Goal: Download file/media

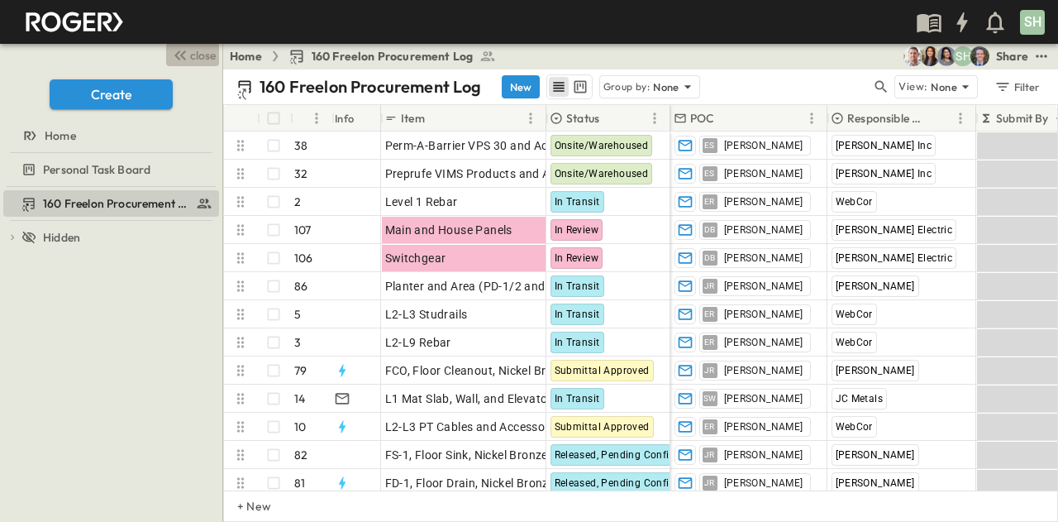
click at [190, 50] on span "close" at bounding box center [203, 55] width 26 height 17
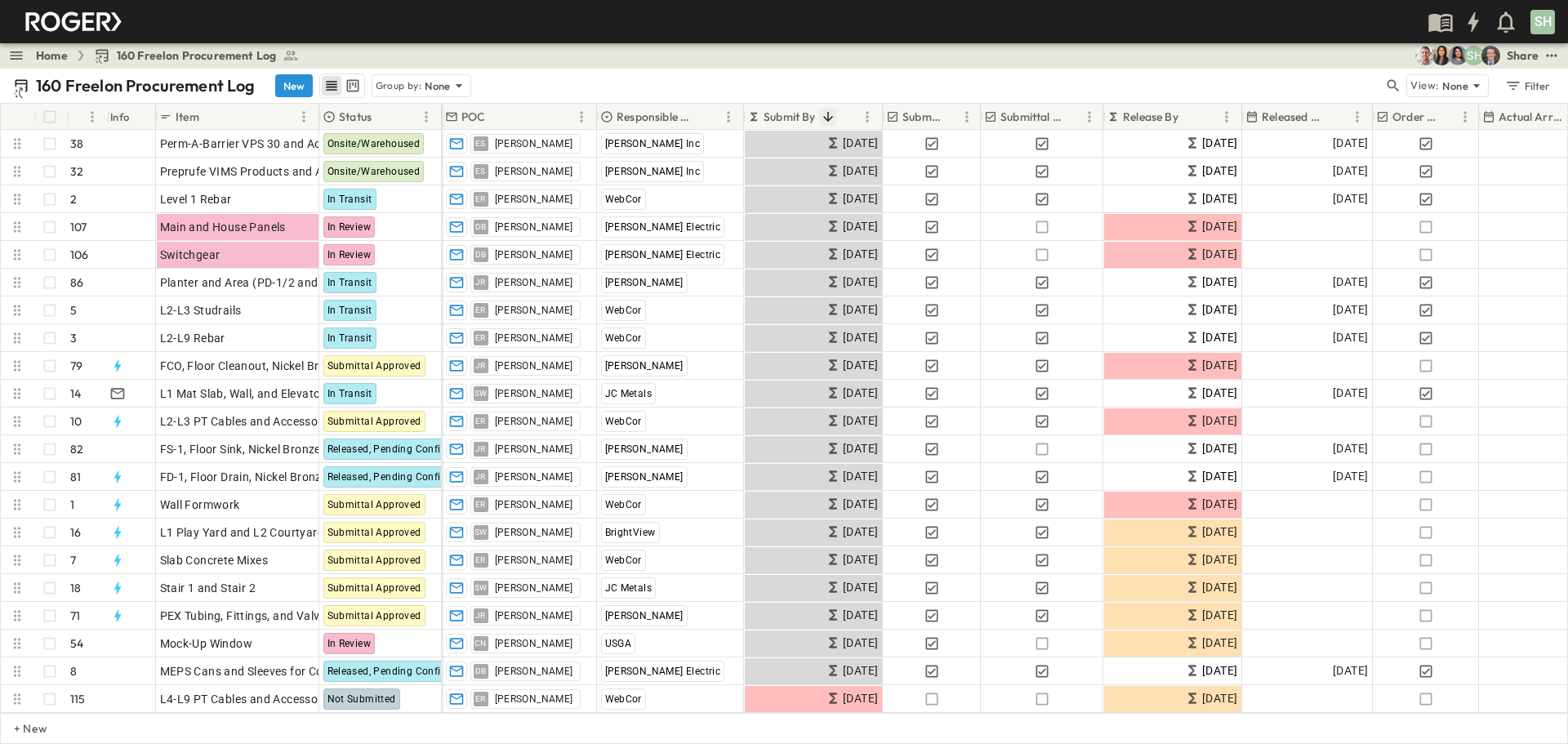
click at [827, 116] on icon "Sort" at bounding box center [828, 117] width 15 height 15
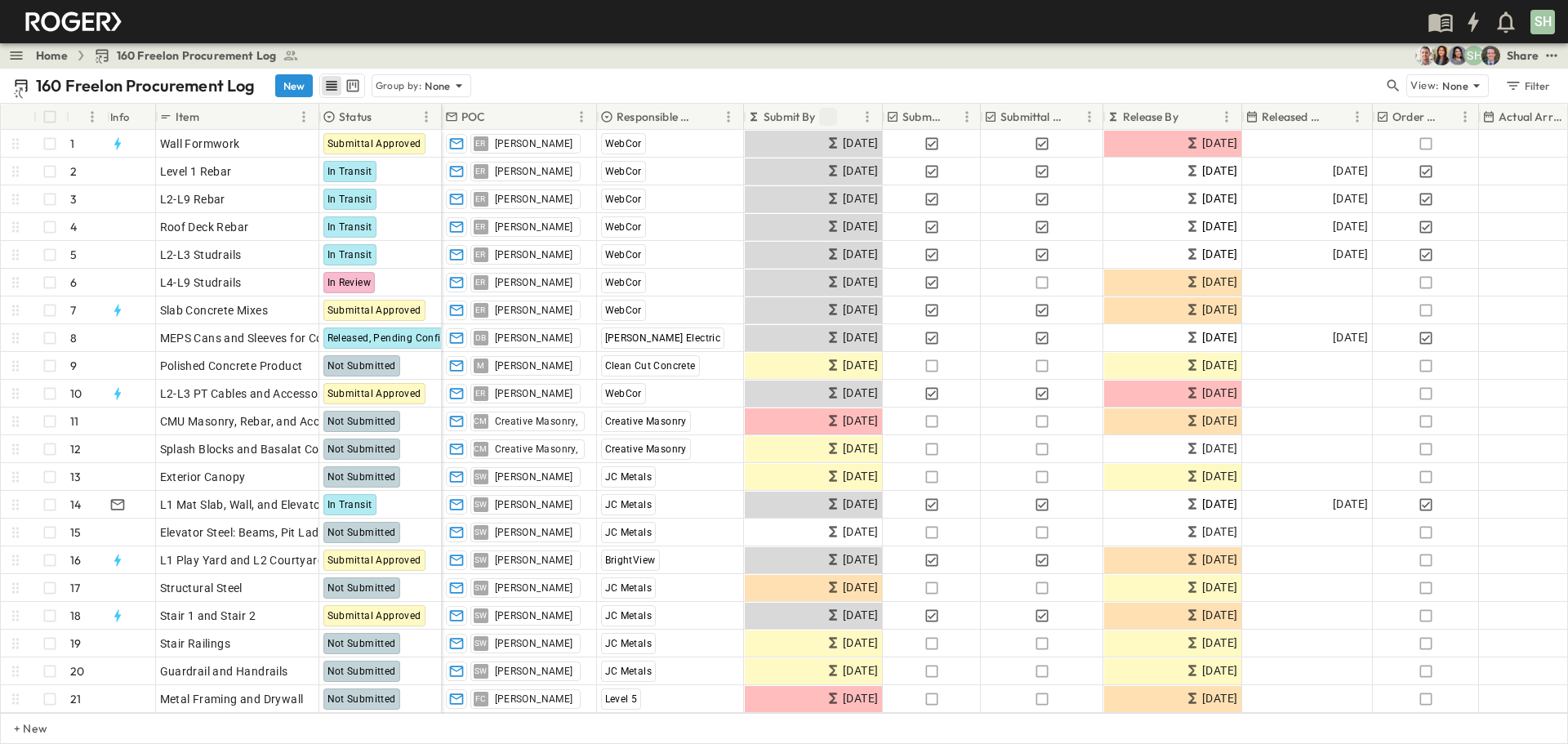
click at [827, 117] on icon "Sort" at bounding box center [828, 117] width 15 height 15
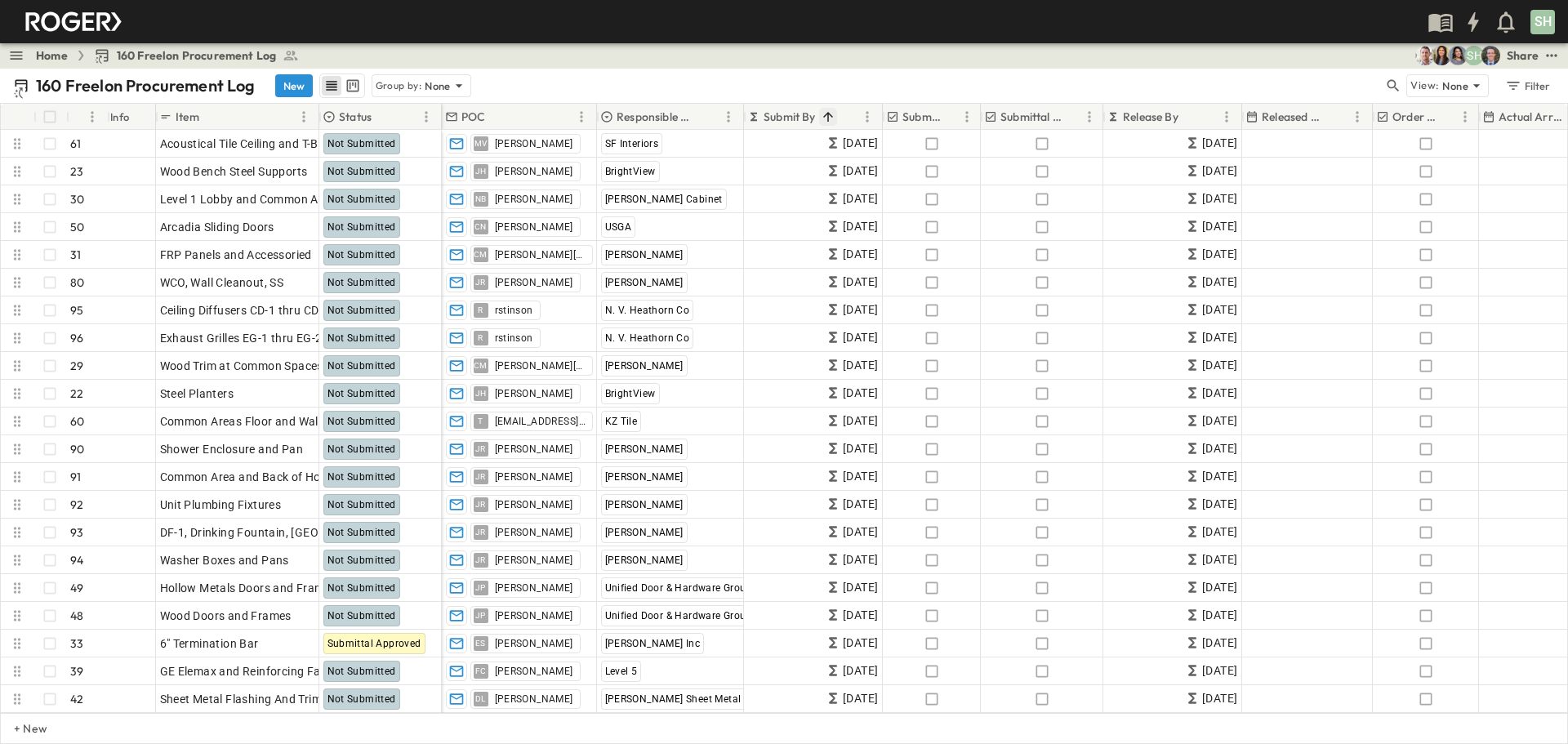
click at [826, 117] on icon "Sort" at bounding box center [828, 117] width 15 height 15
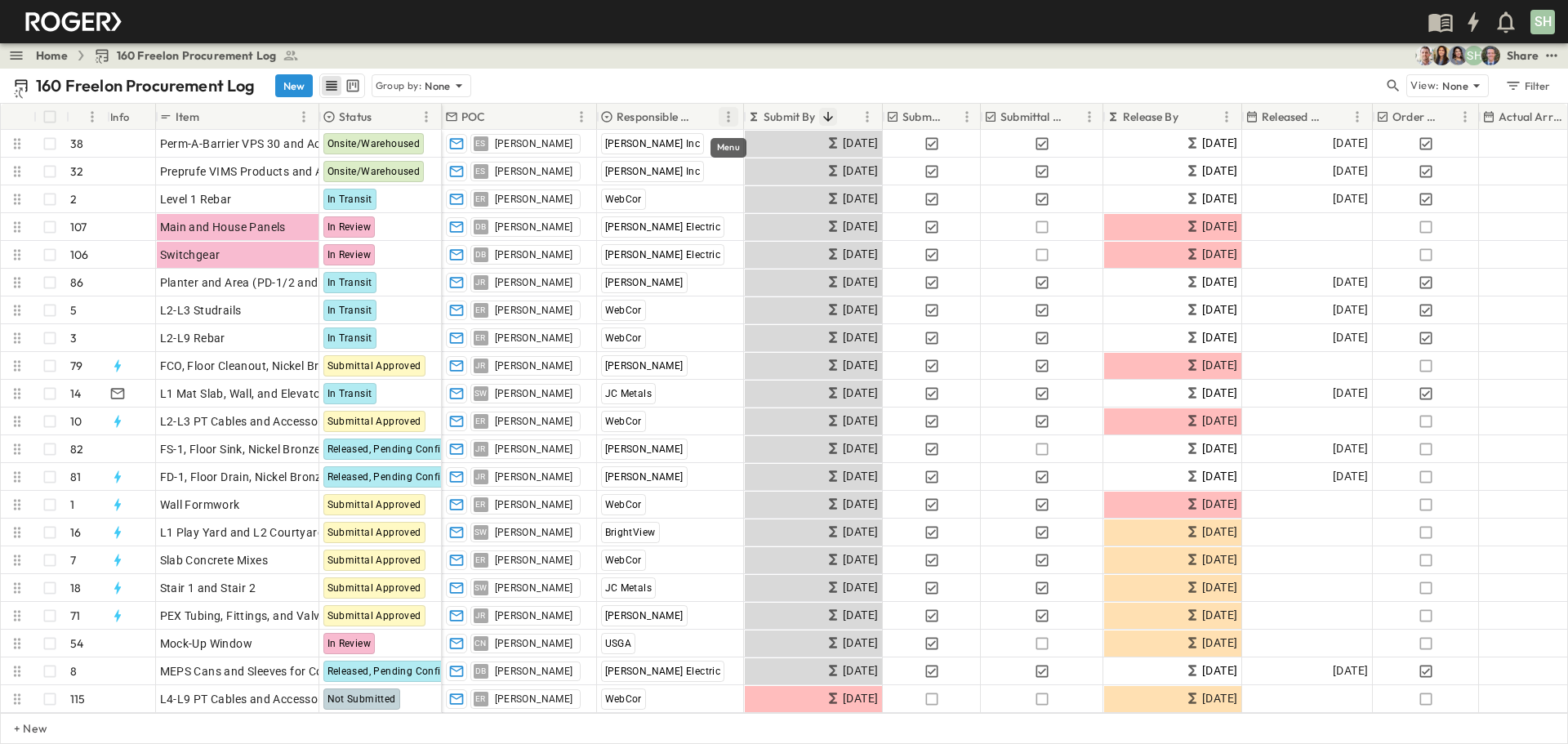
click at [728, 118] on icon "Menu" at bounding box center [728, 116] width 2 height 11
click at [729, 116] on icon "Menu" at bounding box center [728, 117] width 17 height 17
click at [650, 149] on span "Group by Responsible Contractor" at bounding box center [637, 146] width 176 height 17
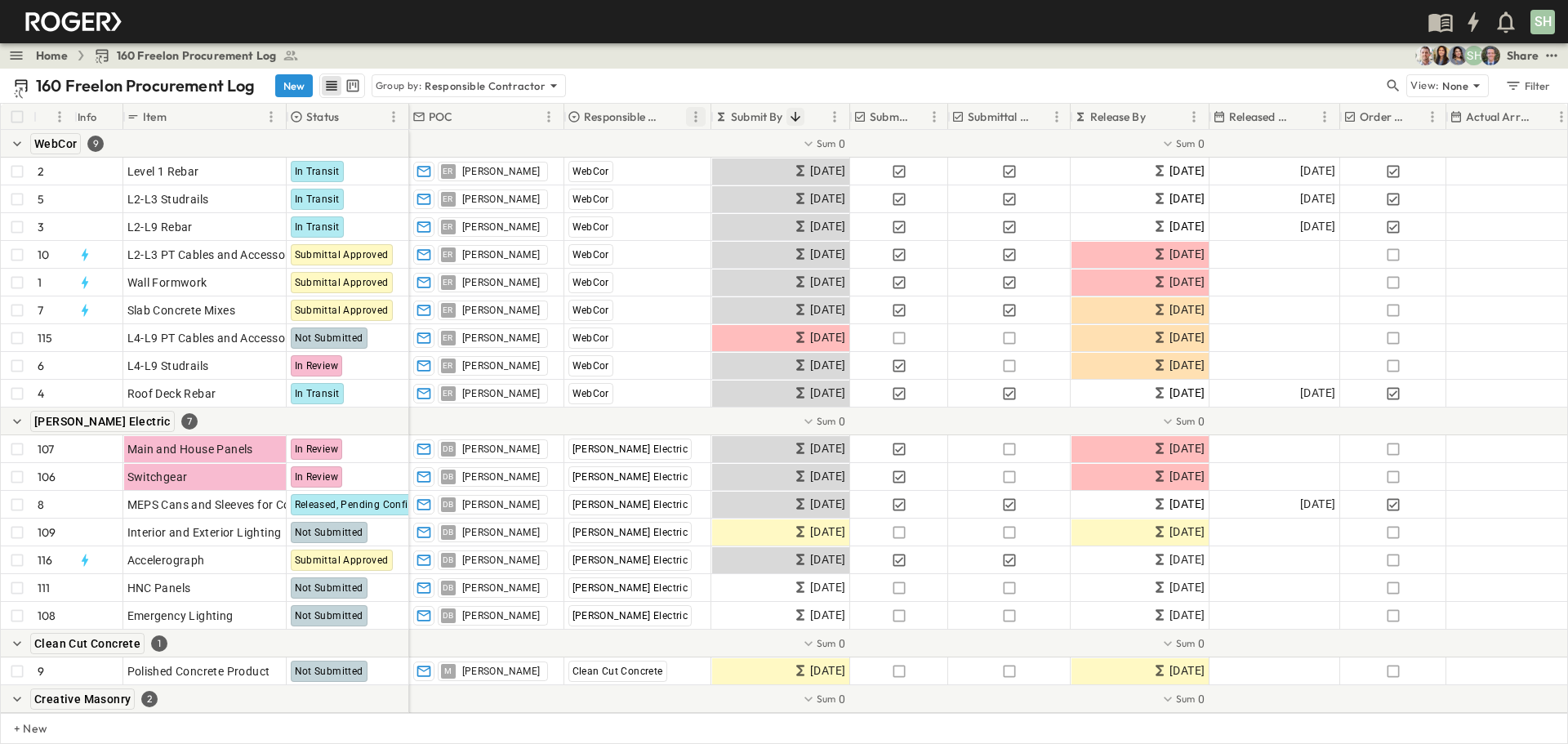
click at [701, 115] on icon "Menu" at bounding box center [696, 117] width 17 height 17
click at [709, 86] on div "160 Freelon Procurement Log New Group by: Responsible Contractor" at bounding box center [698, 85] width 1370 height 25
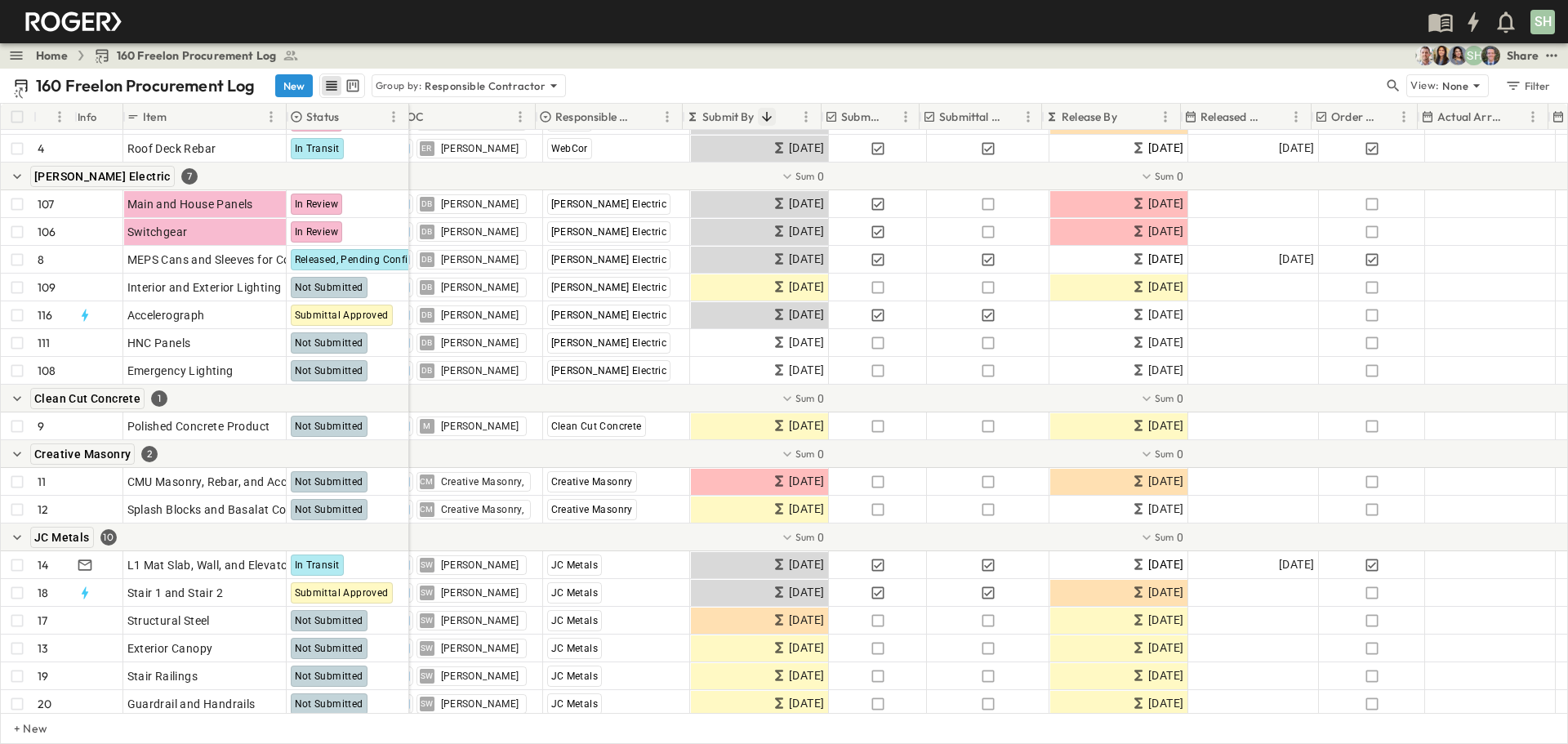
scroll to position [245, 0]
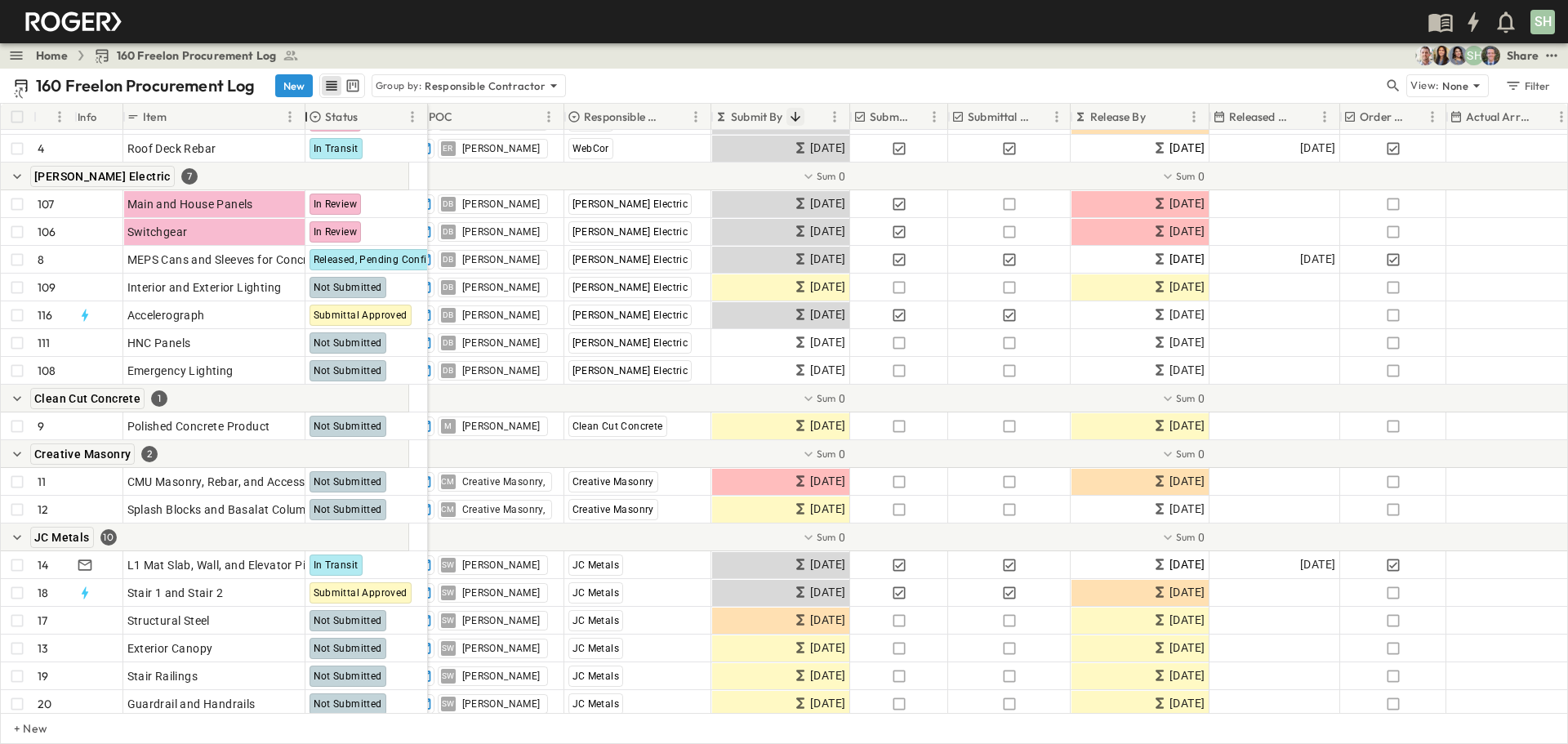
drag, startPoint x: 287, startPoint y: 116, endPoint x: 304, endPoint y: 123, distance: 18.4
click at [304, 123] on div at bounding box center [306, 117] width 17 height 45
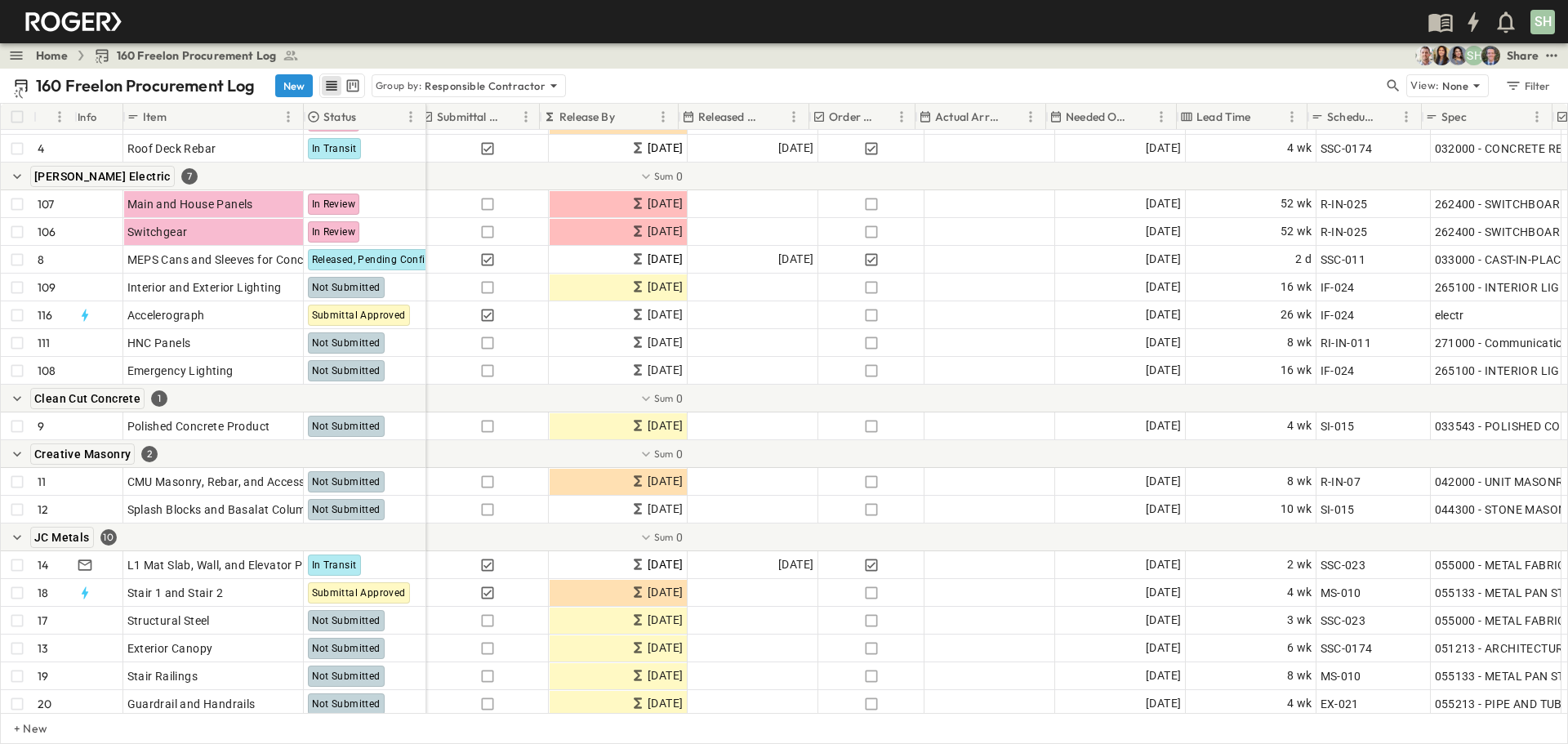
scroll to position [245, 548]
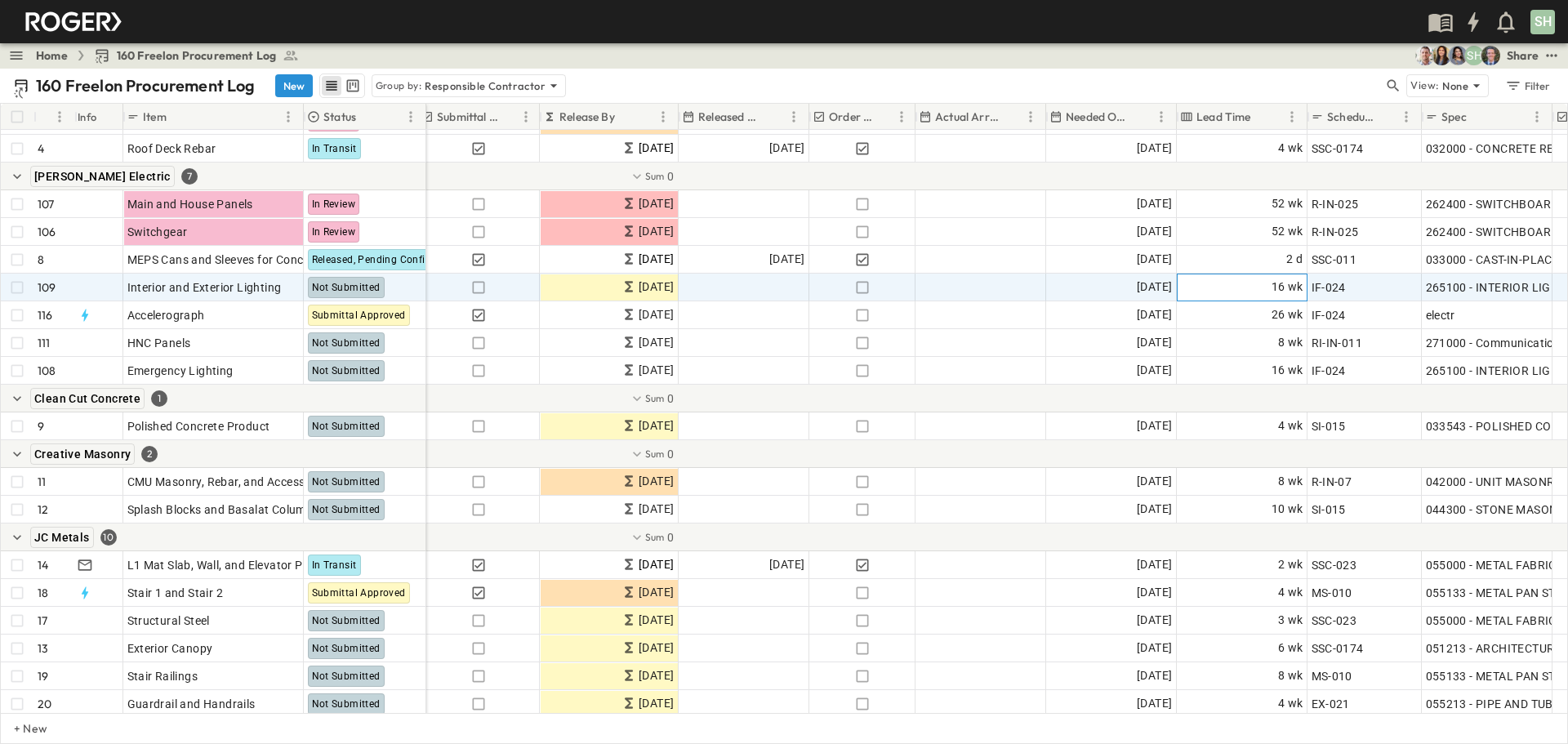
click at [1044, 289] on div "16 wk" at bounding box center [1242, 288] width 129 height 26
type input "*"
type input "**"
click at [973, 13] on div "SH" at bounding box center [783, 22] width 1565 height 43
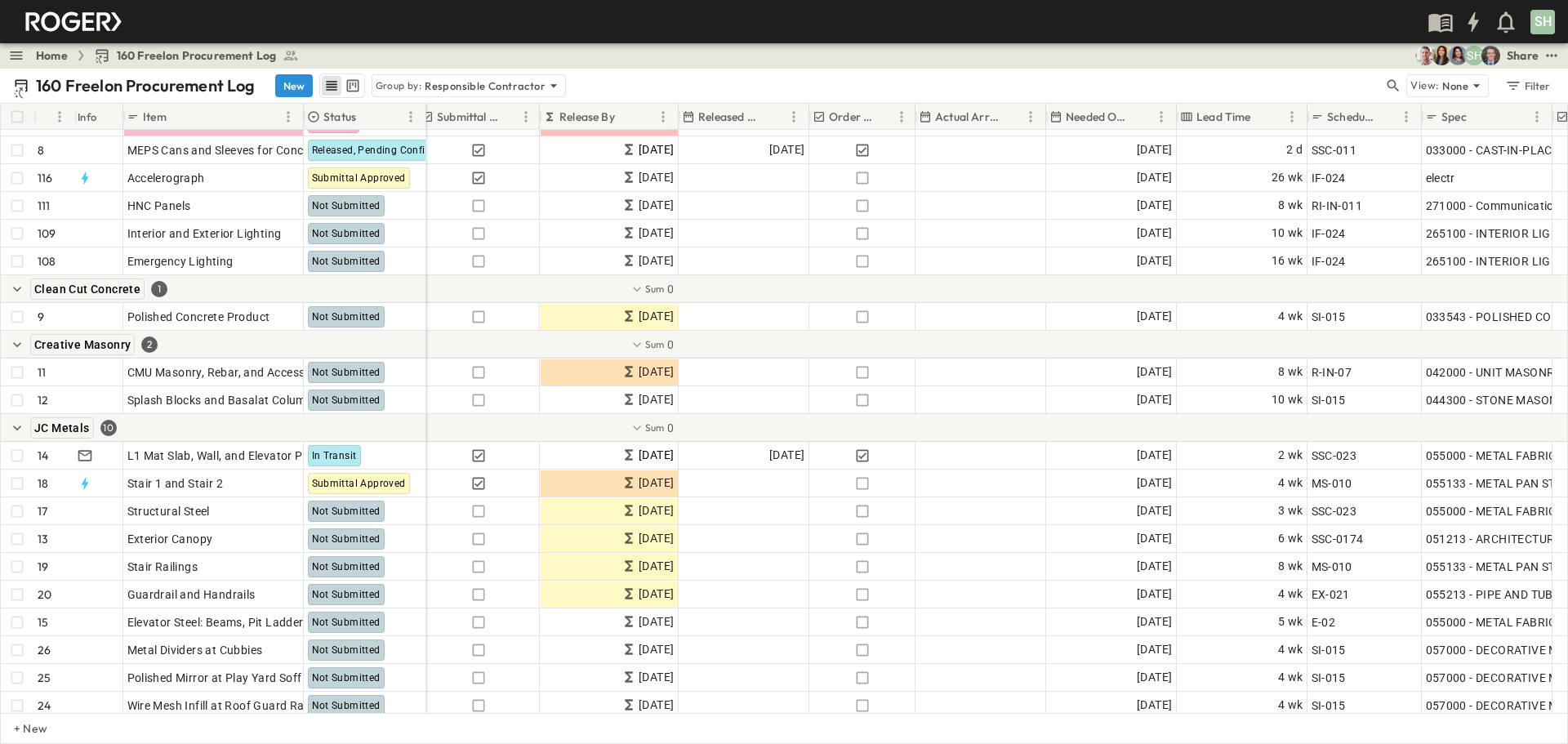
scroll to position [327, 548]
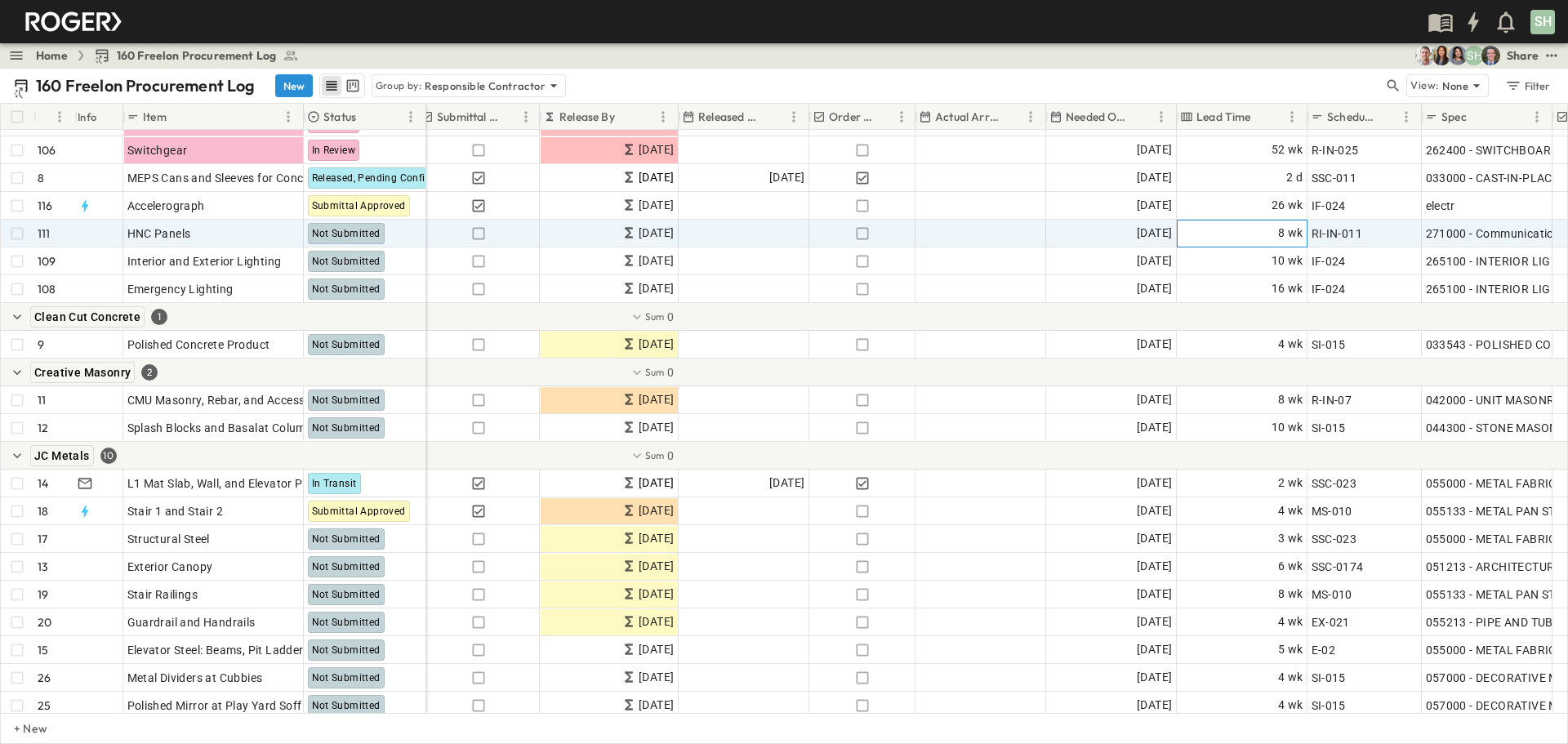
click at [1044, 231] on div "8 wk" at bounding box center [1242, 233] width 129 height 26
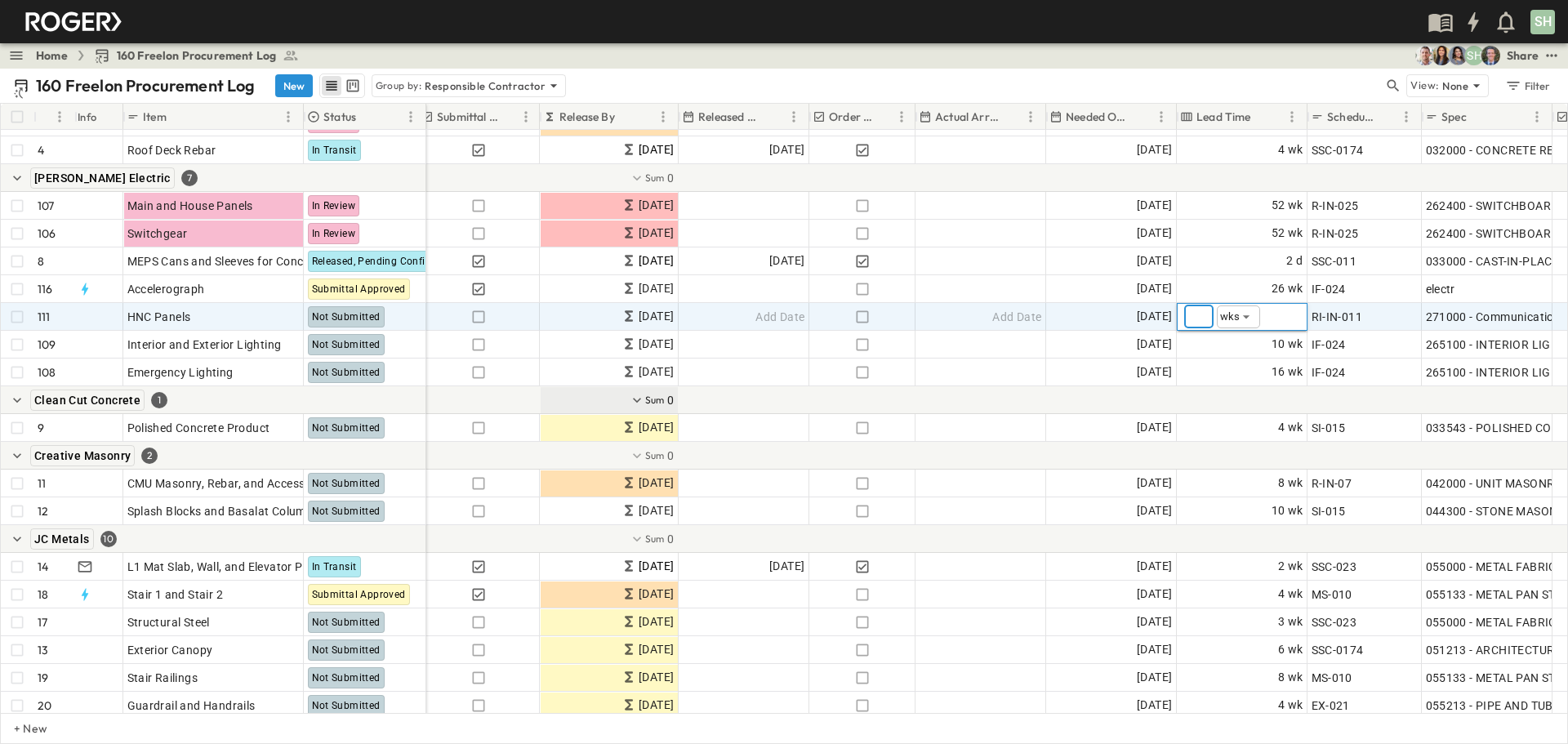
scroll to position [163, 548]
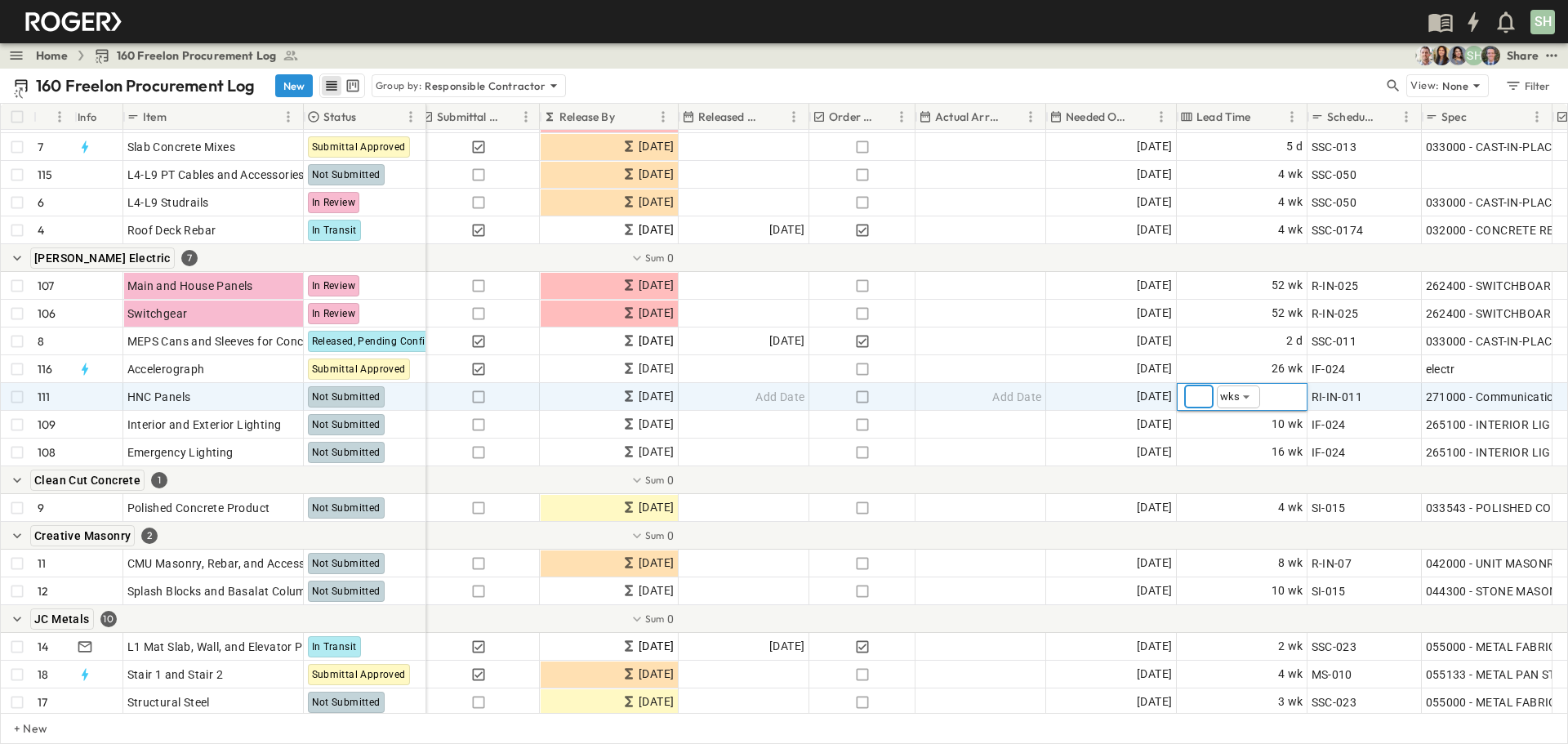
type input "*"
click at [1044, 19] on div "SH" at bounding box center [783, 22] width 1565 height 43
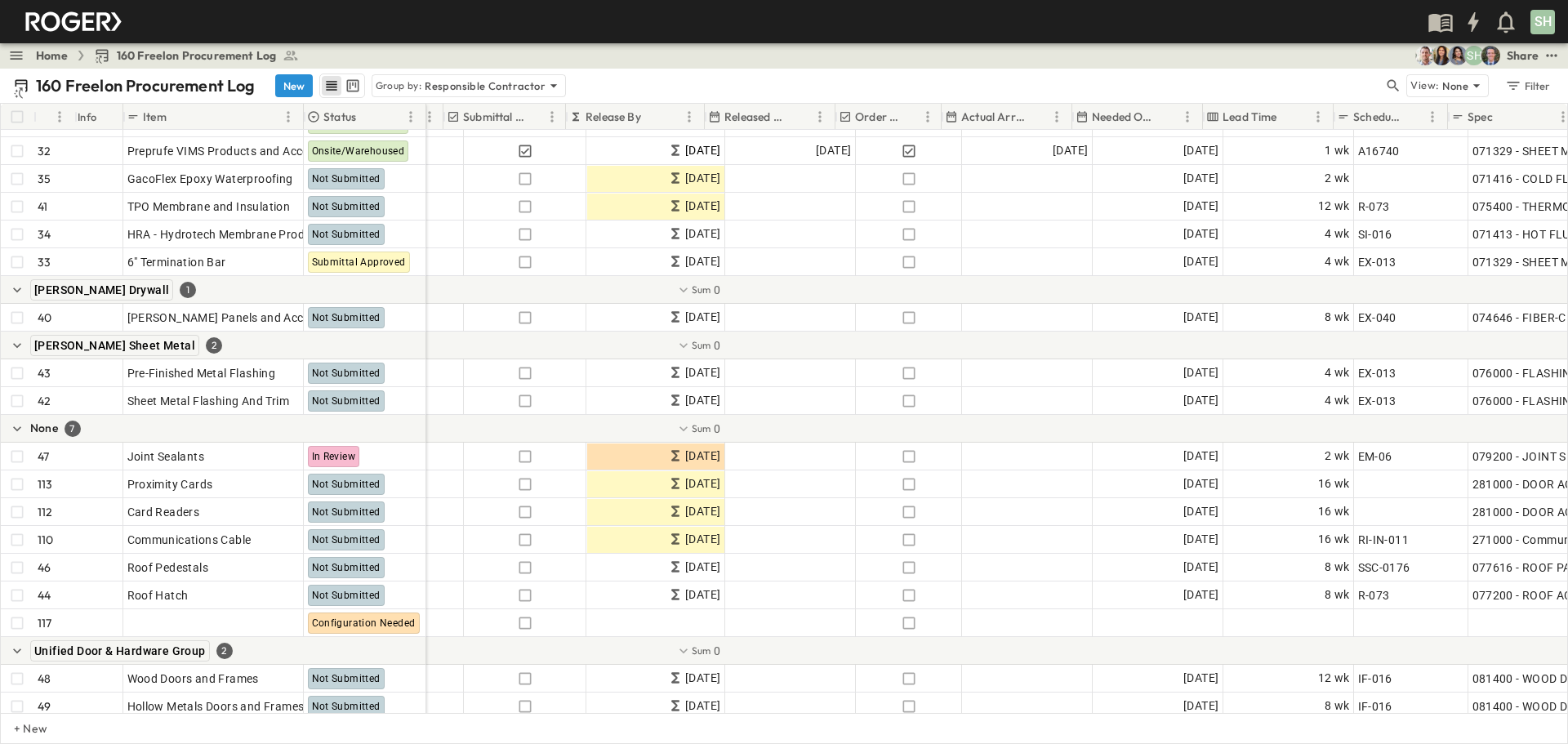
scroll to position [1548, 535]
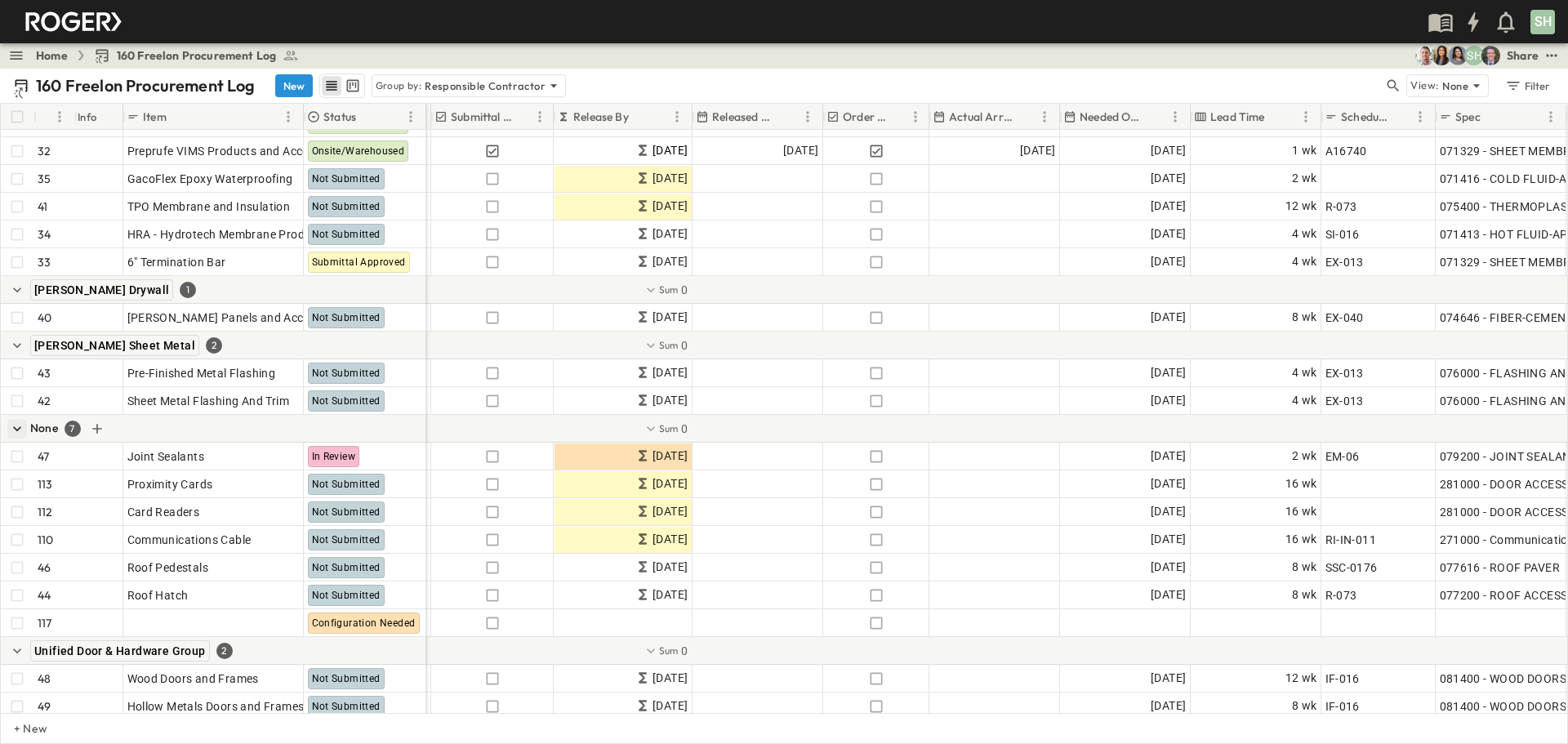
click at [15, 426] on icon "button" at bounding box center [17, 429] width 17 height 17
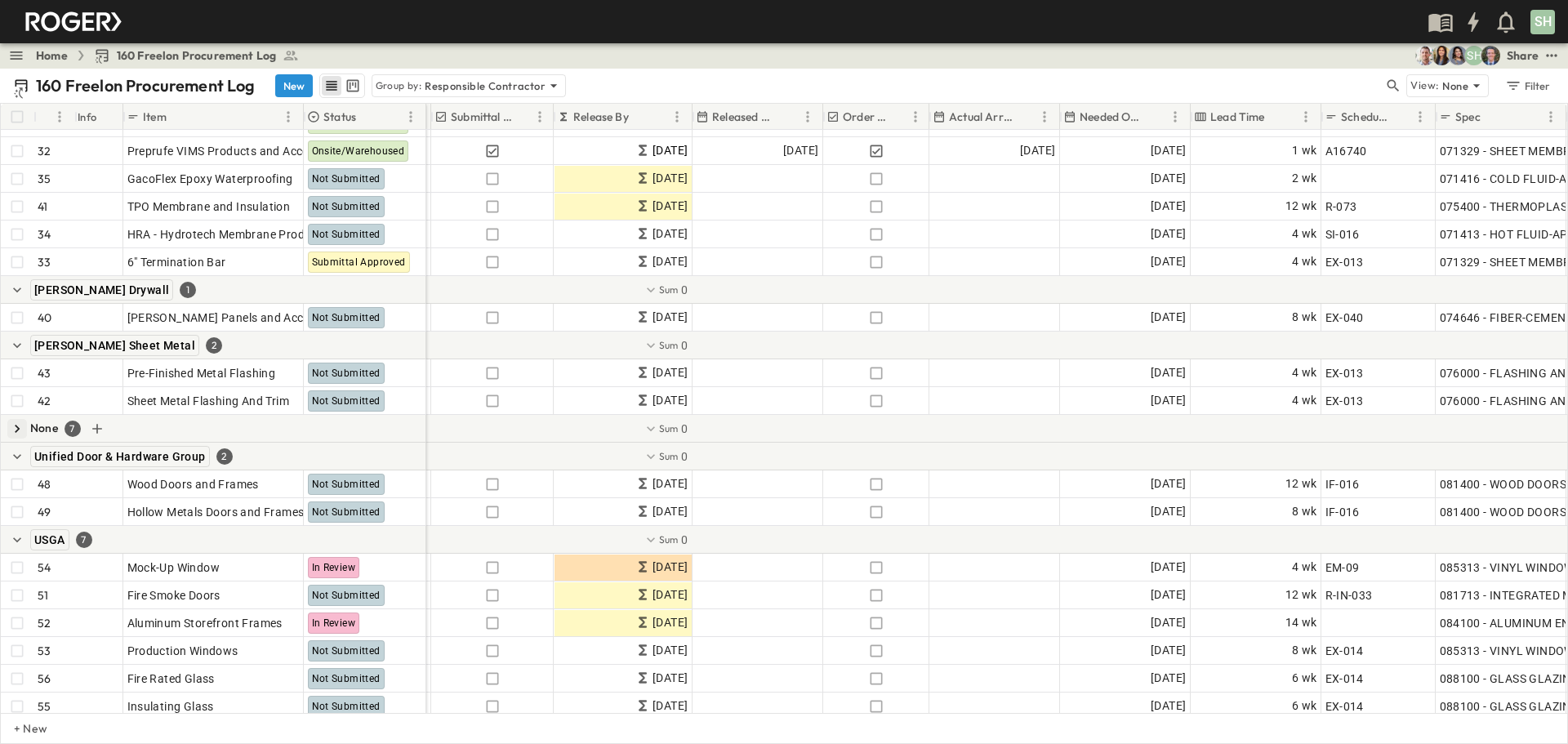
click at [15, 426] on icon "button" at bounding box center [17, 429] width 17 height 17
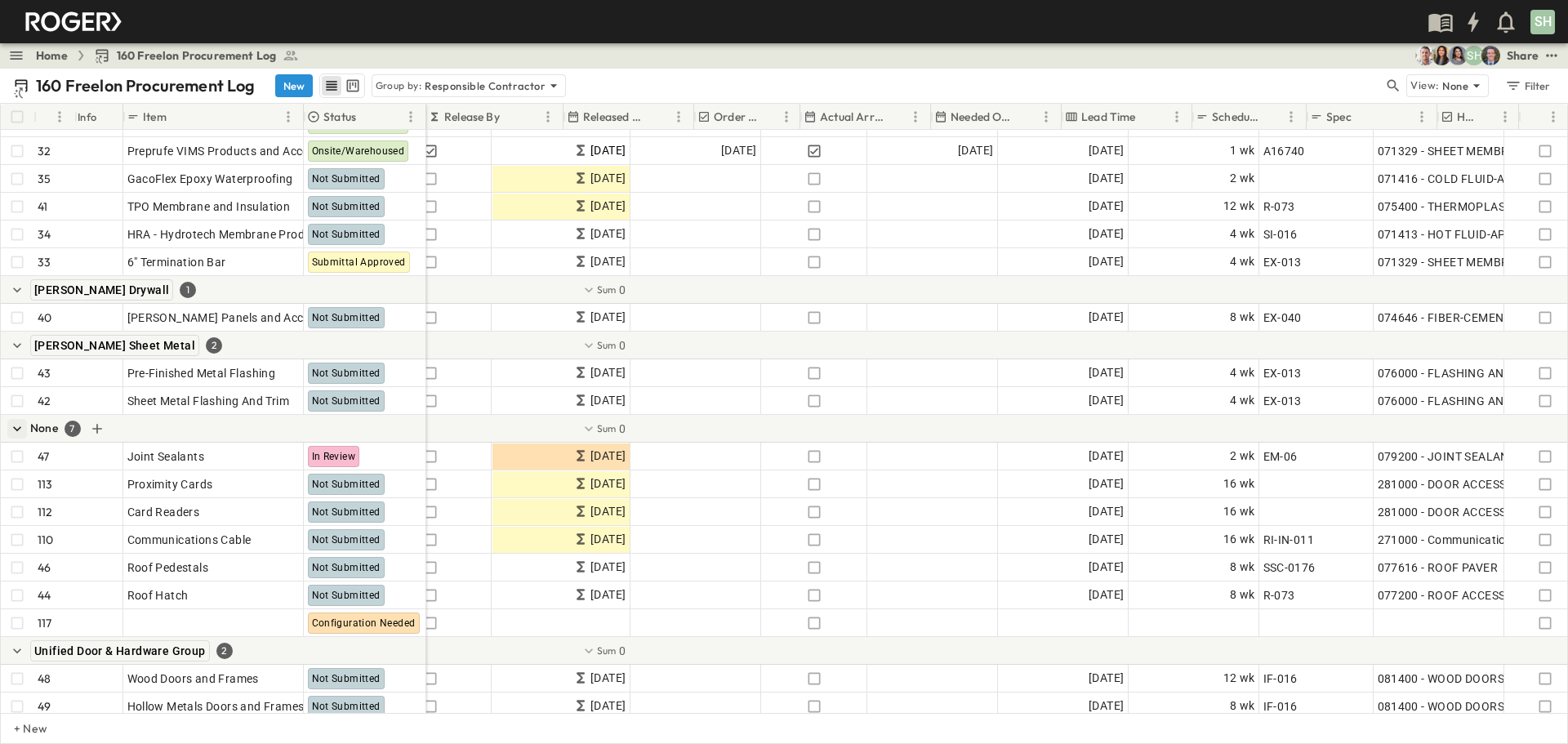
scroll to position [1548, 676]
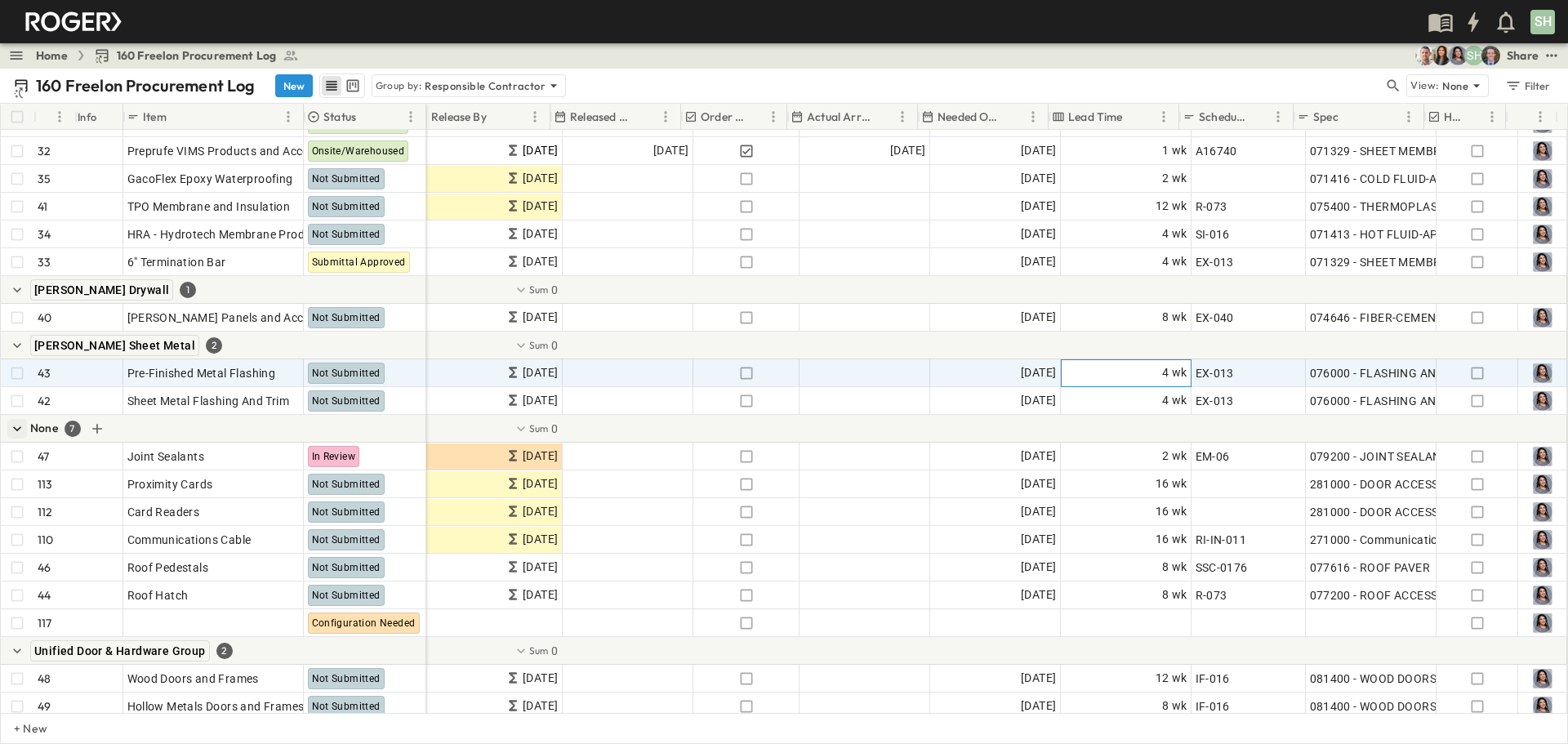
click at [1044, 378] on div "4 wk" at bounding box center [1126, 373] width 129 height 26
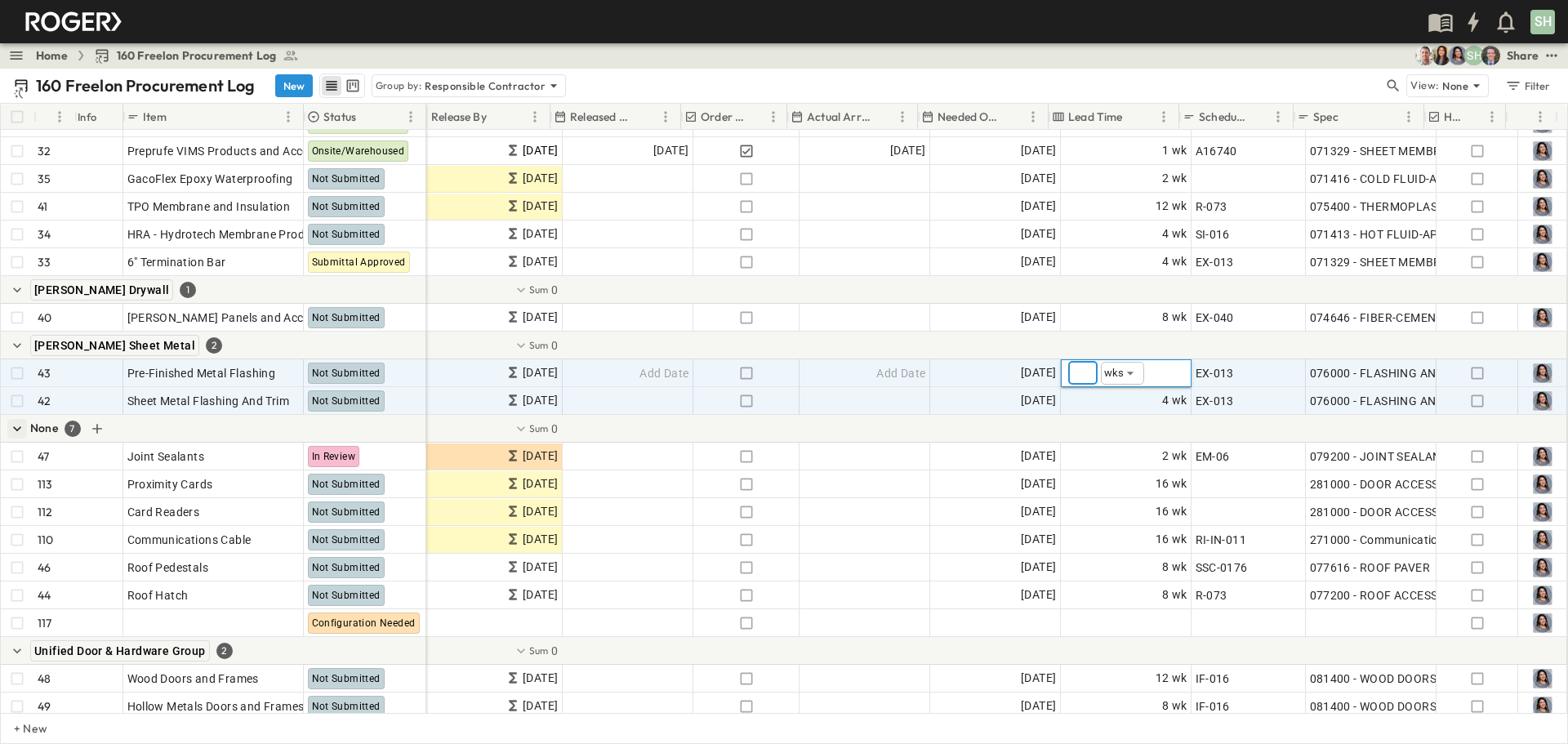
type input "*"
click at [1044, 400] on div "4 wk" at bounding box center [1126, 401] width 129 height 26
click at [1044, 402] on div "2 wk" at bounding box center [1126, 401] width 129 height 26
click at [1044, 376] on div "4 wk" at bounding box center [1126, 373] width 129 height 26
type input "*"
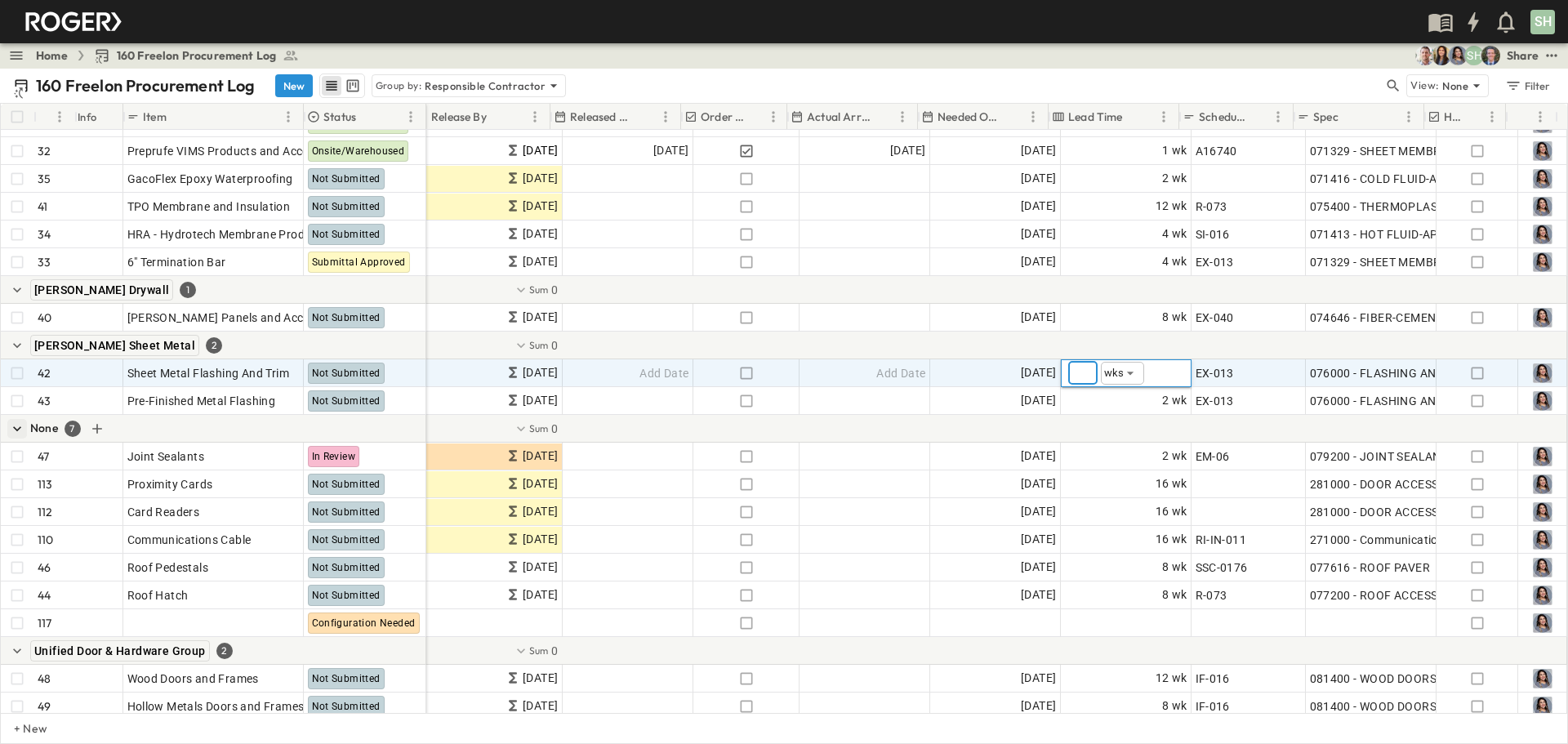
click at [946, 20] on div "SH" at bounding box center [783, 22] width 1565 height 43
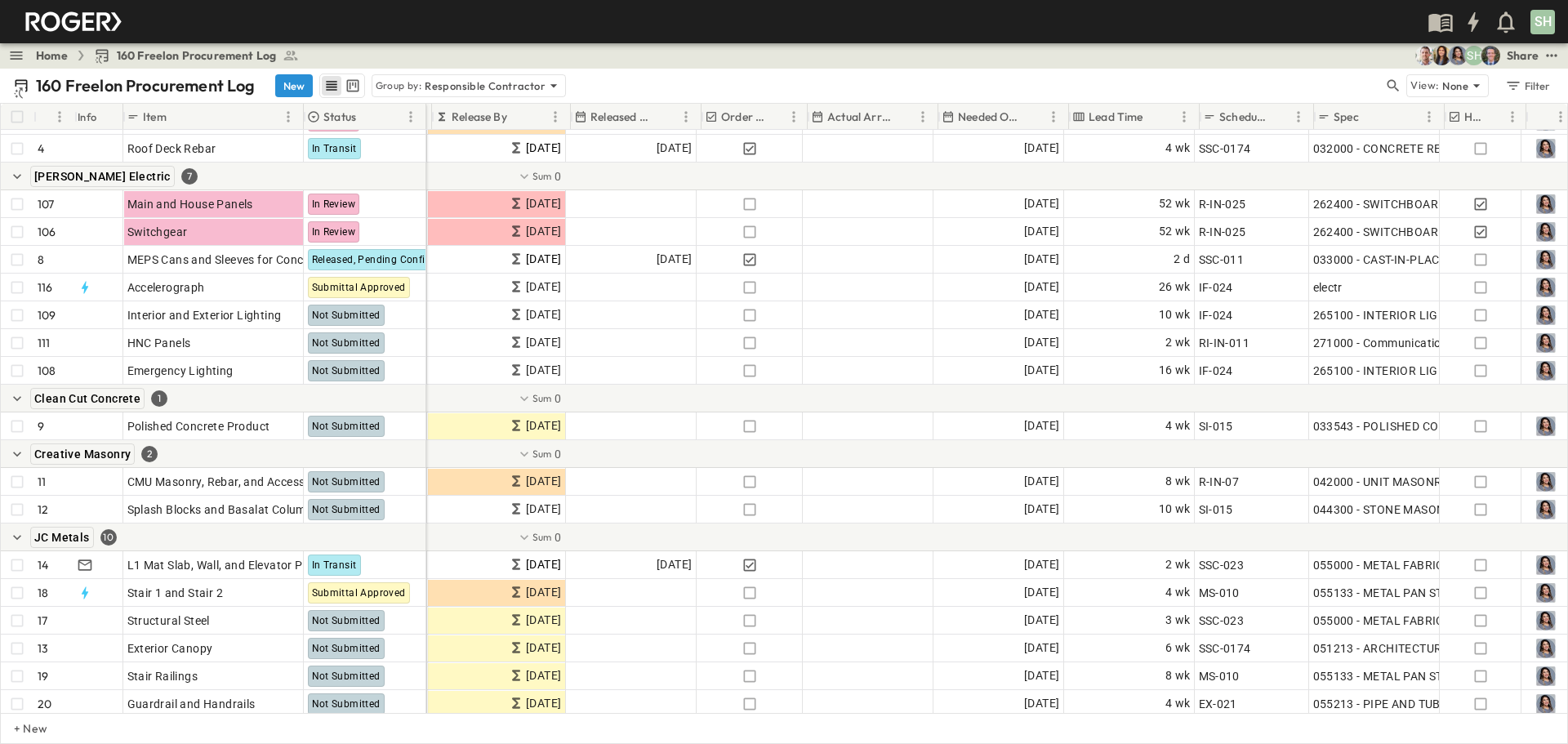
scroll to position [245, 662]
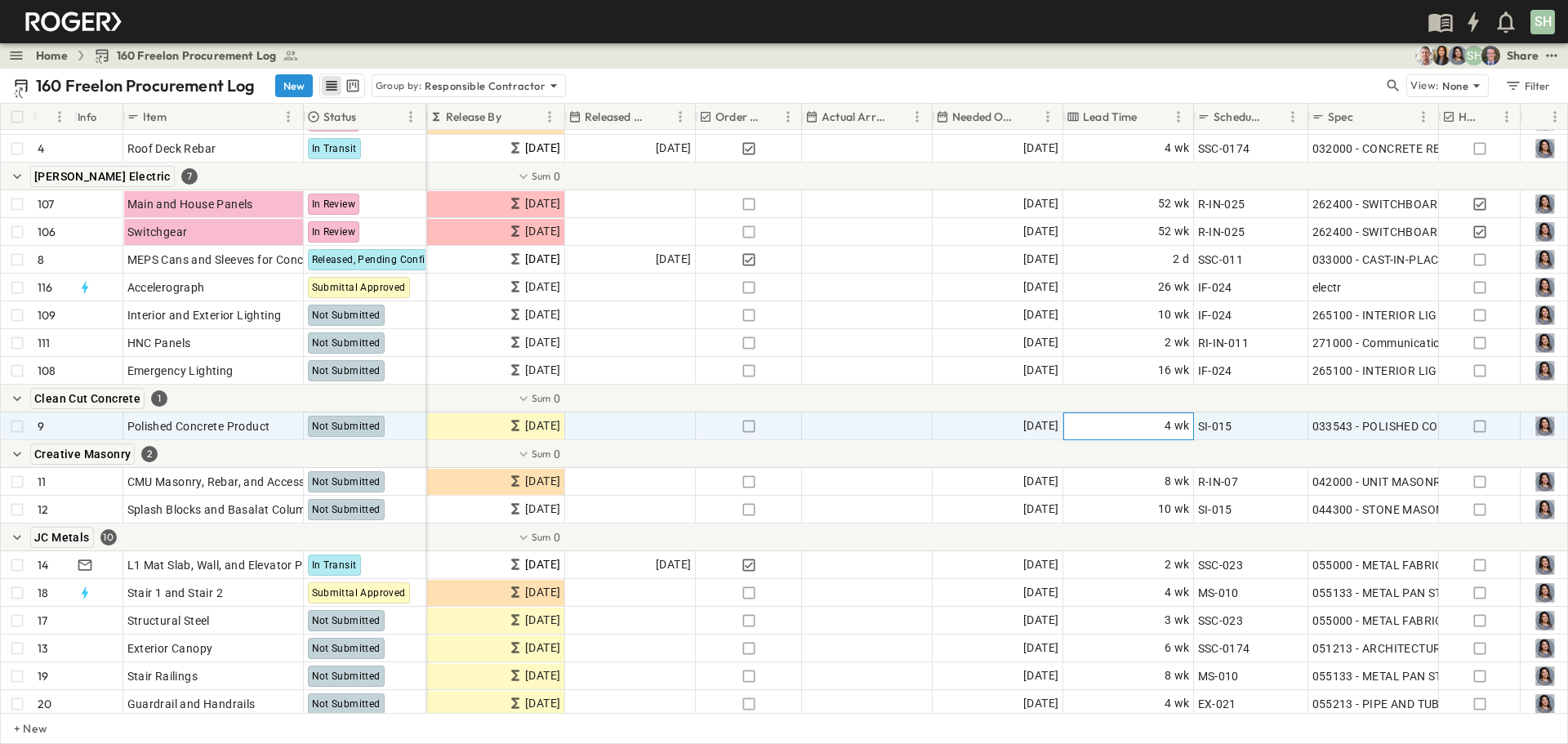
click at [1044, 434] on div "4 wk" at bounding box center [1128, 426] width 129 height 26
type input "*"
click at [1044, 14] on div "SH" at bounding box center [783, 22] width 1565 height 43
click at [1044, 430] on div "4 wk" at bounding box center [1128, 426] width 129 height 26
type input "*"
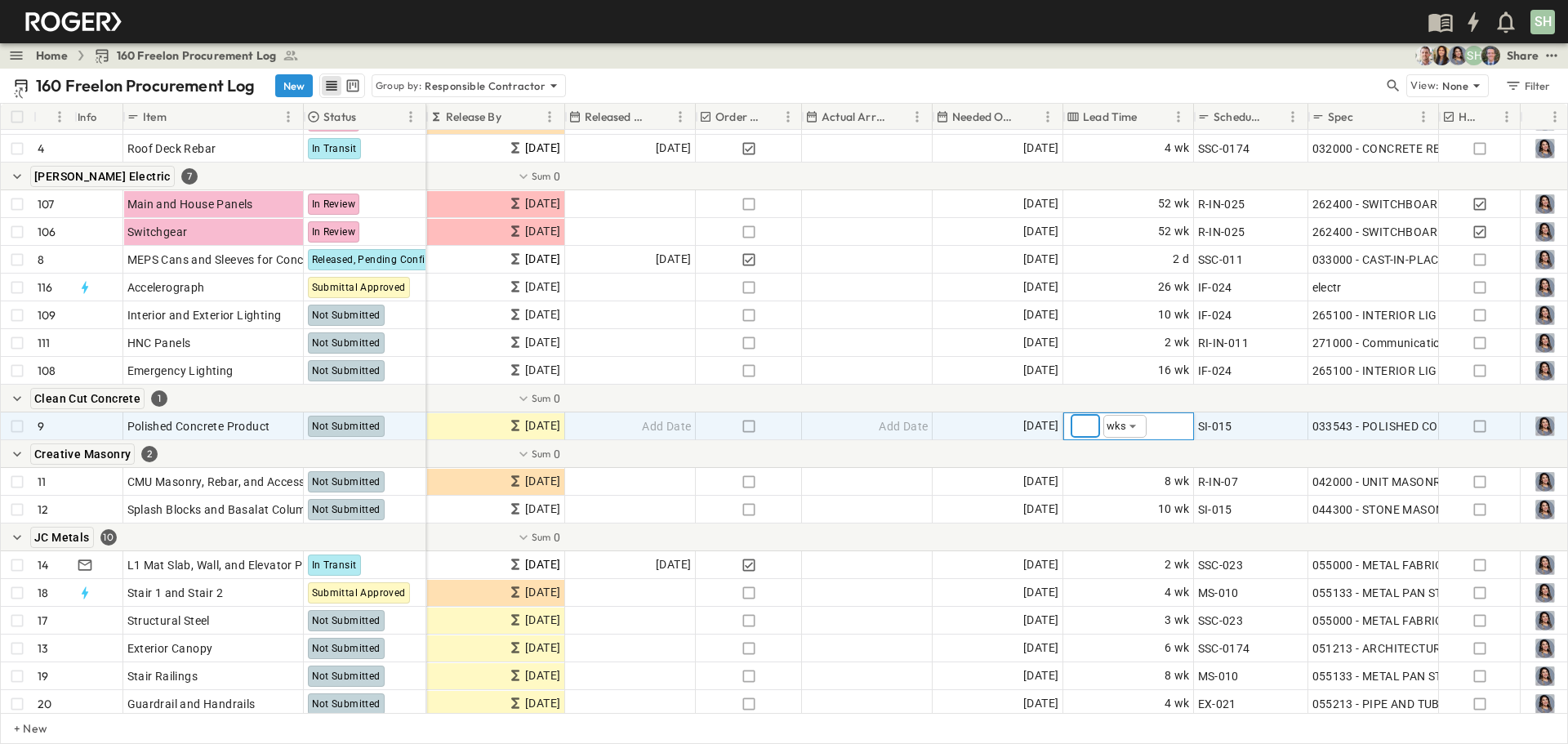
click at [1044, 426] on body "SH Home 160 Freelon Procurement Log SH Share 160 Freelon Procurement Log New Gr…" at bounding box center [784, 372] width 1568 height 744
click at [1044, 455] on span "days" at bounding box center [1125, 457] width 26 height 17
type input "****"
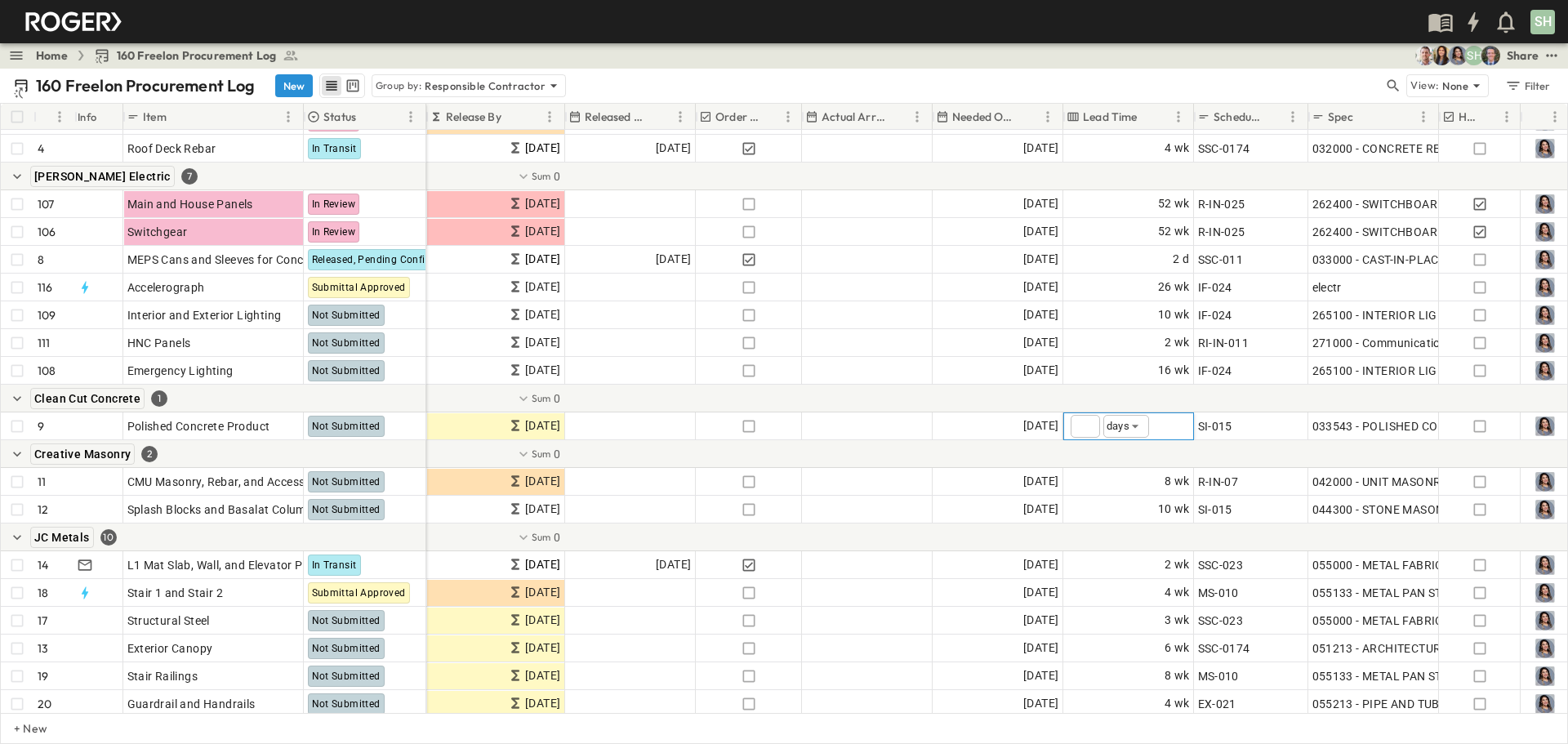
click at [1044, 26] on div "SH" at bounding box center [783, 22] width 1565 height 43
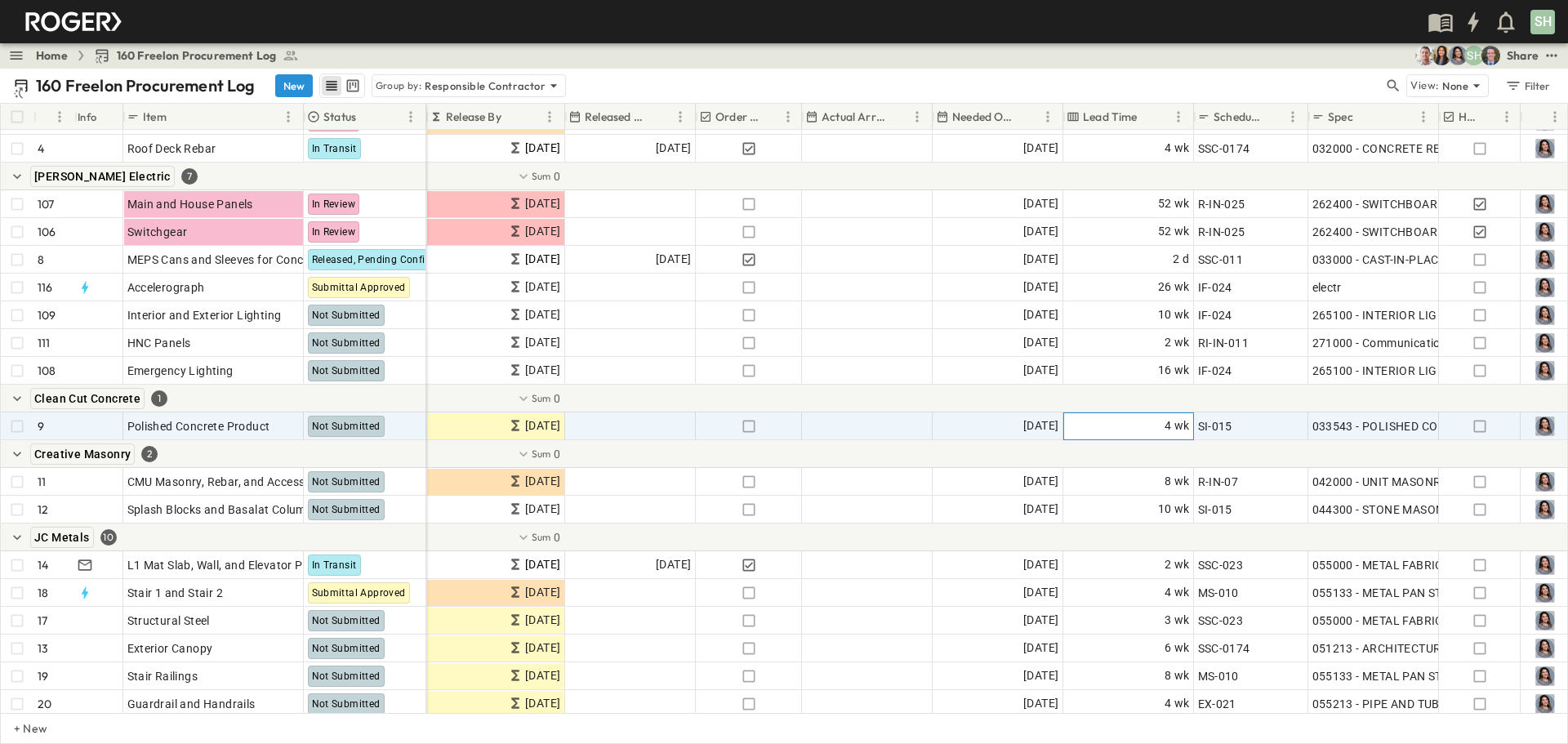
click at [1044, 433] on div "4 wk" at bounding box center [1128, 426] width 129 height 26
click at [1044, 422] on body "SH Home 160 Freelon Procurement Log SH Share 160 Freelon Procurement Log New Gr…" at bounding box center [784, 372] width 1568 height 744
click at [1044, 457] on span "days" at bounding box center [1125, 457] width 26 height 17
click at [1044, 427] on input "*" at bounding box center [1086, 426] width 30 height 23
click at [1044, 430] on body "SH Home 160 Freelon Procurement Log SH Share 160 Freelon Procurement Log New Gr…" at bounding box center [784, 372] width 1568 height 744
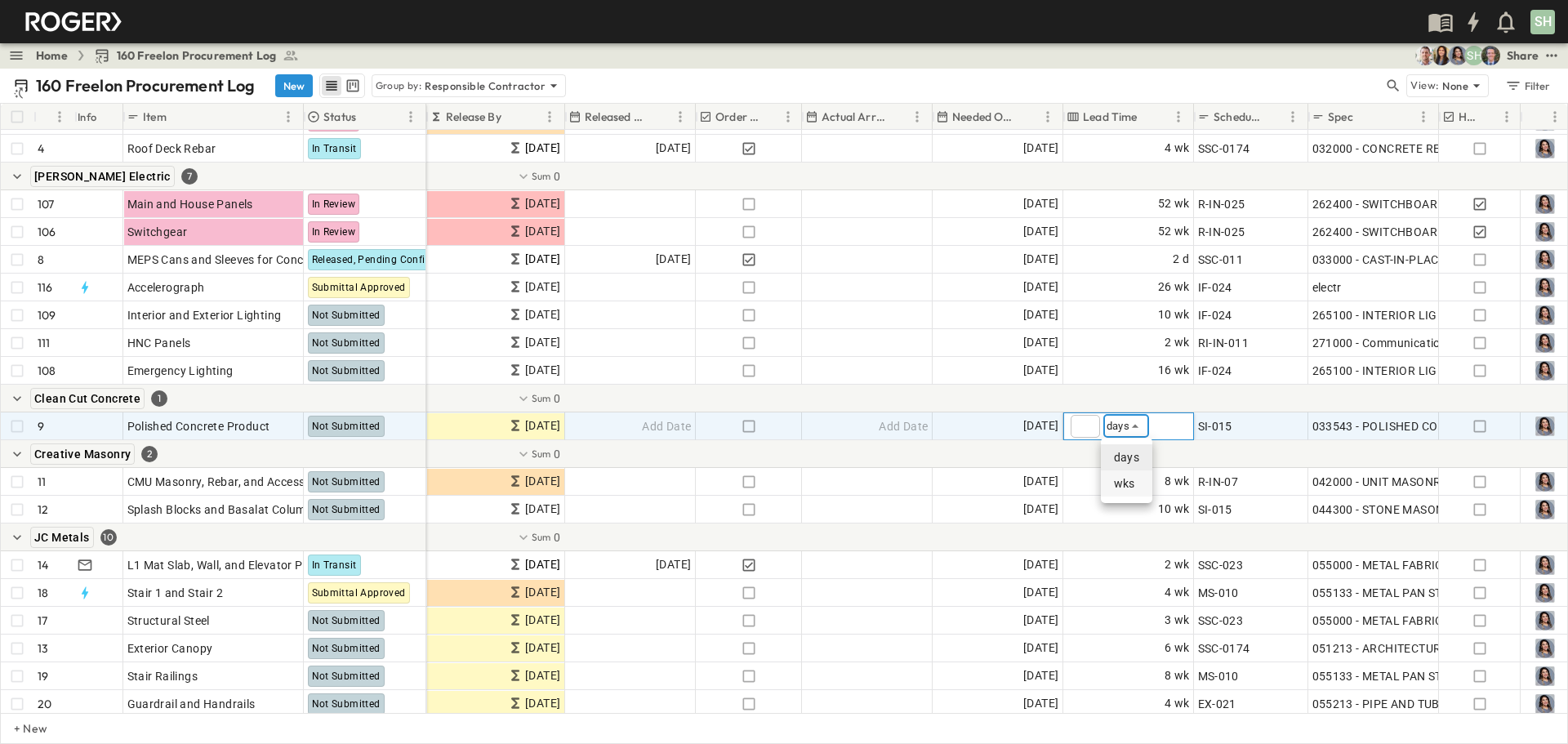
click at [1044, 483] on span "wks" at bounding box center [1124, 483] width 21 height 17
type input "*****"
click at [1044, 432] on input "*" at bounding box center [1086, 426] width 30 height 23
type input "*"
click at [1044, 429] on input "*" at bounding box center [1086, 426] width 30 height 23
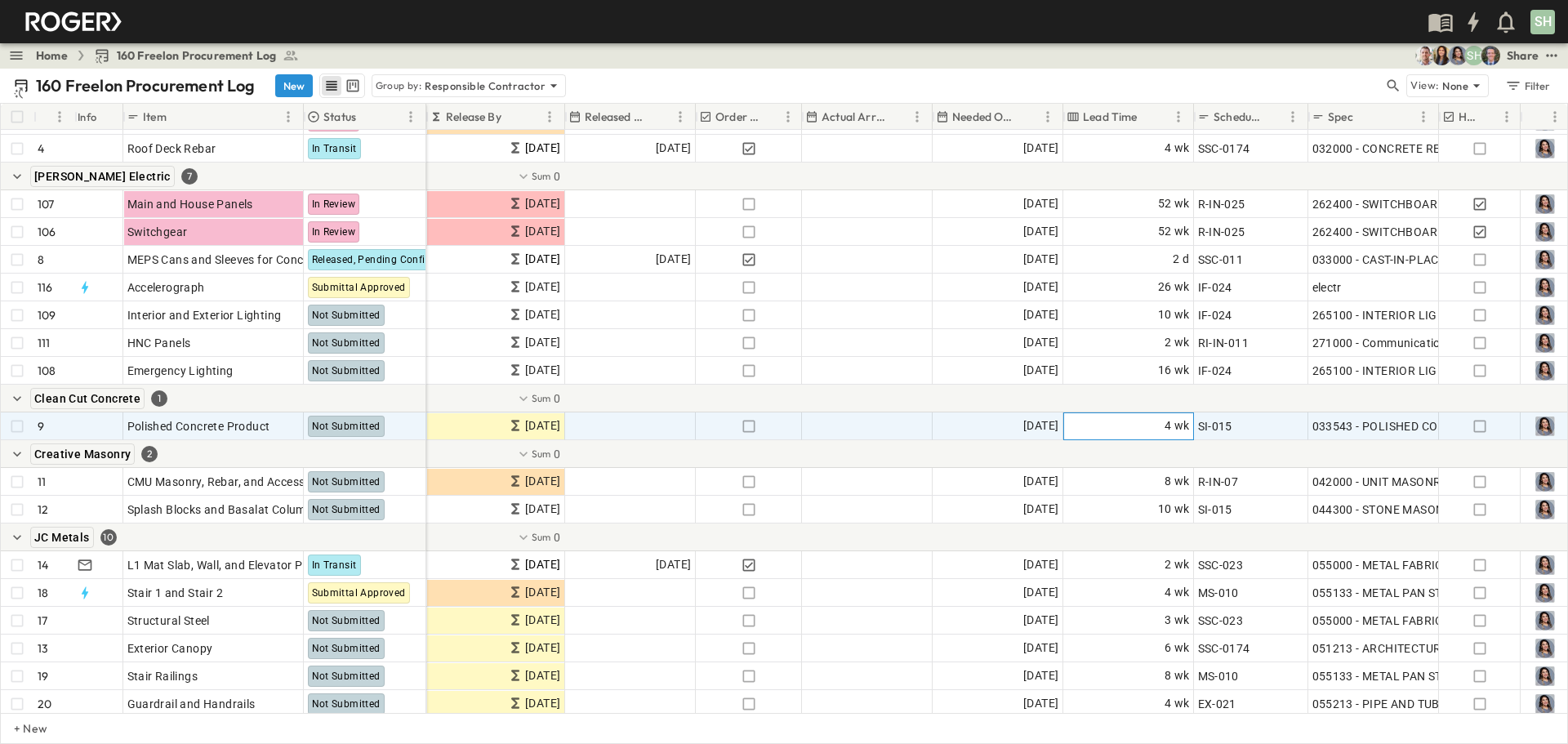
click at [1044, 422] on div "4 wk" at bounding box center [1128, 426] width 129 height 26
type input "*"
click at [1028, 14] on div "SH" at bounding box center [783, 22] width 1565 height 43
click at [1044, 430] on div "1 wk" at bounding box center [1128, 426] width 129 height 26
type input "*"
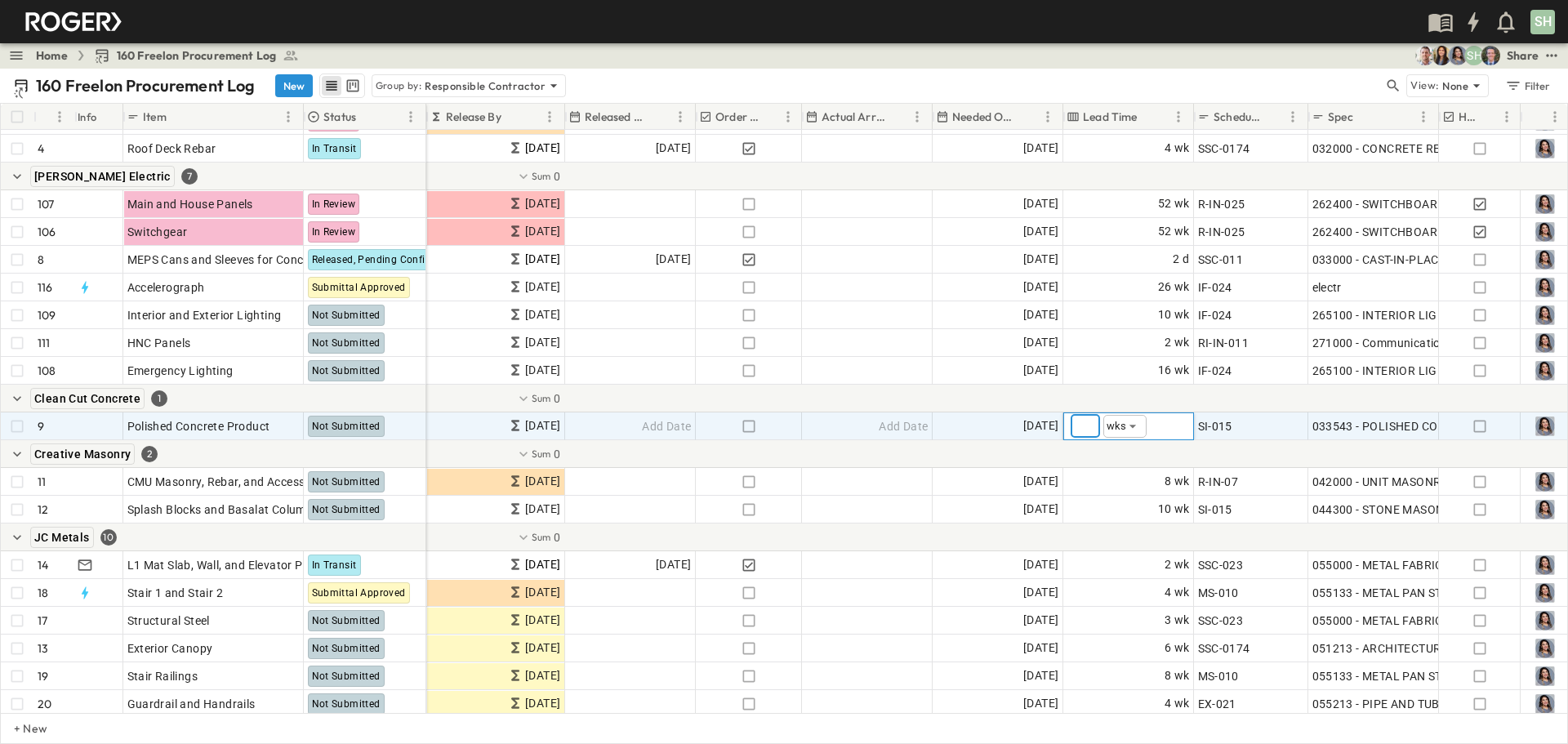
click at [1044, 423] on body "SH Home 160 Freelon Procurement Log SH Share 160 Freelon Procurement Log New Gr…" at bounding box center [784, 372] width 1568 height 744
click at [1044, 455] on span "days" at bounding box center [1125, 457] width 26 height 17
type input "****"
click at [1044, 422] on input "*" at bounding box center [1086, 426] width 30 height 23
type input "*"
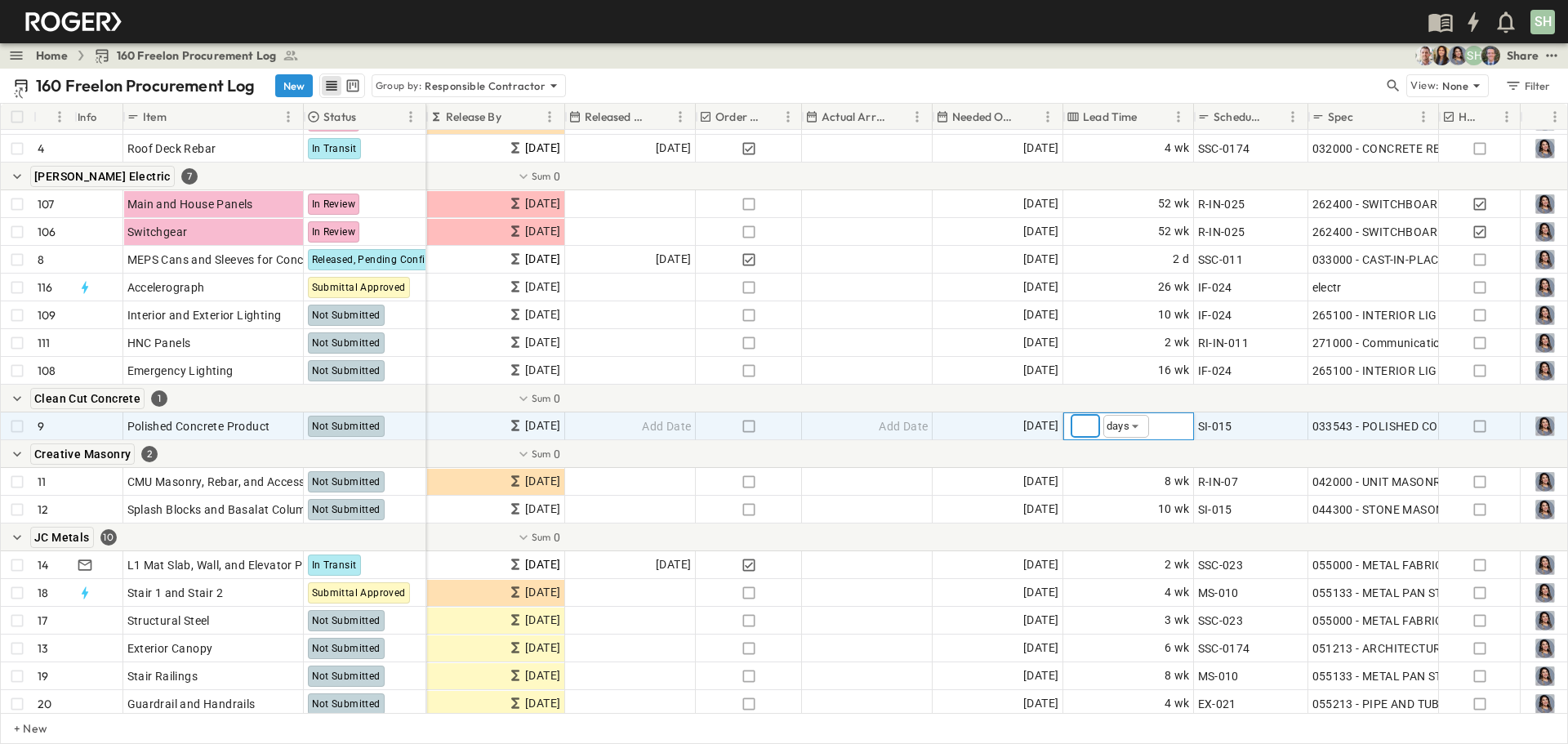
click at [1044, 21] on div "SH" at bounding box center [783, 22] width 1565 height 43
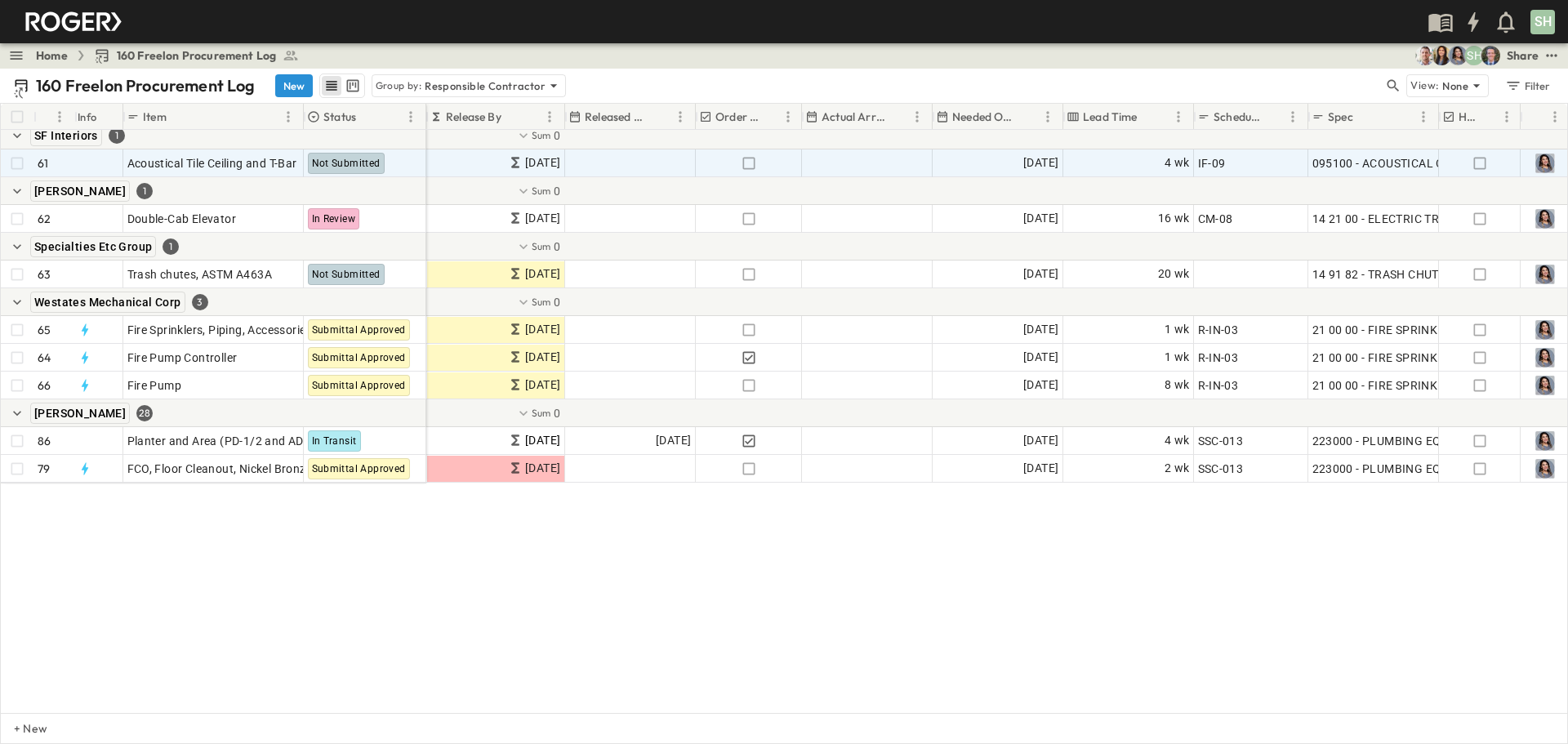
scroll to position [2205, 662]
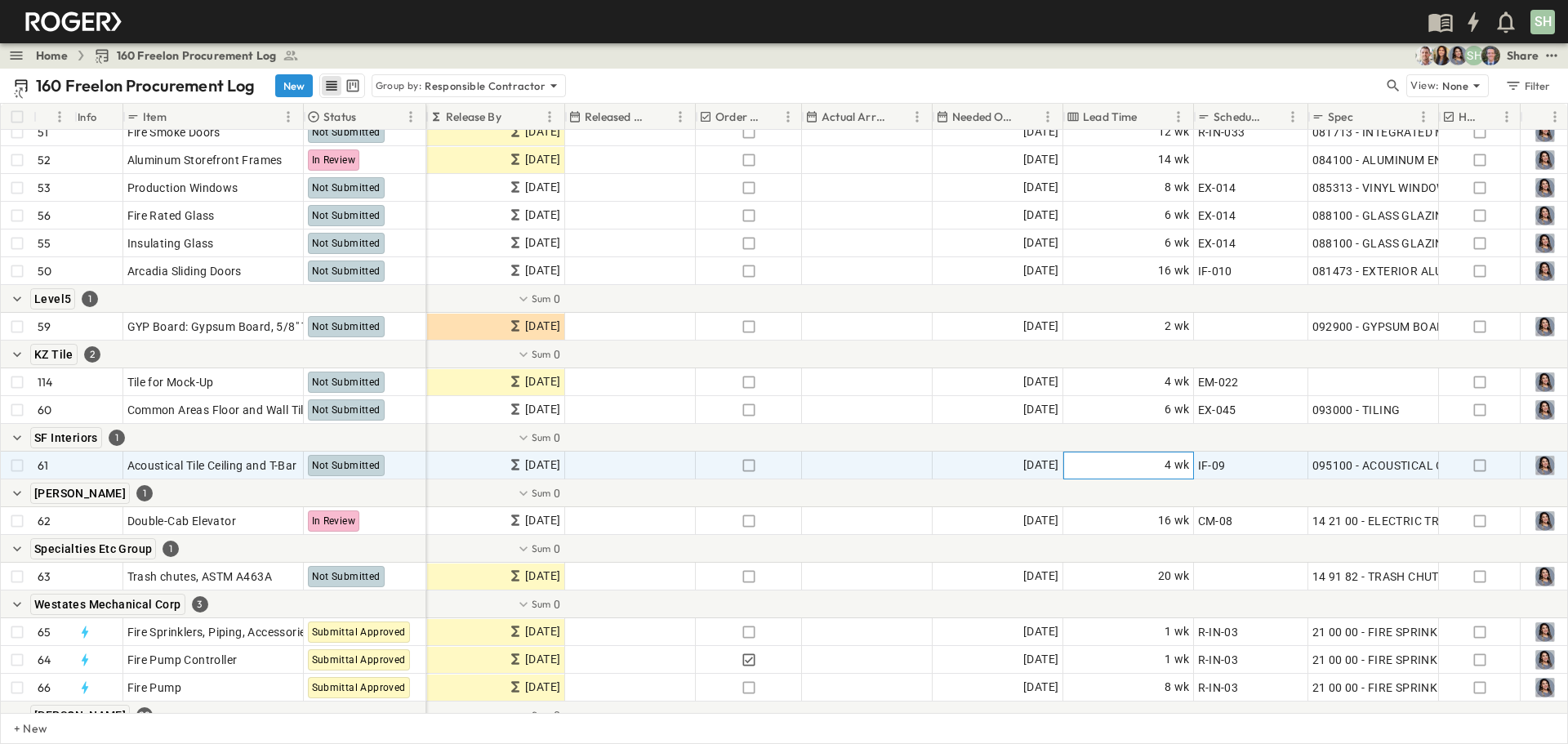
click at [1044, 461] on span "4 wk" at bounding box center [1178, 464] width 26 height 19
type input "*"
click at [929, 12] on div "SH" at bounding box center [783, 22] width 1565 height 43
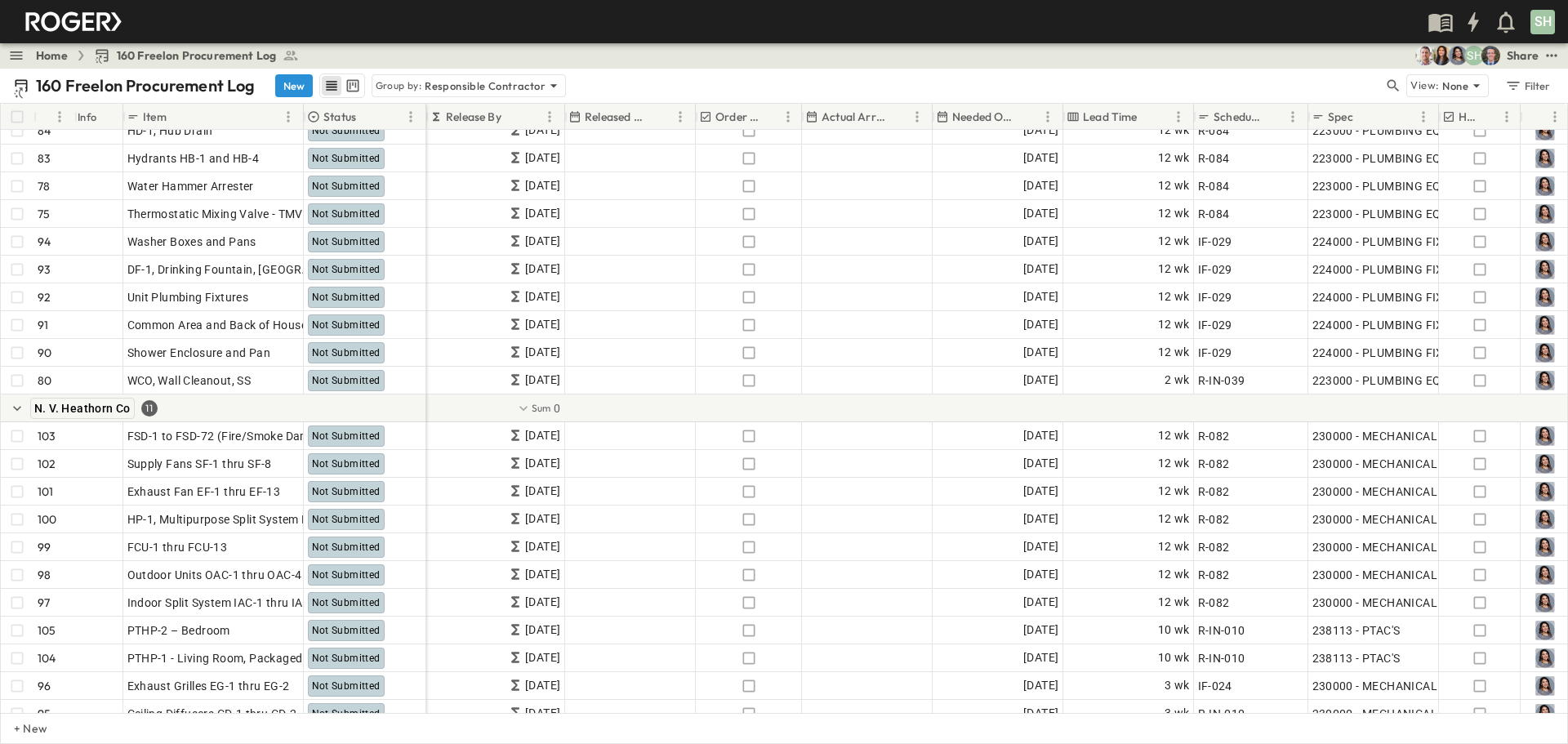
scroll to position [3346, 662]
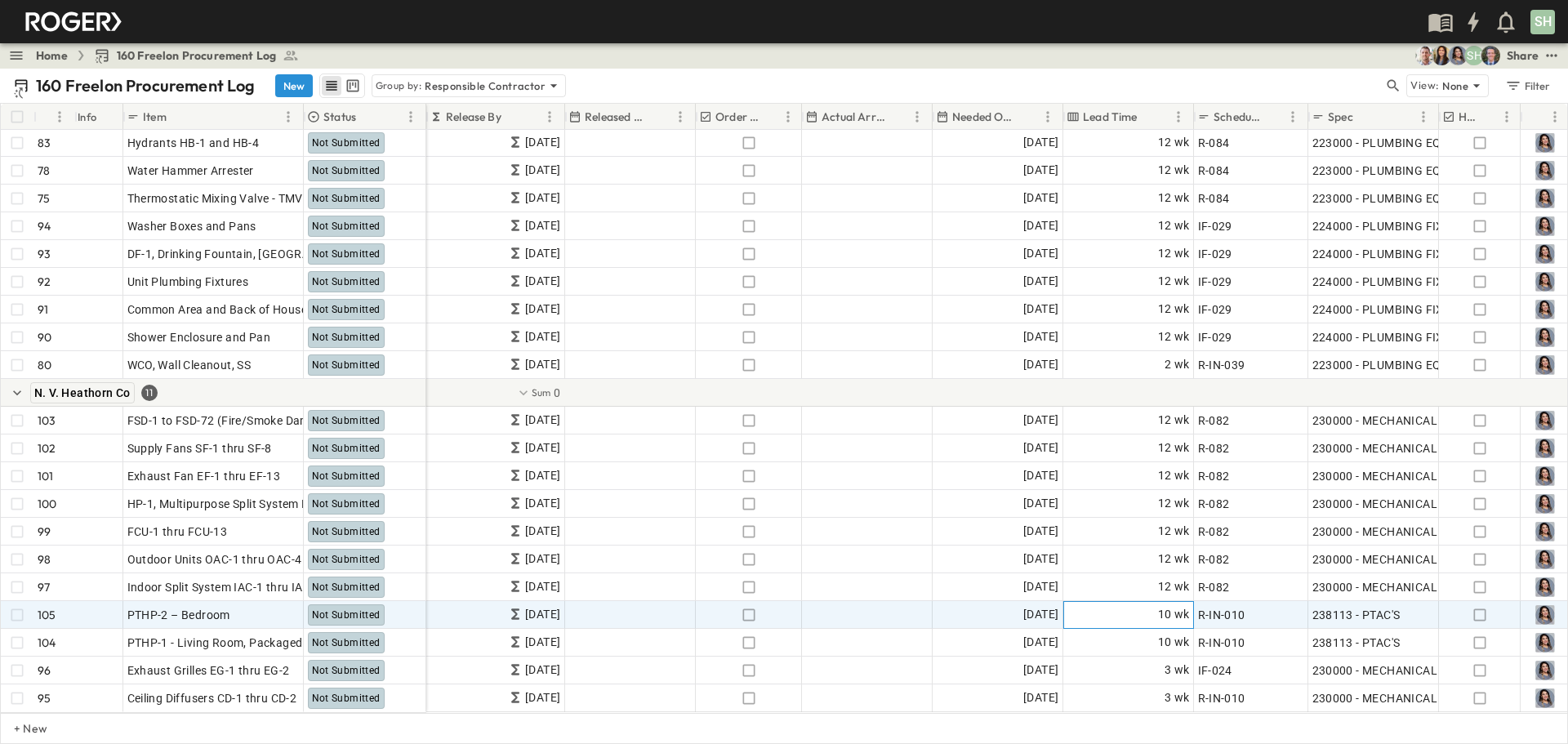
click at [1044, 515] on div "10 wk" at bounding box center [1128, 615] width 129 height 26
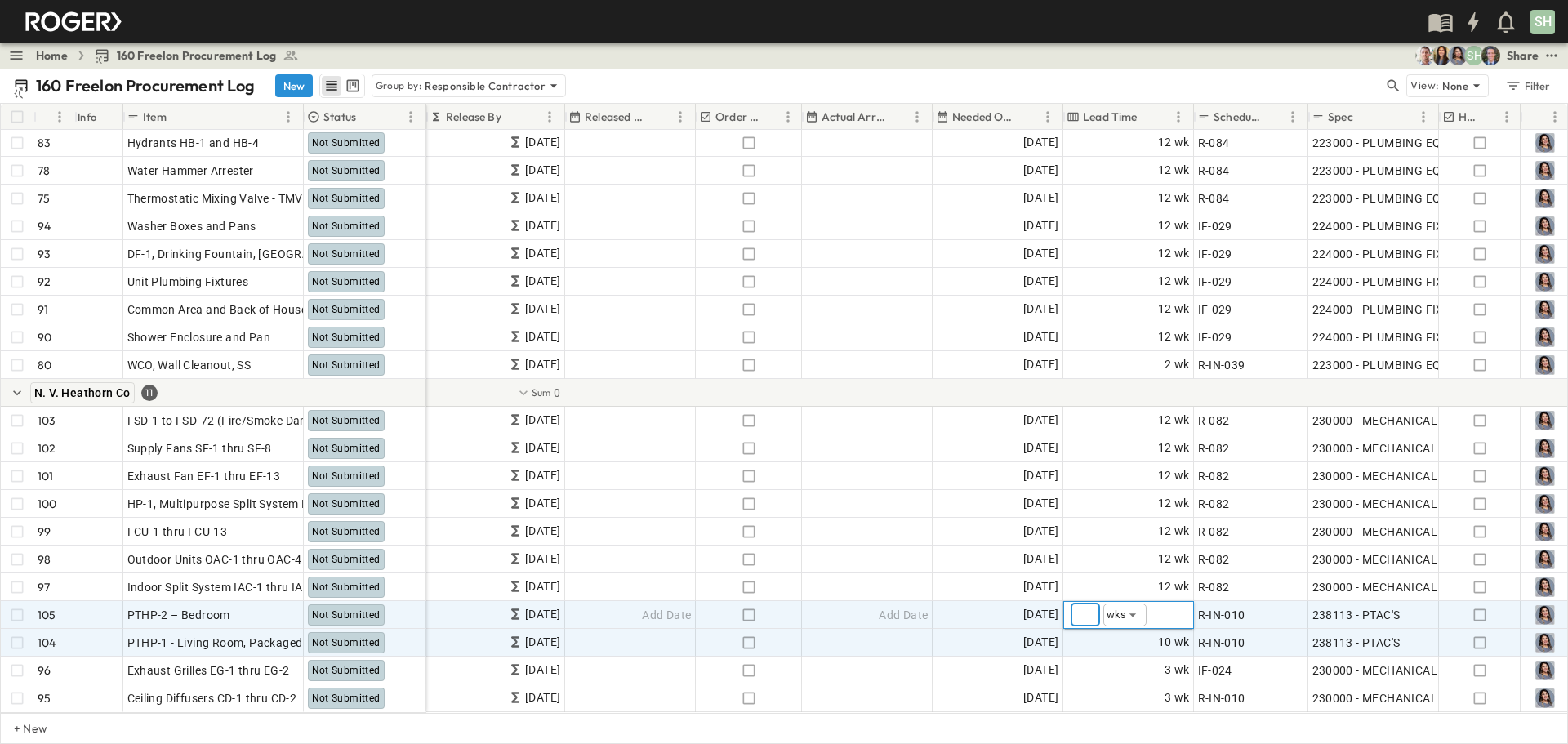
type input "**"
click at [1044, 515] on div "10 wk" at bounding box center [1128, 642] width 129 height 26
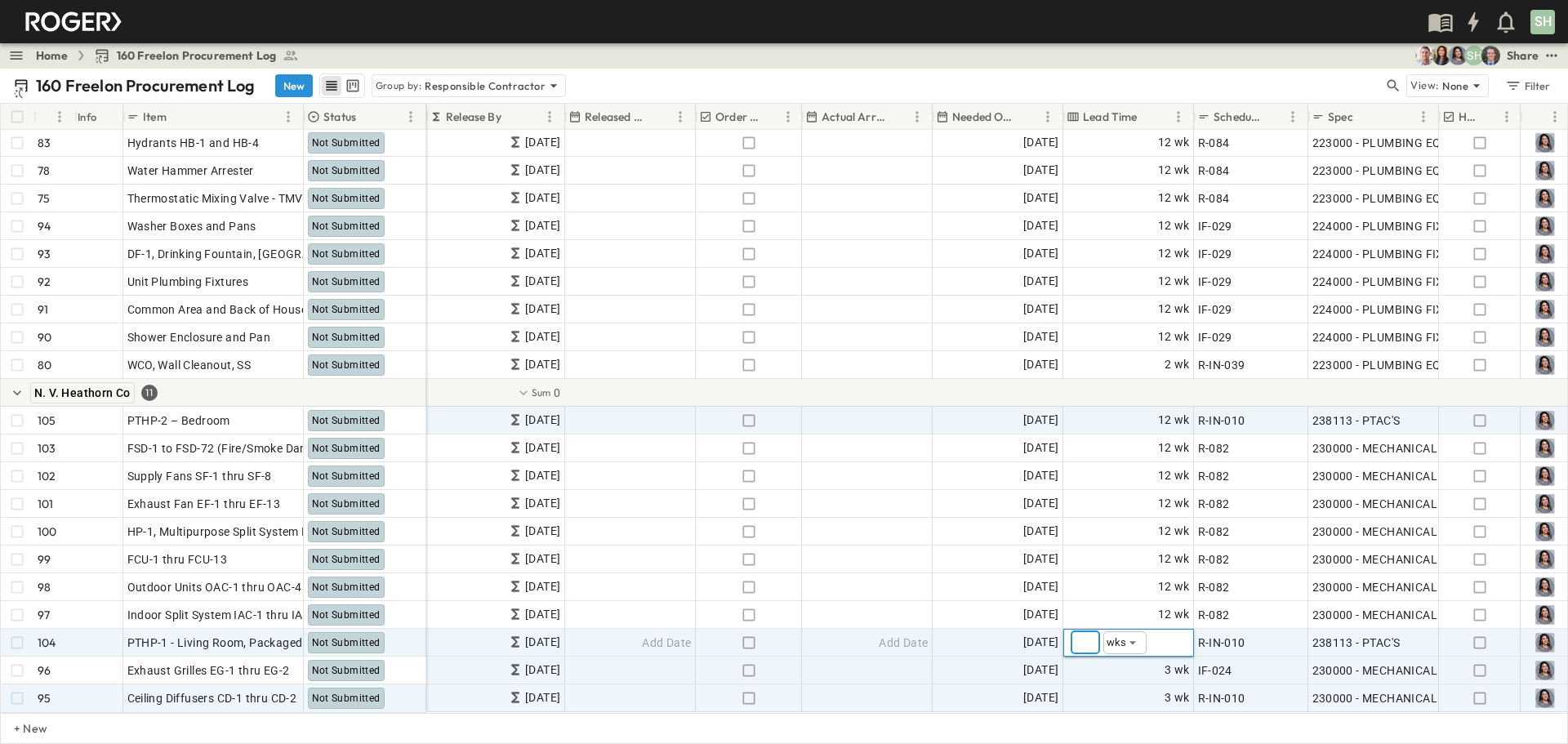
type input "**"
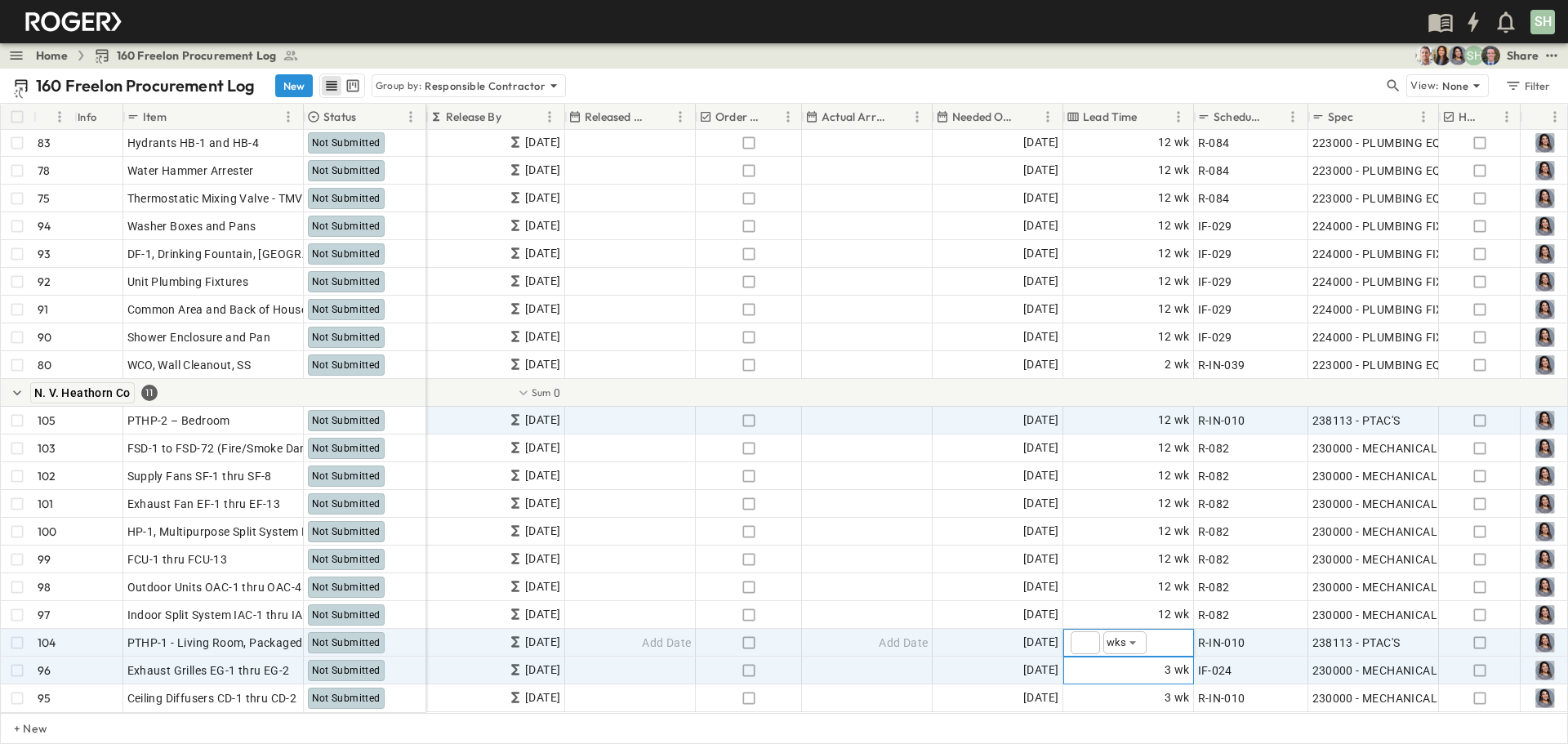
click at [1044, 515] on div "3 wk" at bounding box center [1128, 670] width 129 height 26
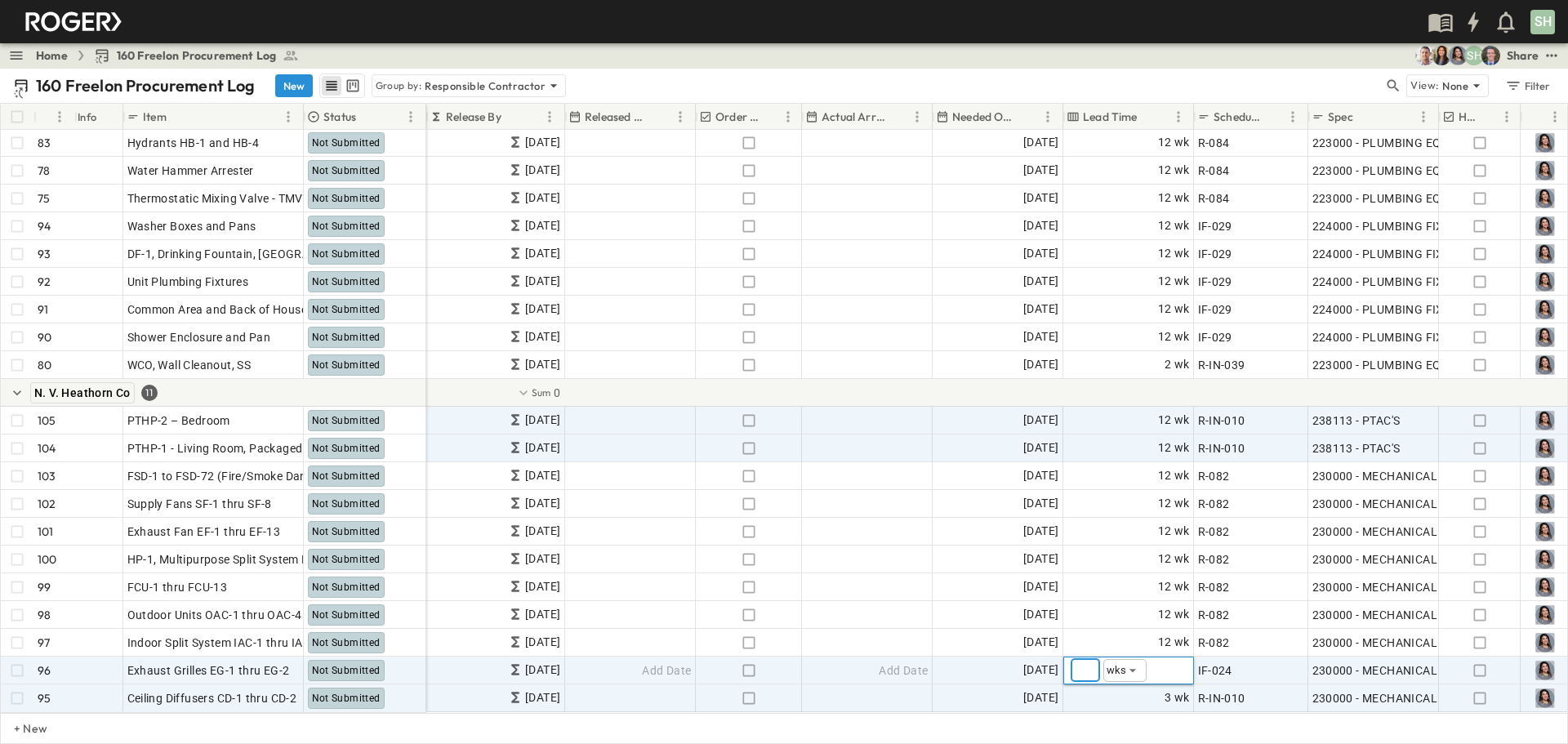
type input "*"
type input "**"
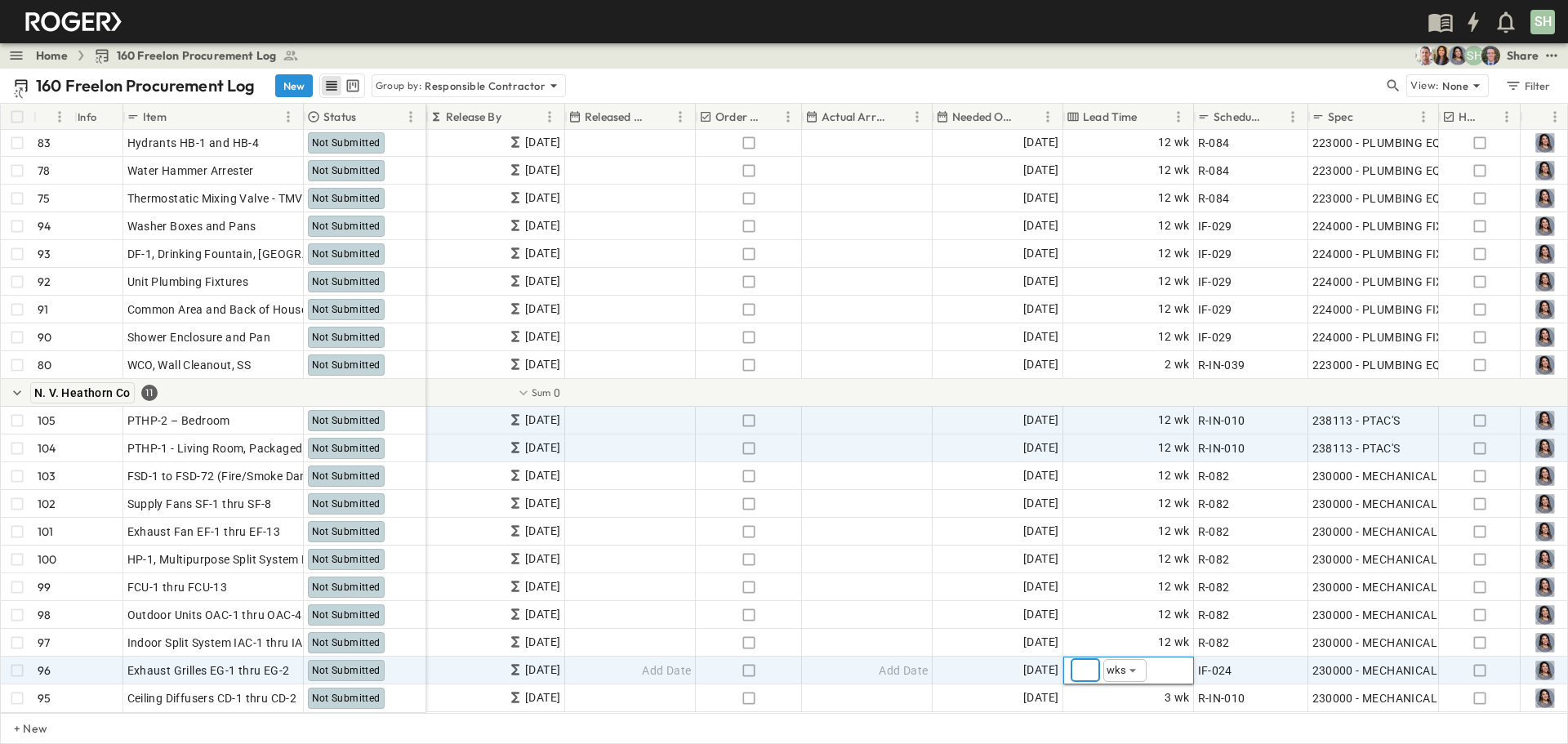
click at [992, 10] on div "SH" at bounding box center [783, 22] width 1565 height 43
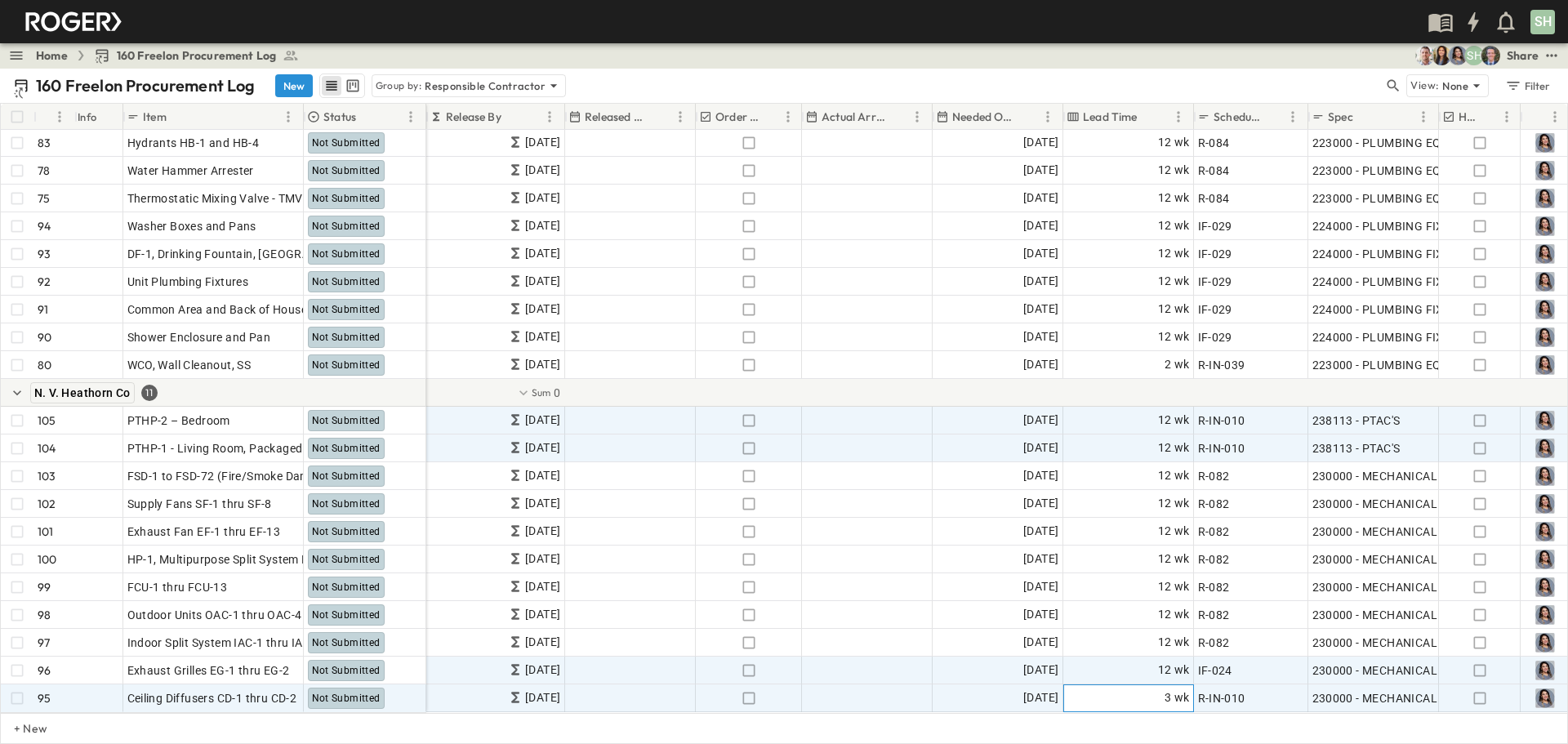
click at [1044, 515] on div "3 wk" at bounding box center [1128, 699] width 129 height 26
type input "**"
click at [1044, 19] on div "SH" at bounding box center [783, 22] width 1565 height 43
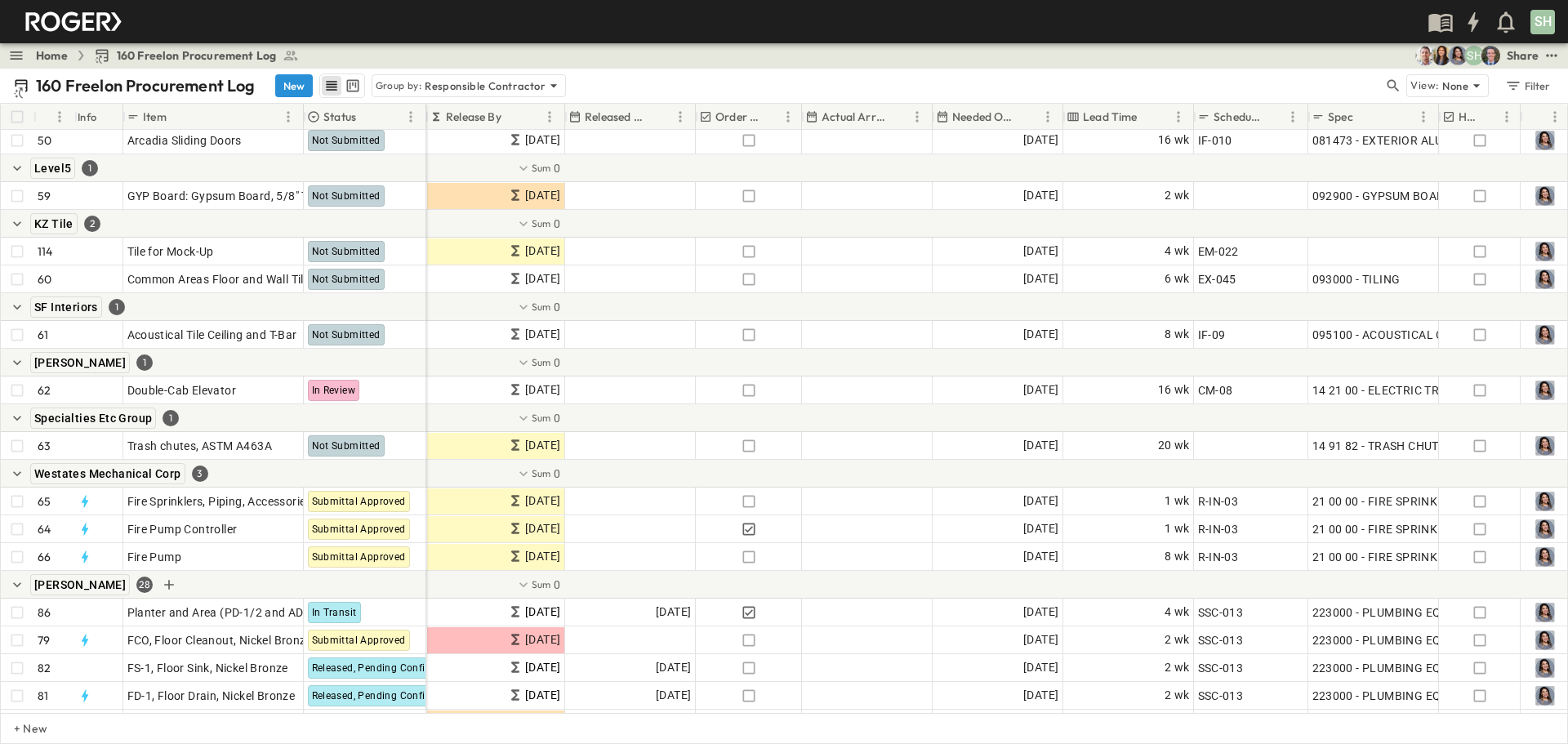
scroll to position [2364, 662]
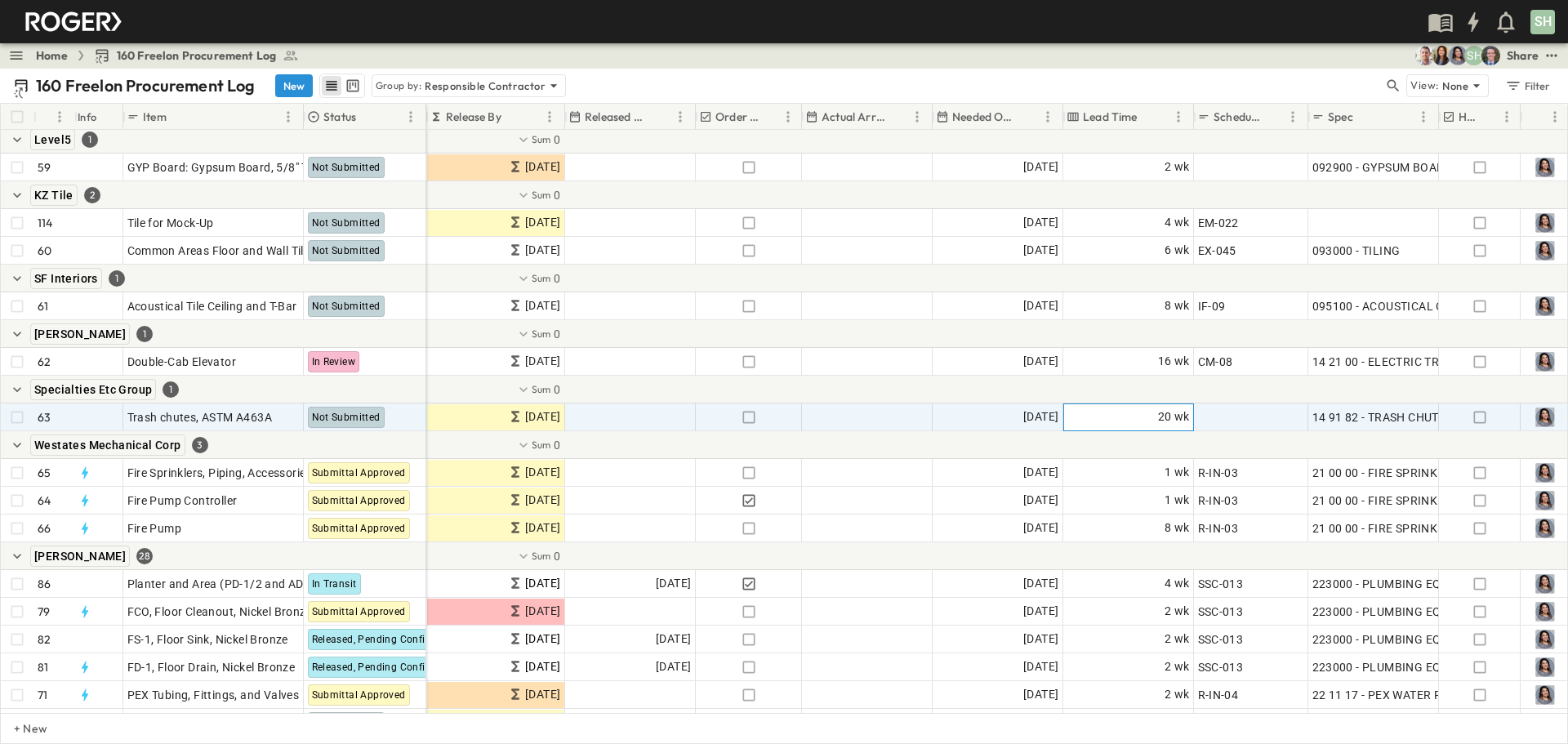
click at [1044, 419] on div "20 wk" at bounding box center [1128, 417] width 129 height 26
type input "*"
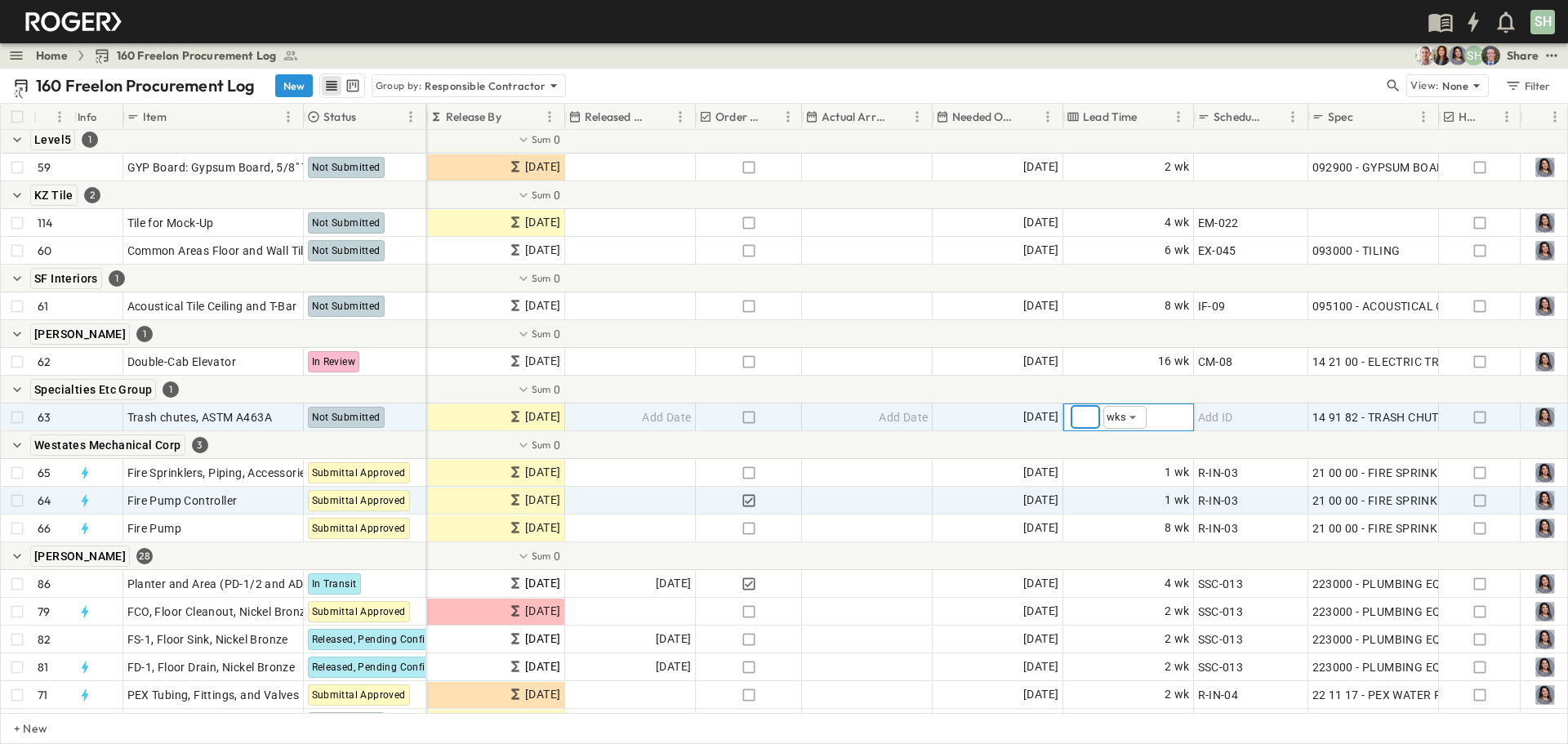
type input "*"
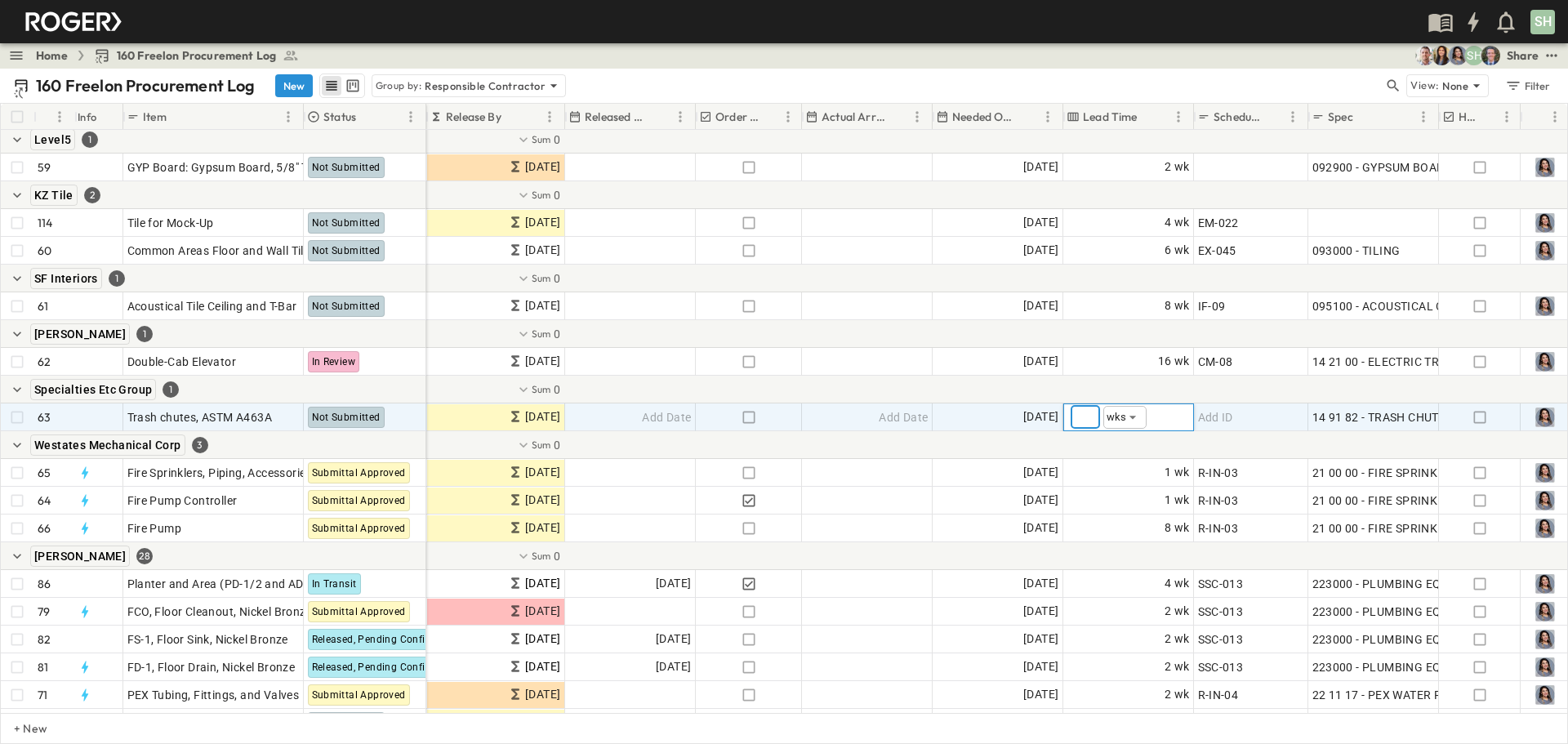
click at [982, 20] on div "SH" at bounding box center [783, 22] width 1565 height 43
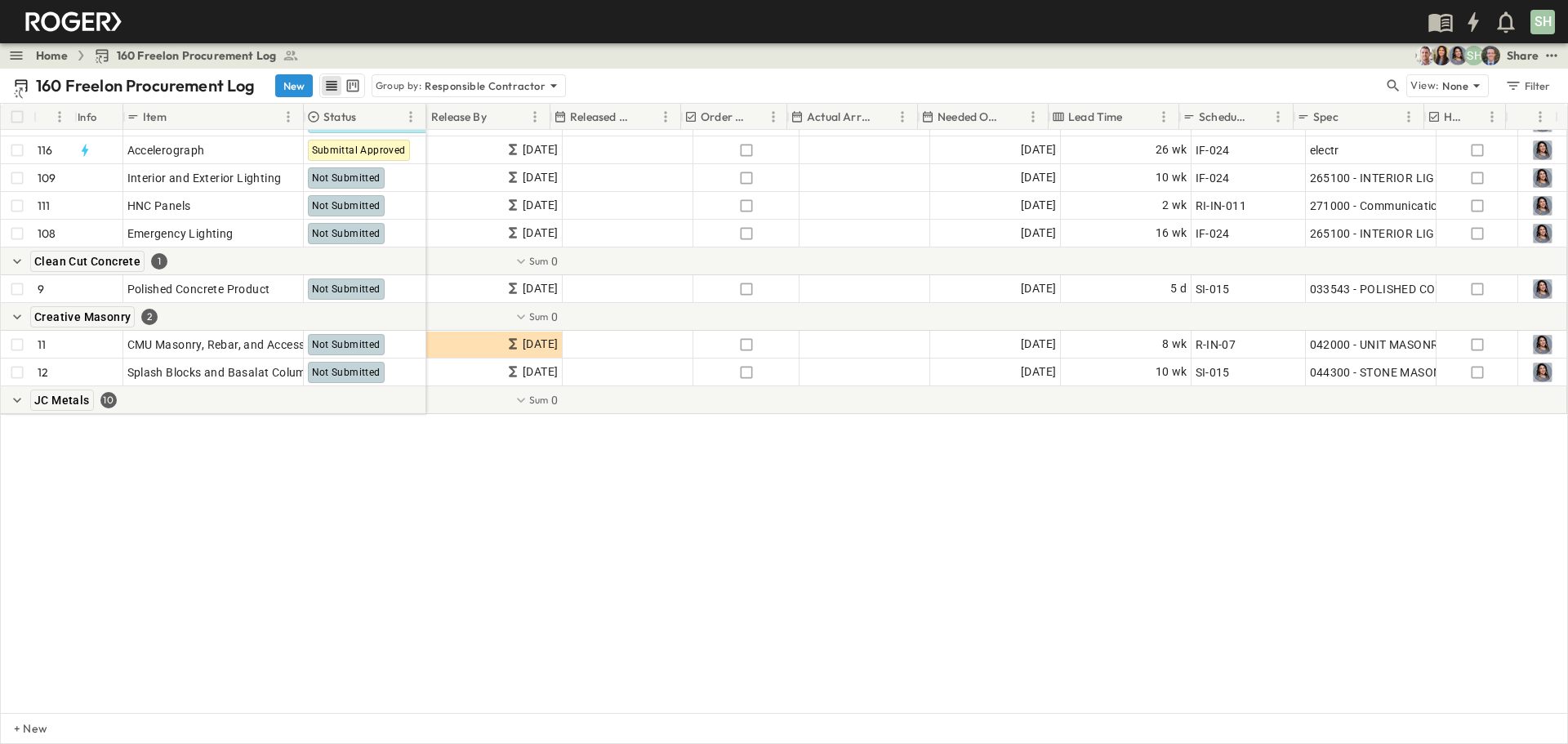
scroll to position [0, 676]
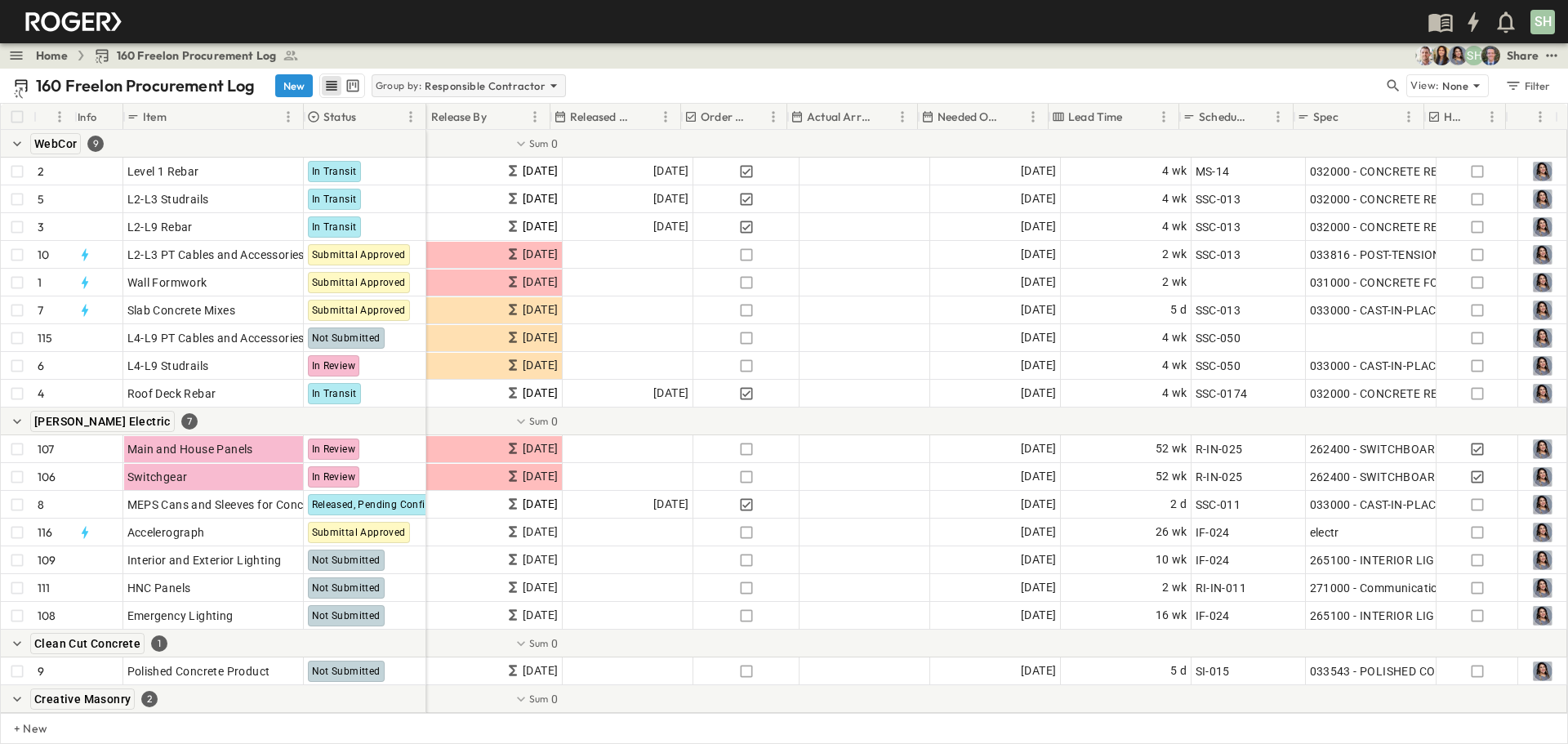
click at [552, 87] on icon at bounding box center [553, 86] width 17 height 17
click at [506, 158] on icon at bounding box center [512, 156] width 12 height 9
click at [610, 82] on div "160 Freelon Procurement Log New Group by: Responsible Contractor" at bounding box center [698, 85] width 1370 height 25
click at [550, 87] on icon at bounding box center [553, 85] width 7 height 3
click at [503, 162] on icon at bounding box center [511, 156] width 17 height 17
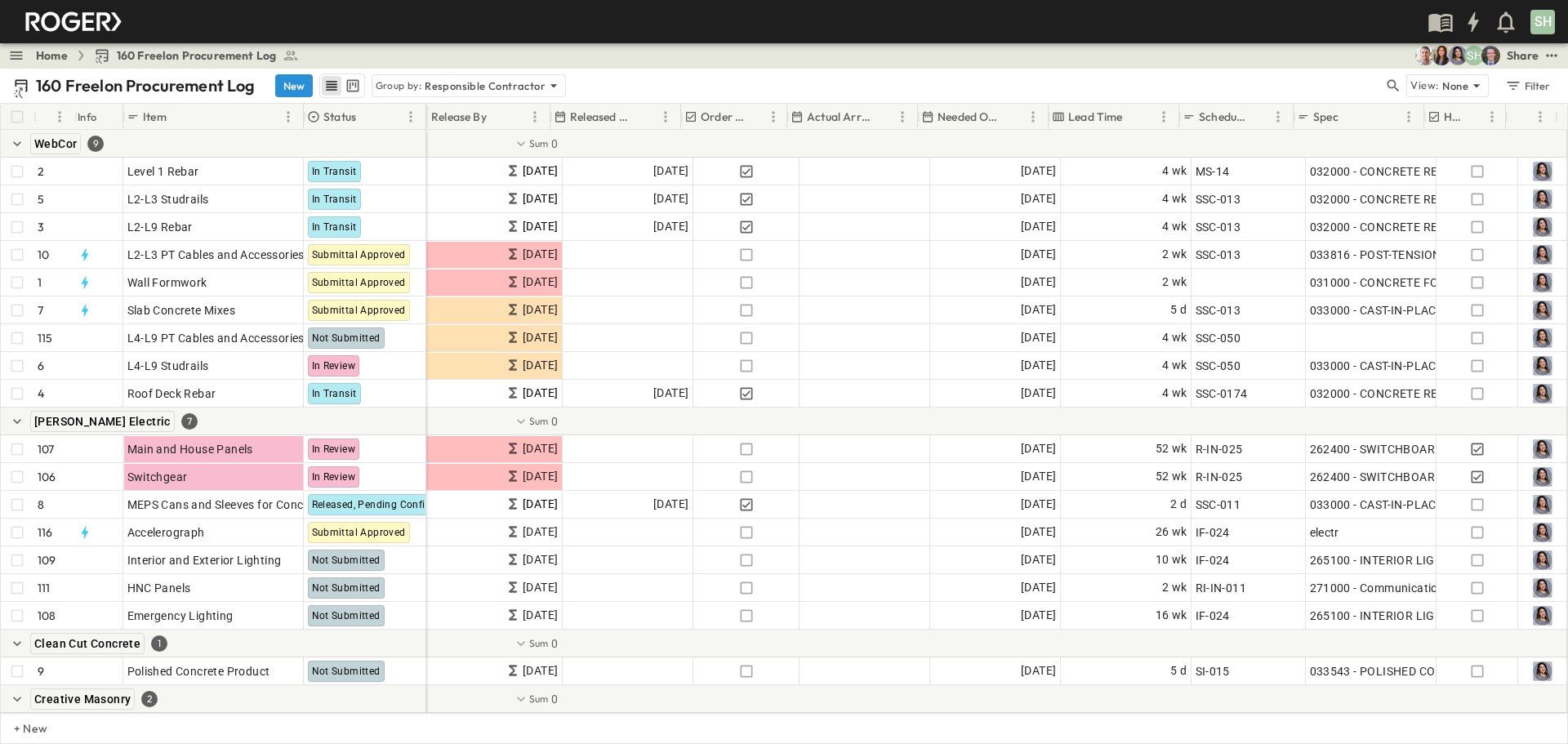
click at [646, 82] on div "160 Freelon Procurement Log New Group by: Responsible Contractor" at bounding box center [698, 85] width 1370 height 25
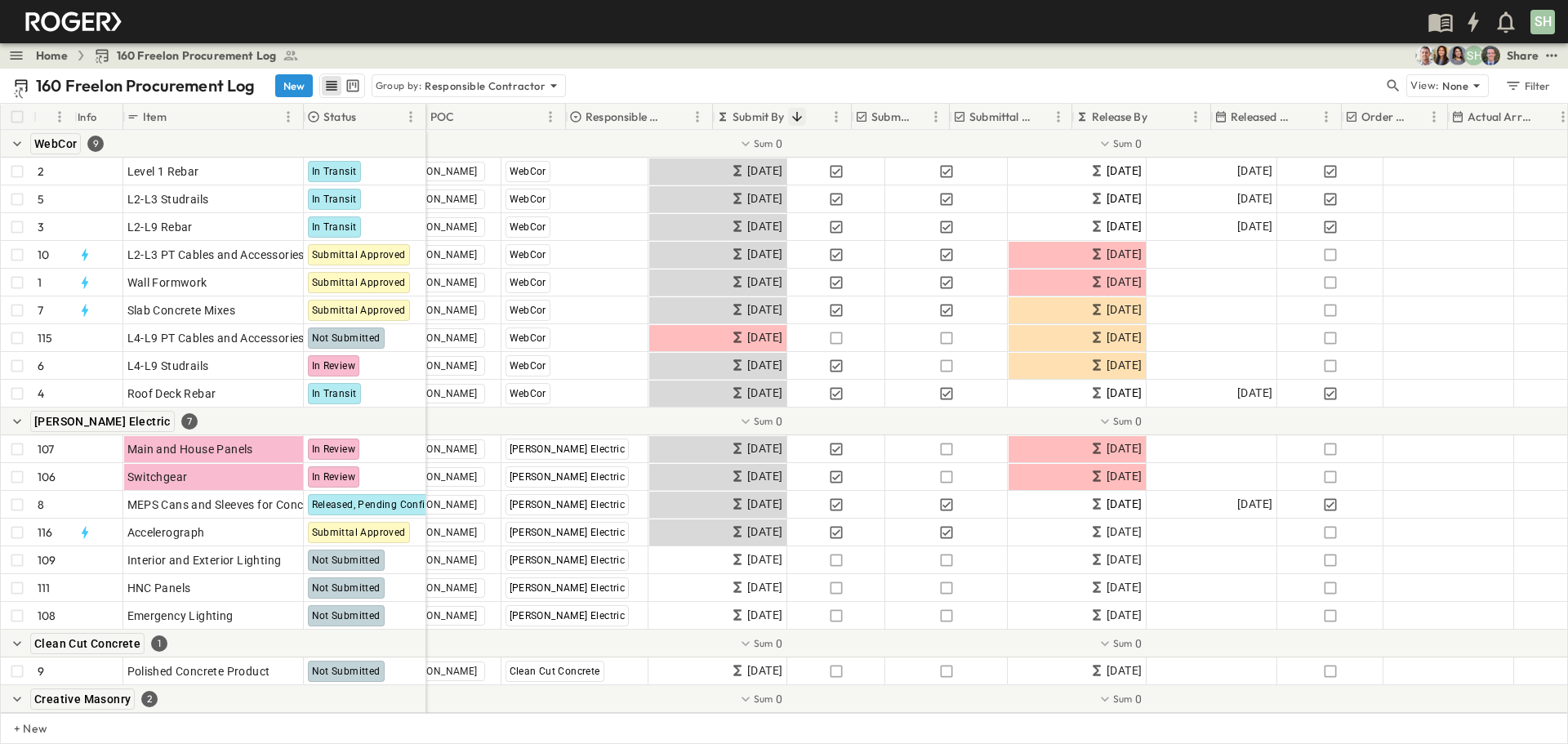
scroll to position [0, 0]
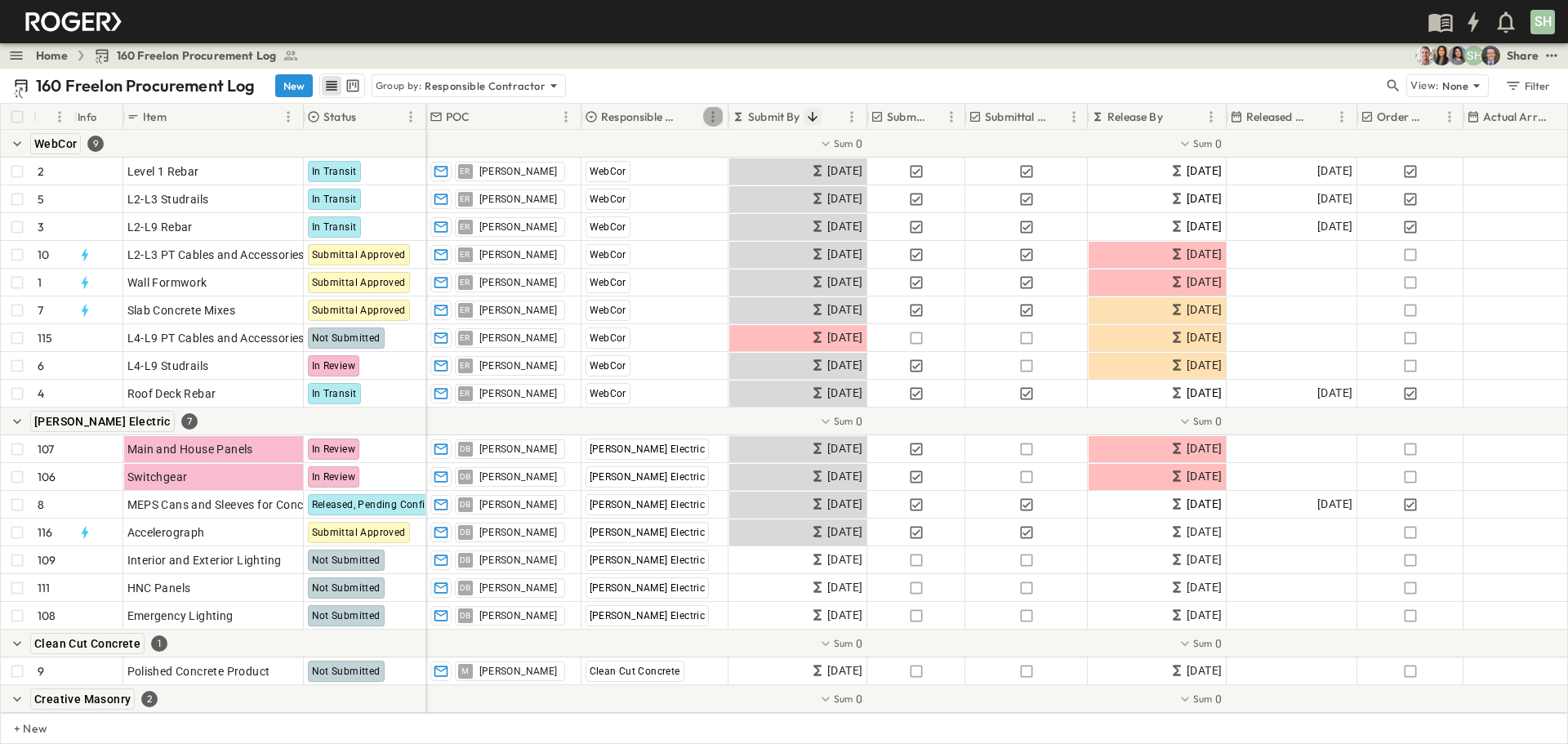
click at [710, 116] on icon "Menu" at bounding box center [712, 117] width 17 height 17
click at [545, 151] on span "Stop grouping by Responsible Contractor" at bounding box center [601, 146] width 216 height 17
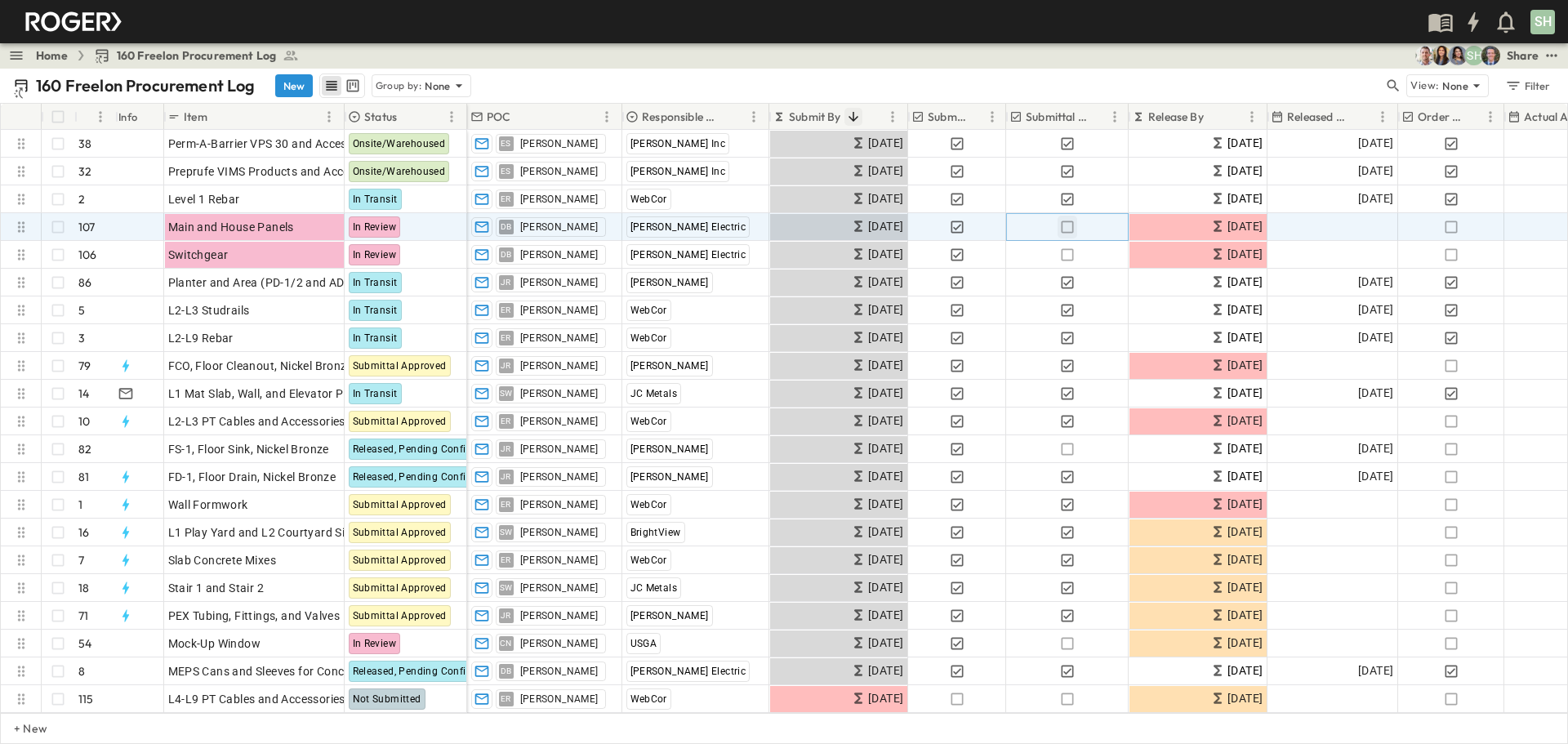
click at [1044, 227] on icon "button" at bounding box center [1067, 227] width 17 height 17
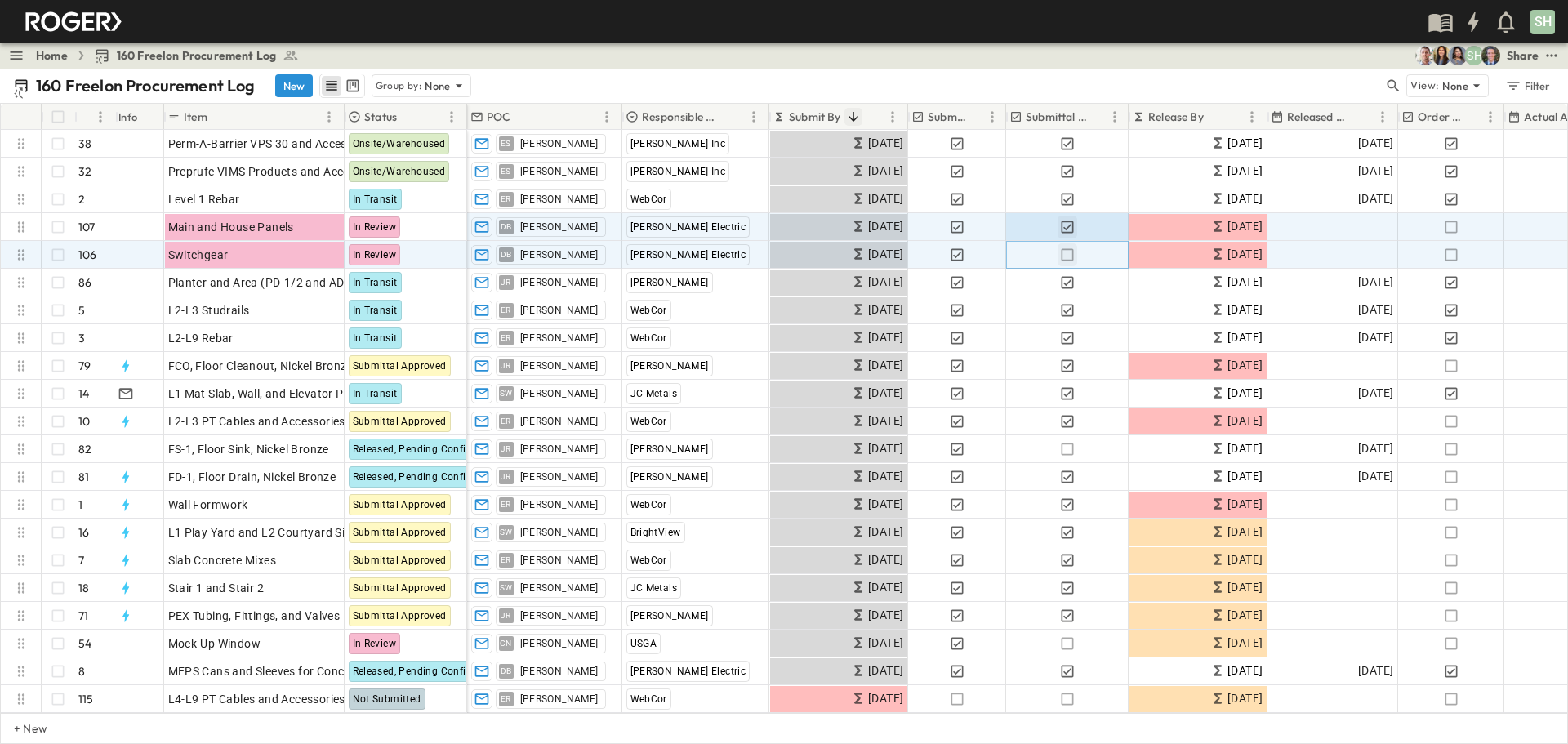
click at [1044, 256] on icon "button" at bounding box center [1067, 255] width 17 height 17
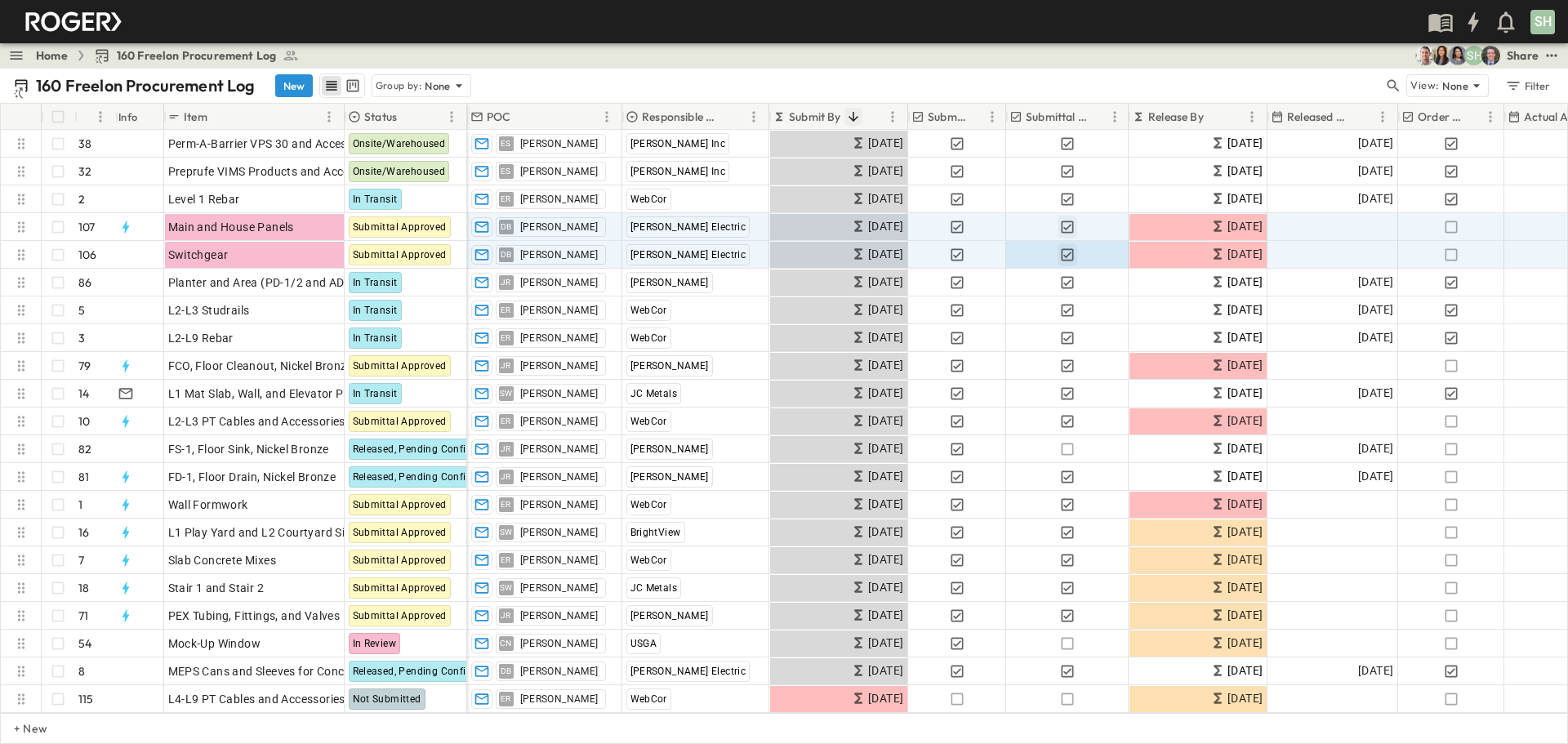
click at [1027, 33] on div "SH" at bounding box center [783, 22] width 1565 height 43
click at [1044, 223] on div "Add Date" at bounding box center [1333, 227] width 129 height 26
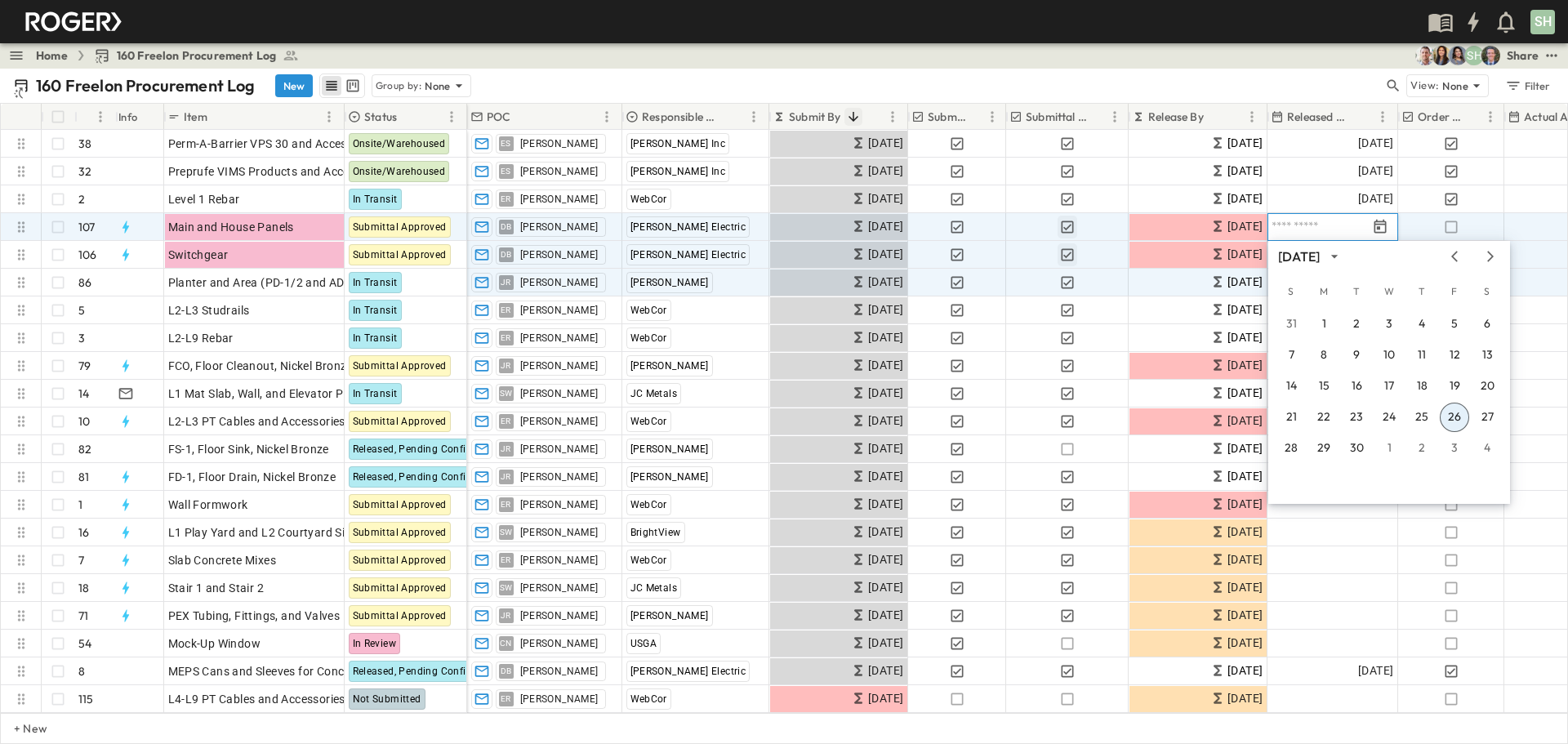
click at [1044, 414] on button "26" at bounding box center [1454, 418] width 30 height 30
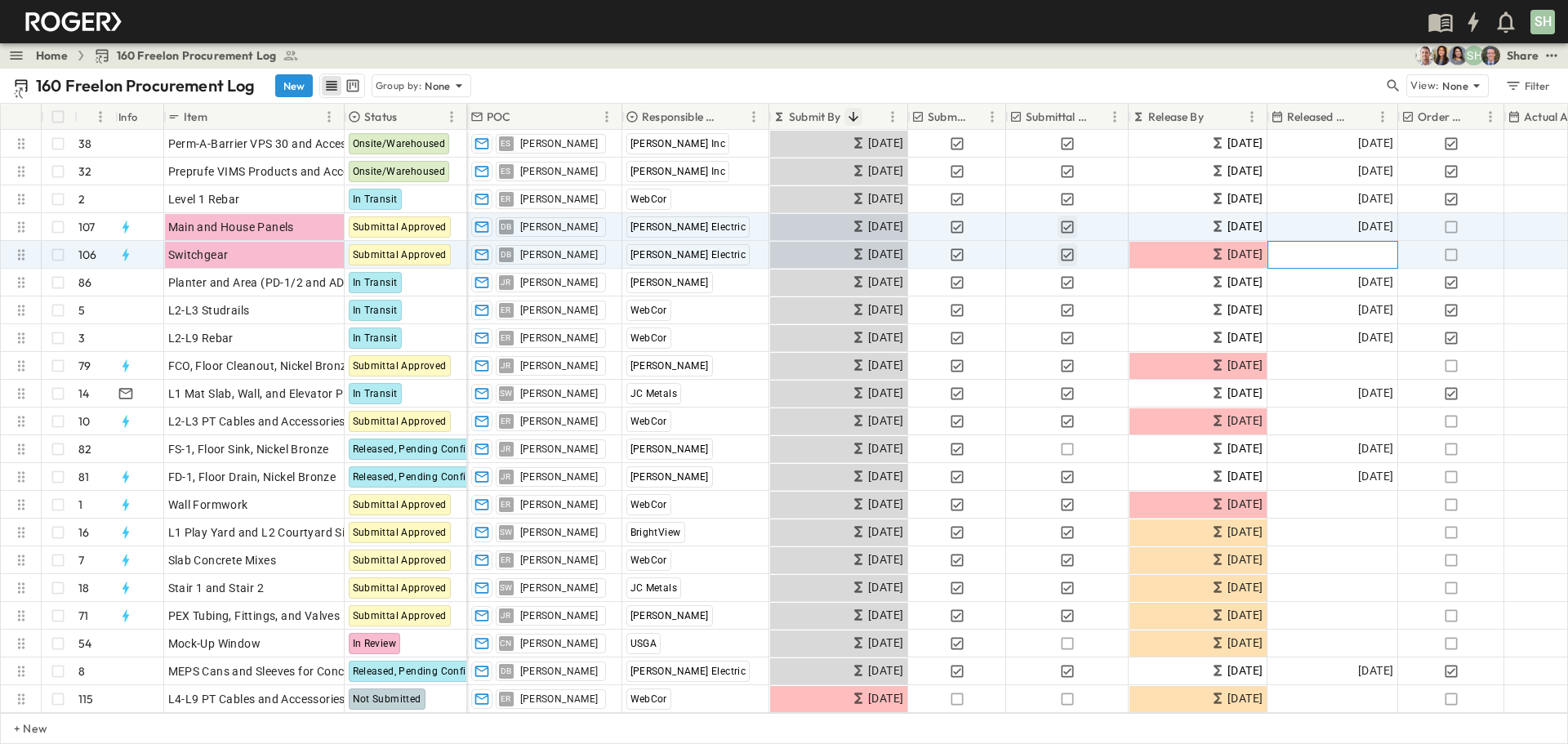
click at [1044, 247] on span "Add Date" at bounding box center [1369, 255] width 49 height 17
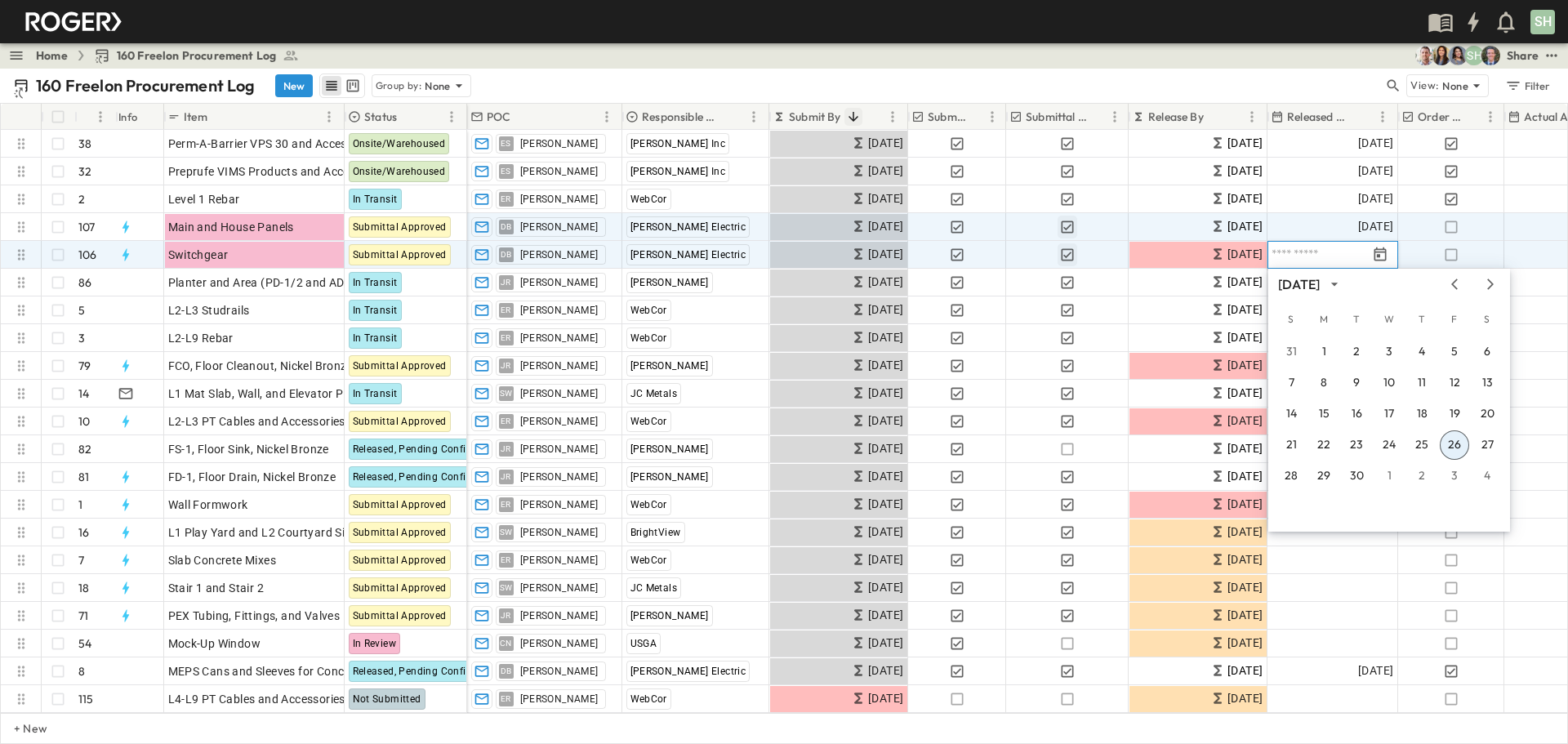
click at [1044, 445] on button "26" at bounding box center [1454, 446] width 30 height 30
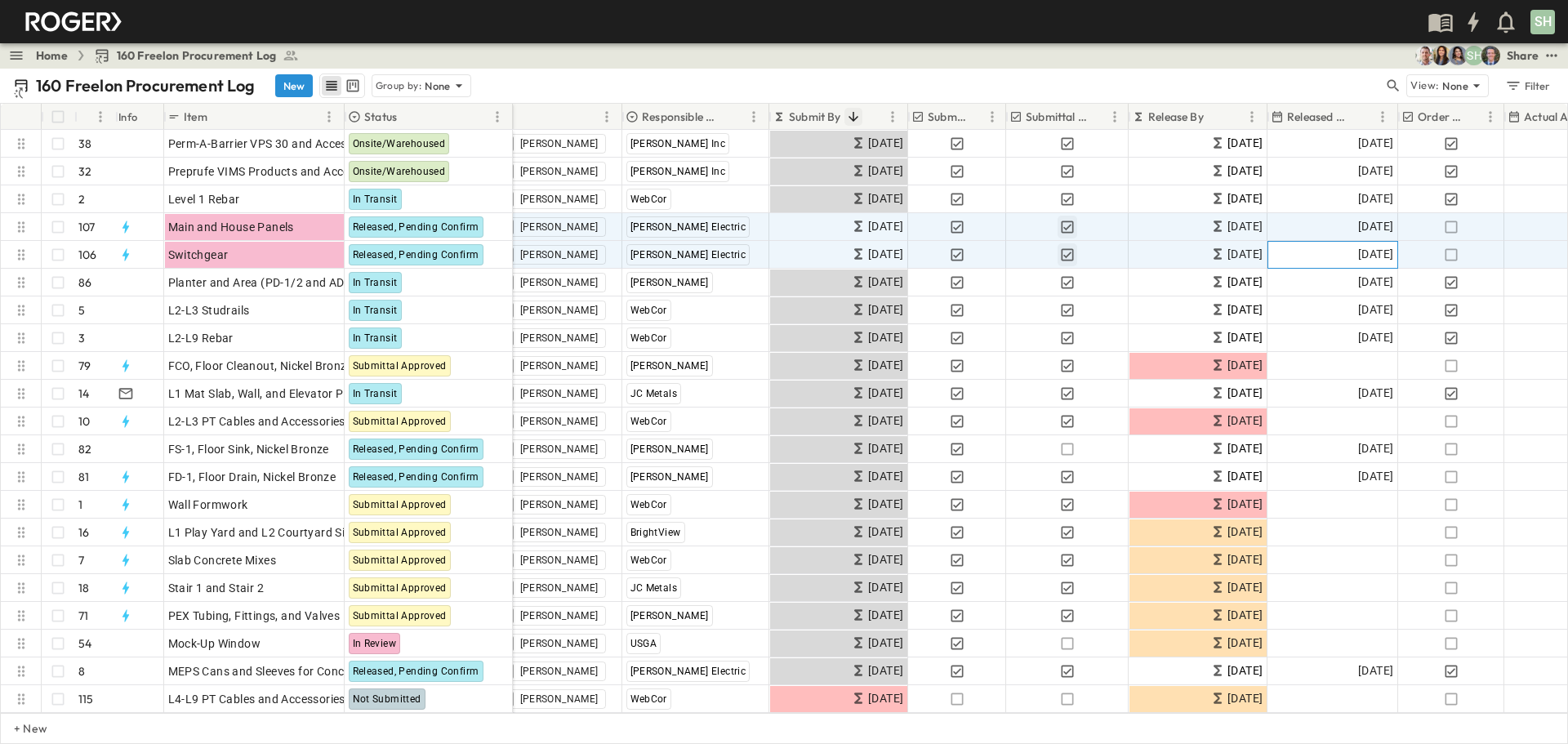
drag, startPoint x: 465, startPoint y: 114, endPoint x: 511, endPoint y: 118, distance: 46.2
click at [511, 118] on div at bounding box center [514, 117] width 17 height 45
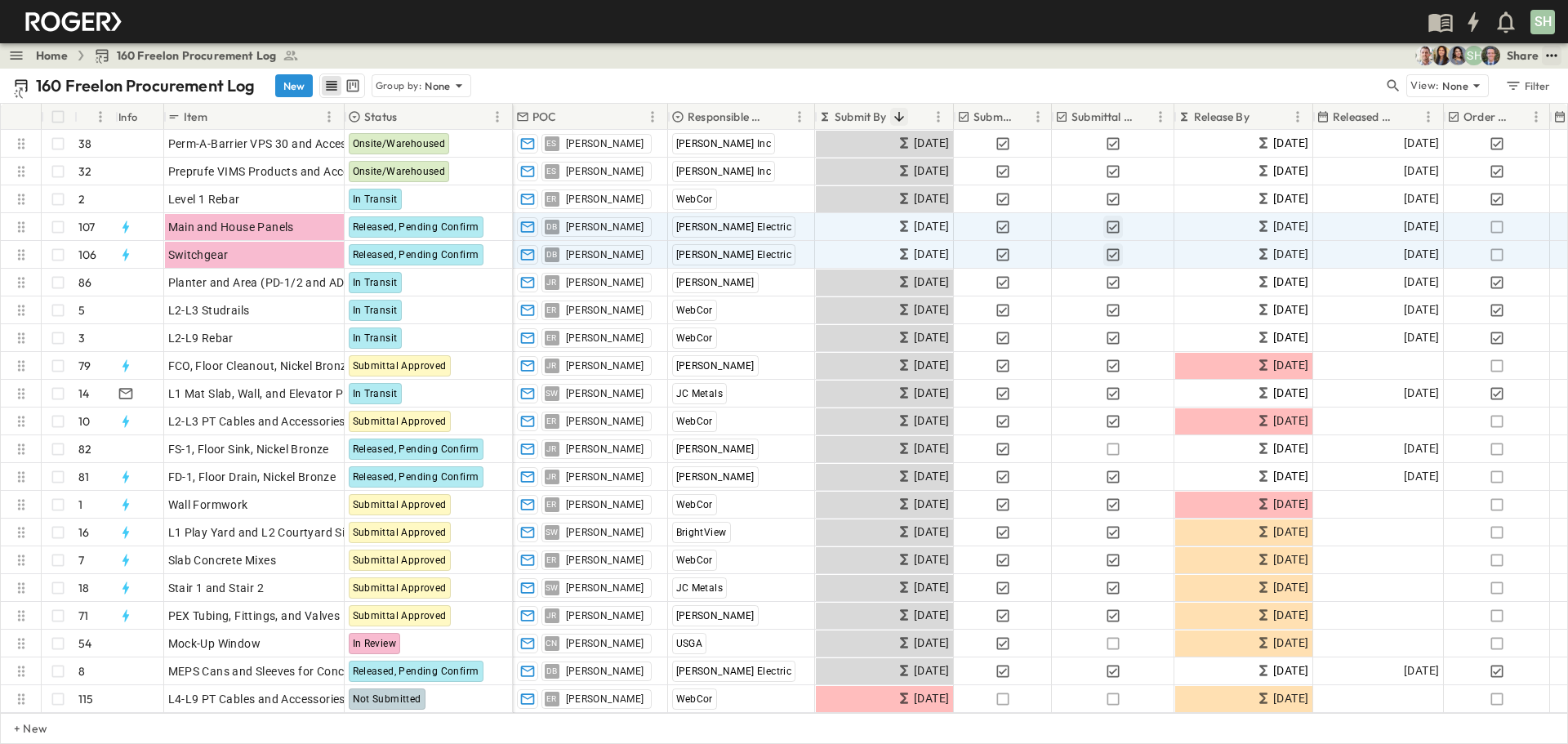
click at [1044, 55] on icon "test" at bounding box center [1551, 55] width 11 height 2
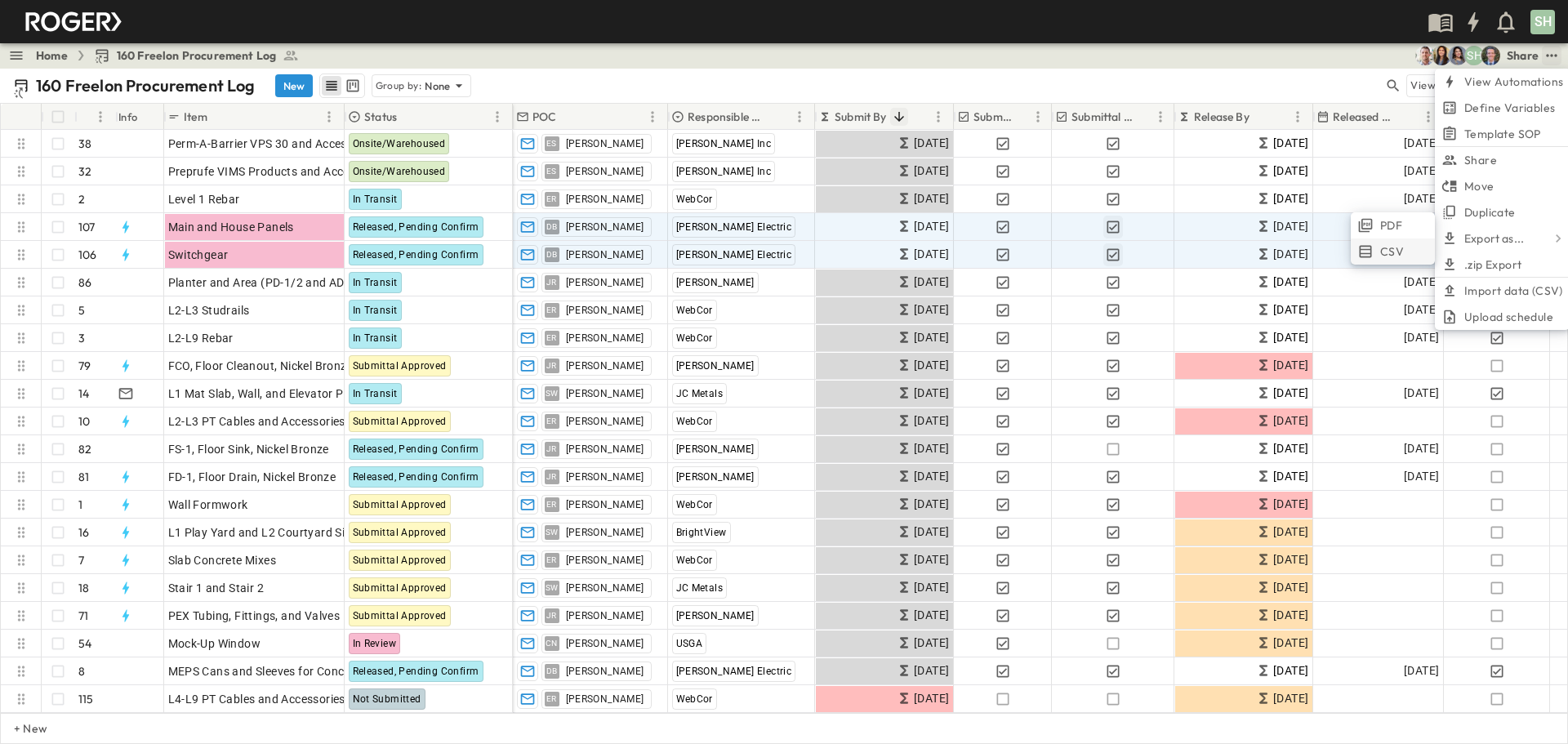
click at [1044, 242] on li "CSV" at bounding box center [1392, 251] width 84 height 26
click at [960, 21] on div "SH" at bounding box center [783, 22] width 1565 height 43
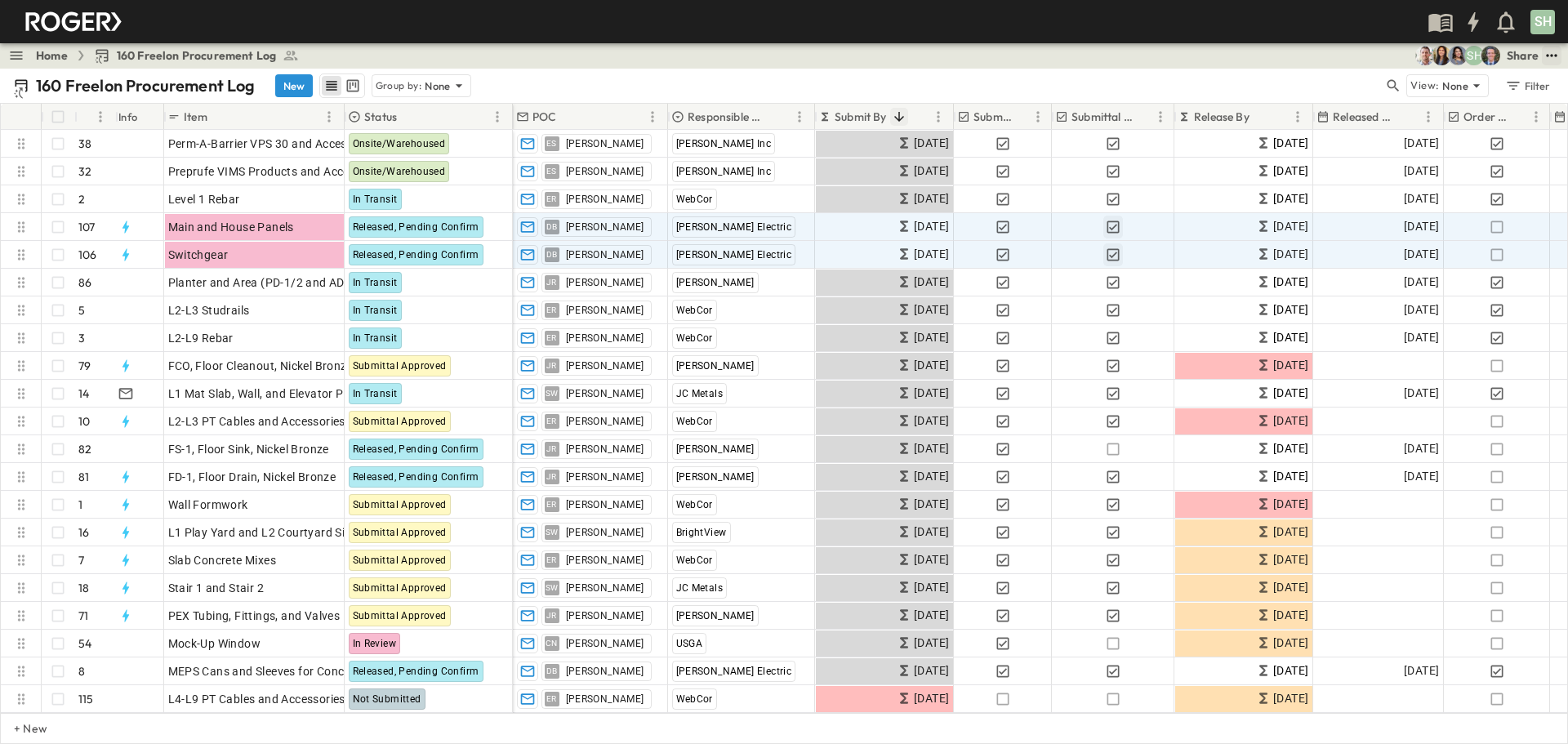
click at [1044, 58] on icon "test" at bounding box center [1551, 55] width 17 height 17
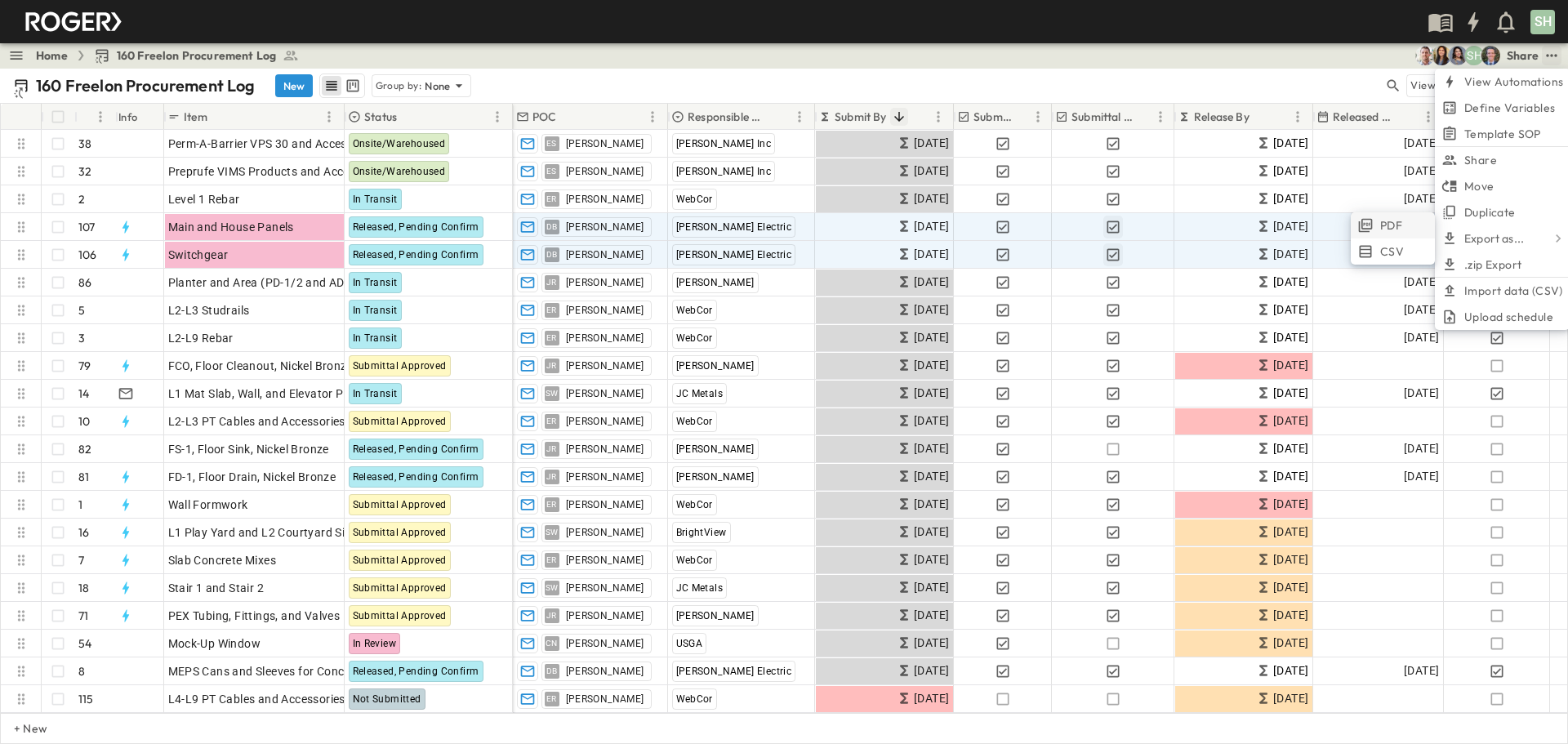
click at [1044, 222] on li "PDF" at bounding box center [1392, 225] width 84 height 26
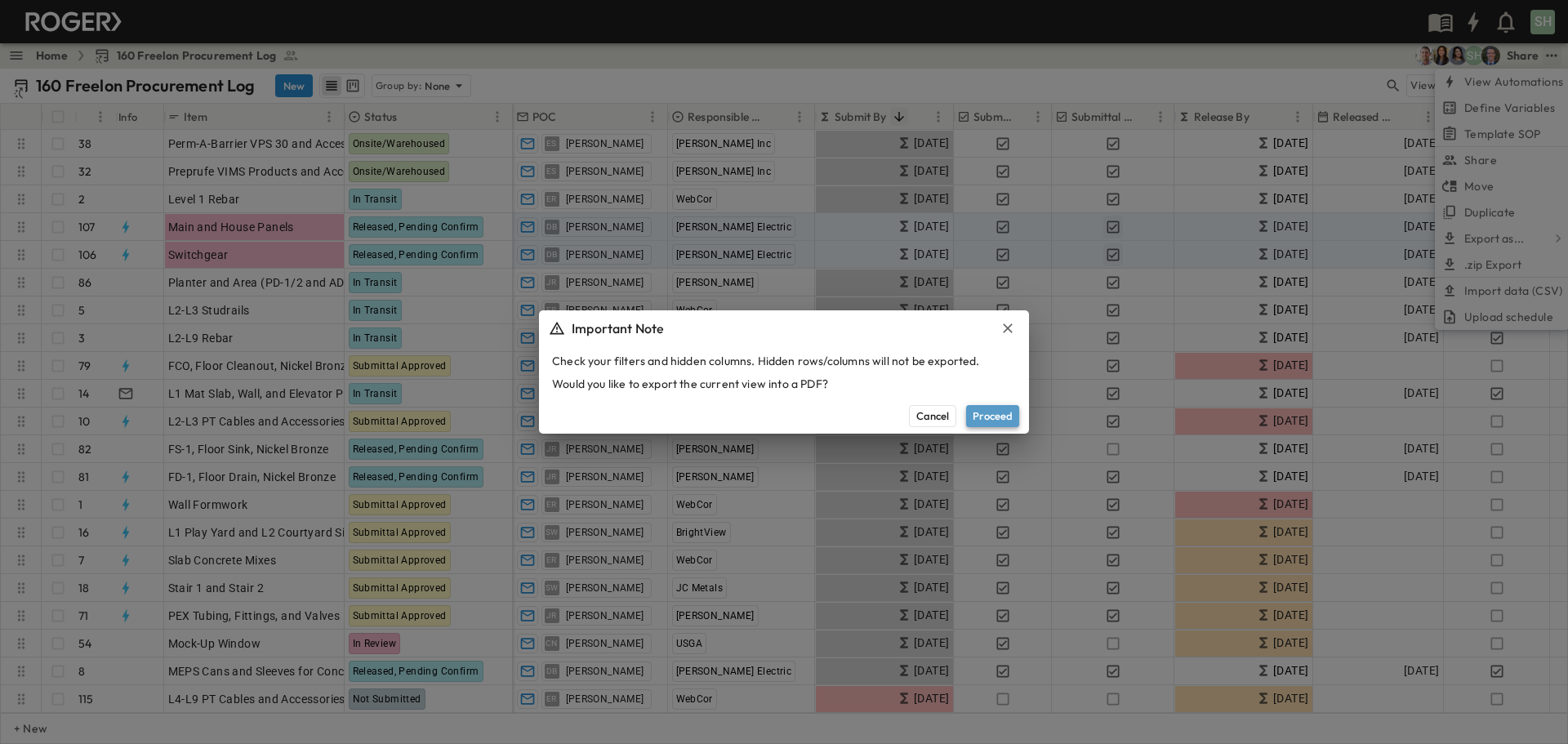
click at [1010, 416] on button "Proceed" at bounding box center [993, 415] width 53 height 21
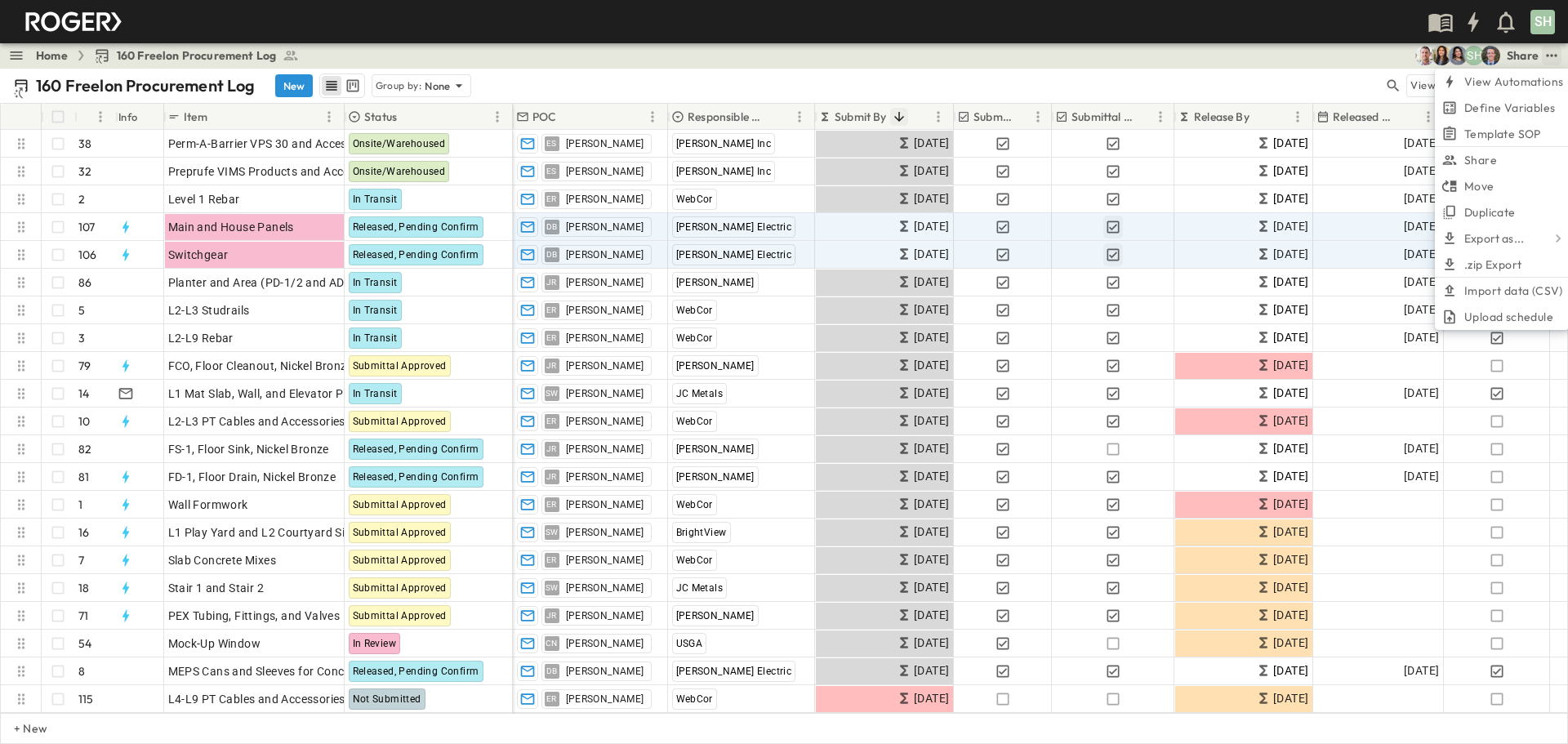
click at [1044, 18] on div "SH" at bounding box center [783, 22] width 1565 height 43
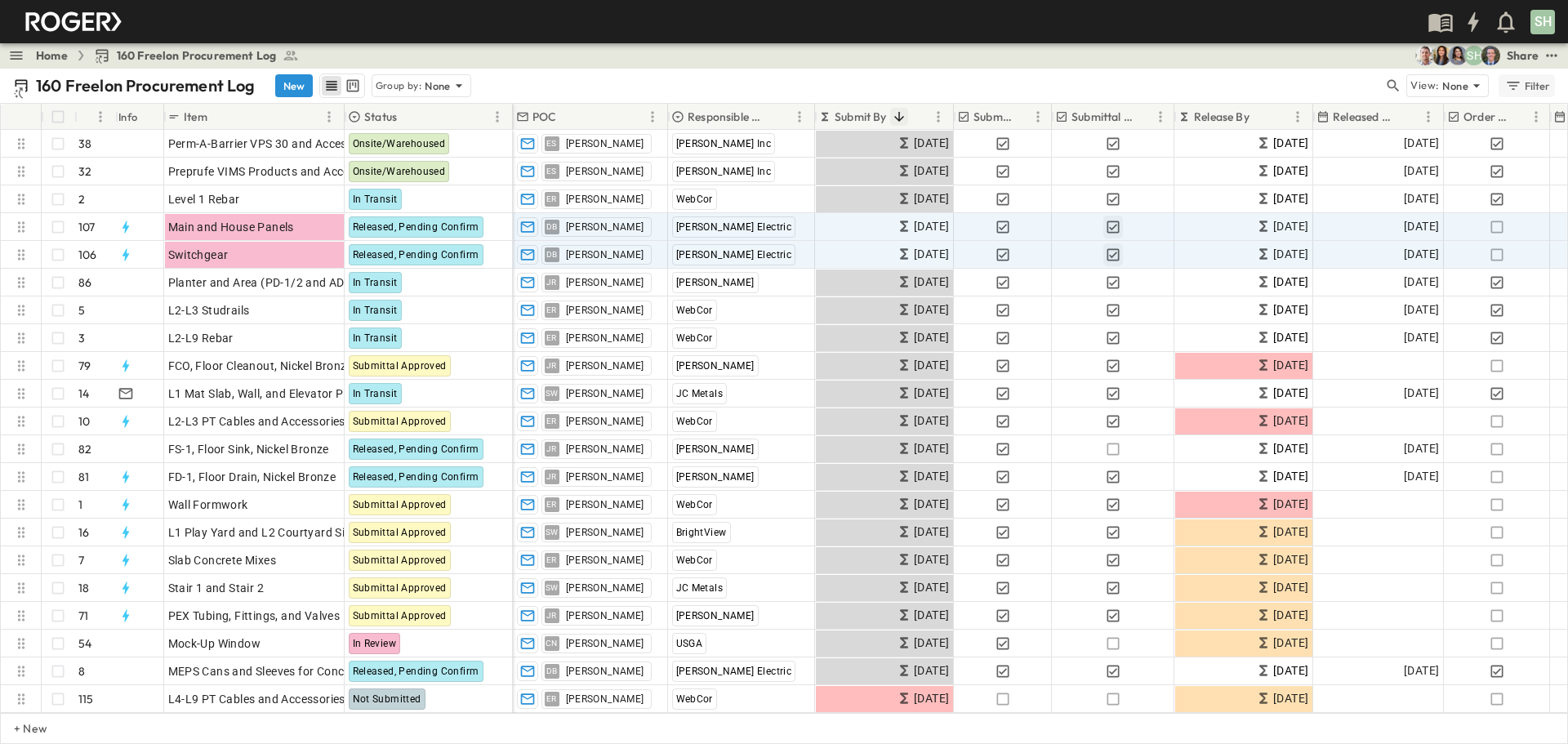
click at [1044, 87] on icon "button" at bounding box center [1514, 86] width 17 height 17
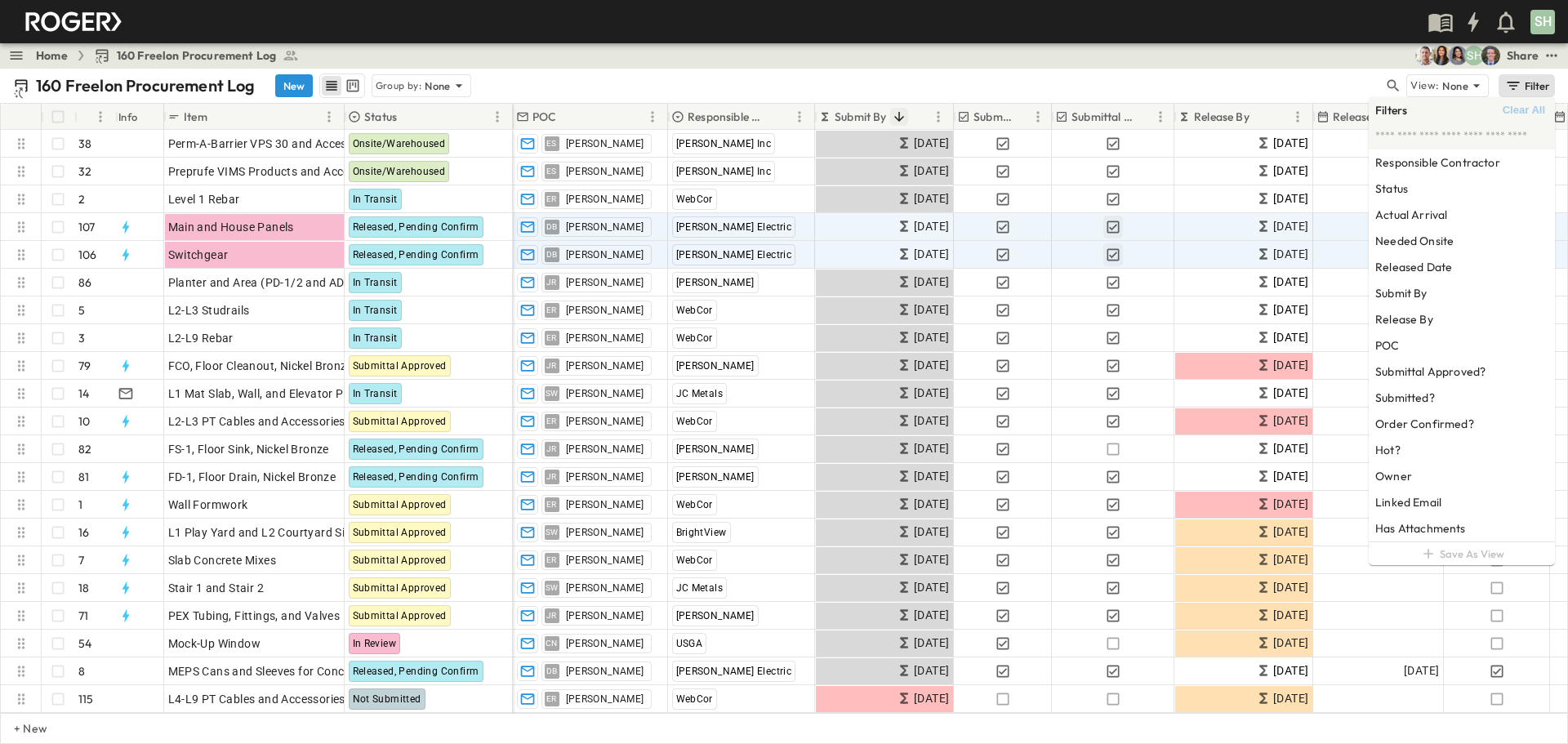
click at [1044, 87] on icon "button" at bounding box center [1514, 86] width 17 height 17
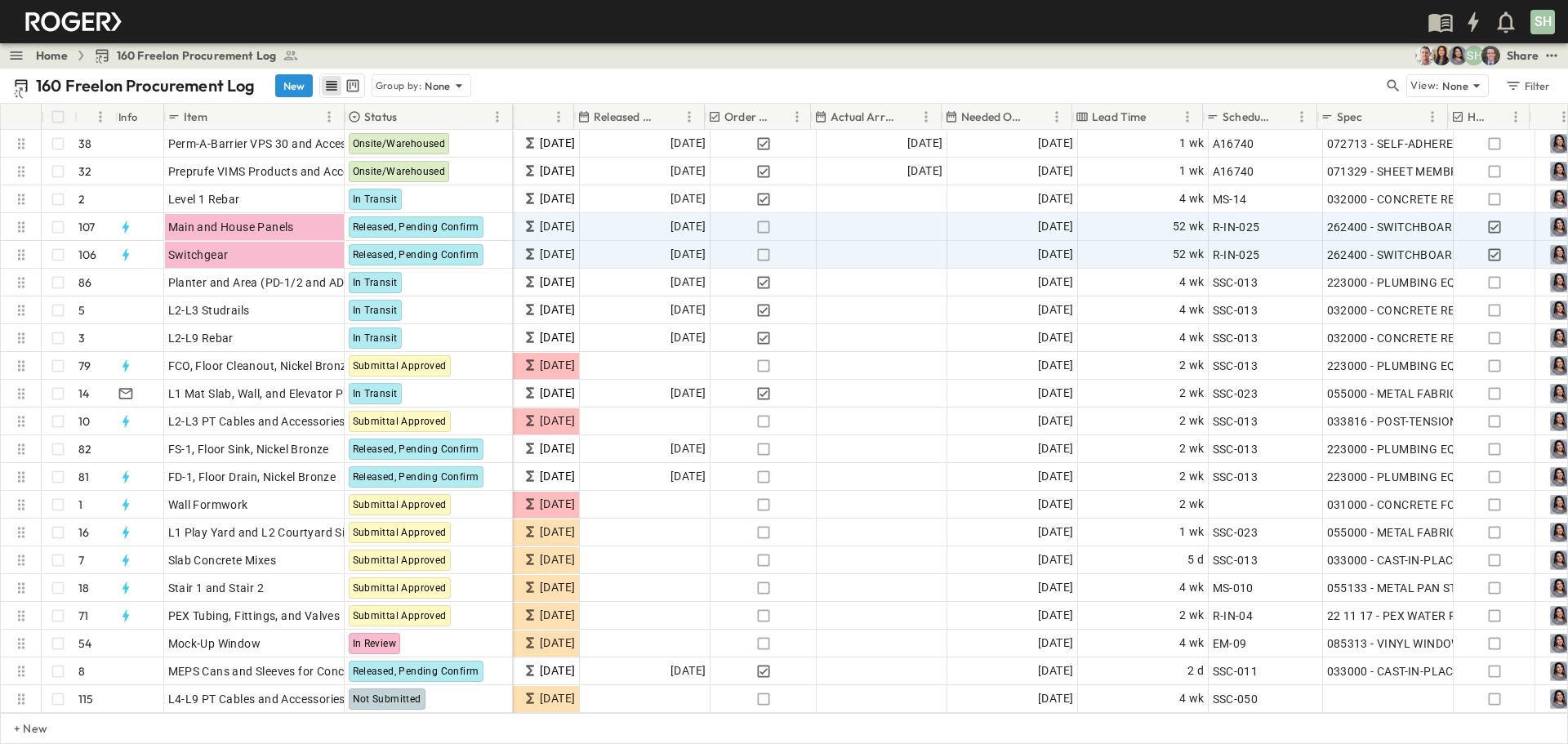
scroll to position [0, 763]
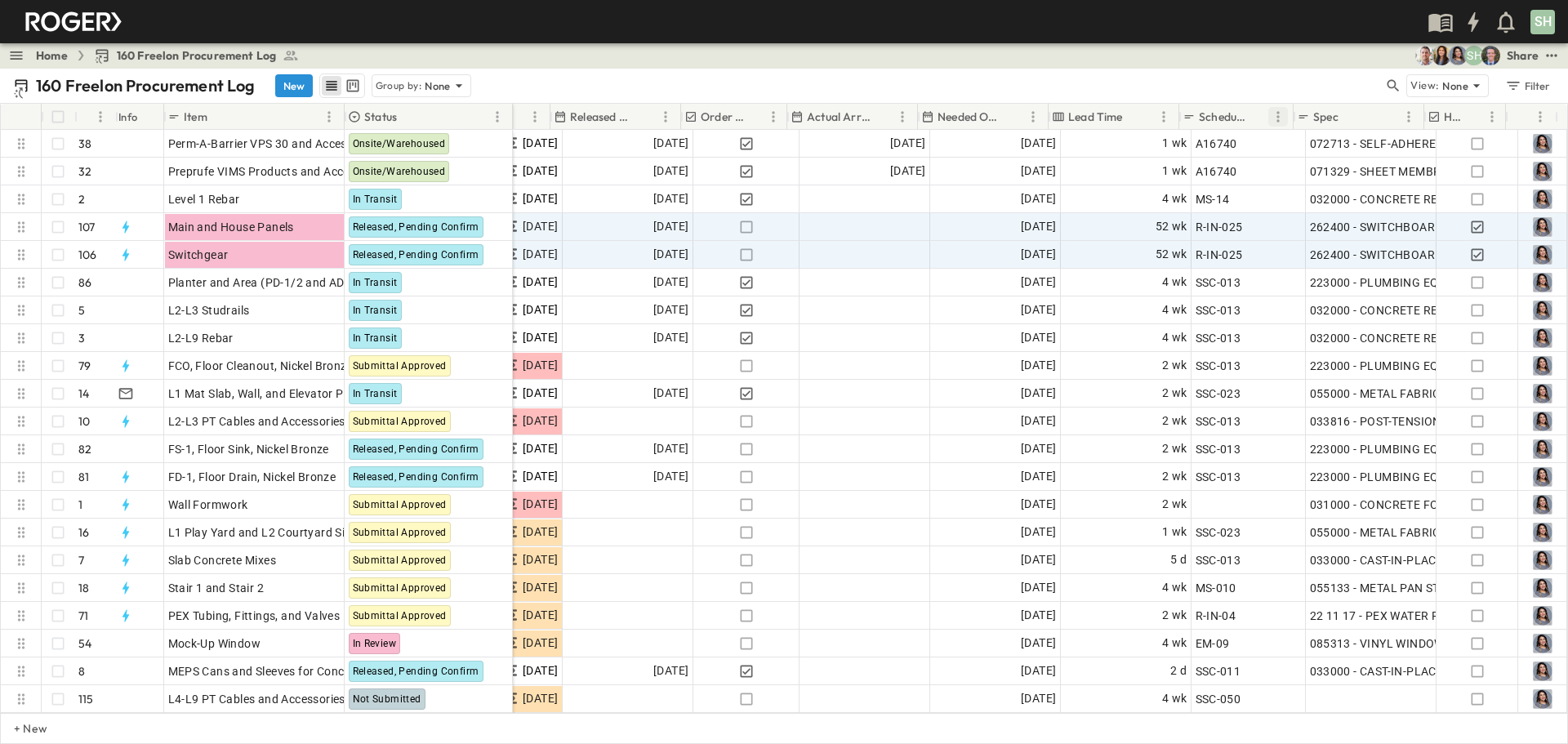
click at [1044, 115] on icon "Menu" at bounding box center [1278, 117] width 17 height 17
click at [1044, 182] on span "Hide column" at bounding box center [1201, 180] width 147 height 17
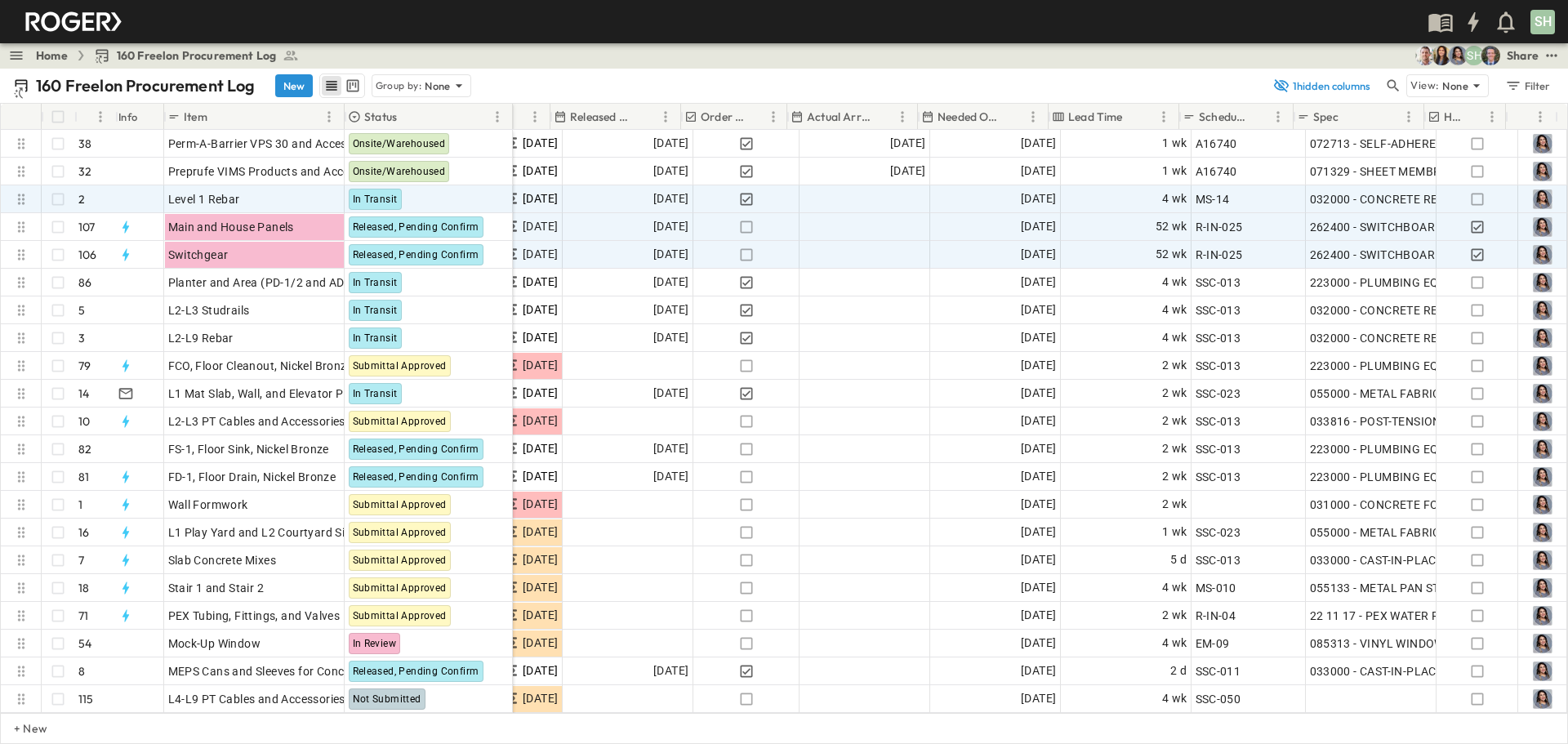
scroll to position [0, 648]
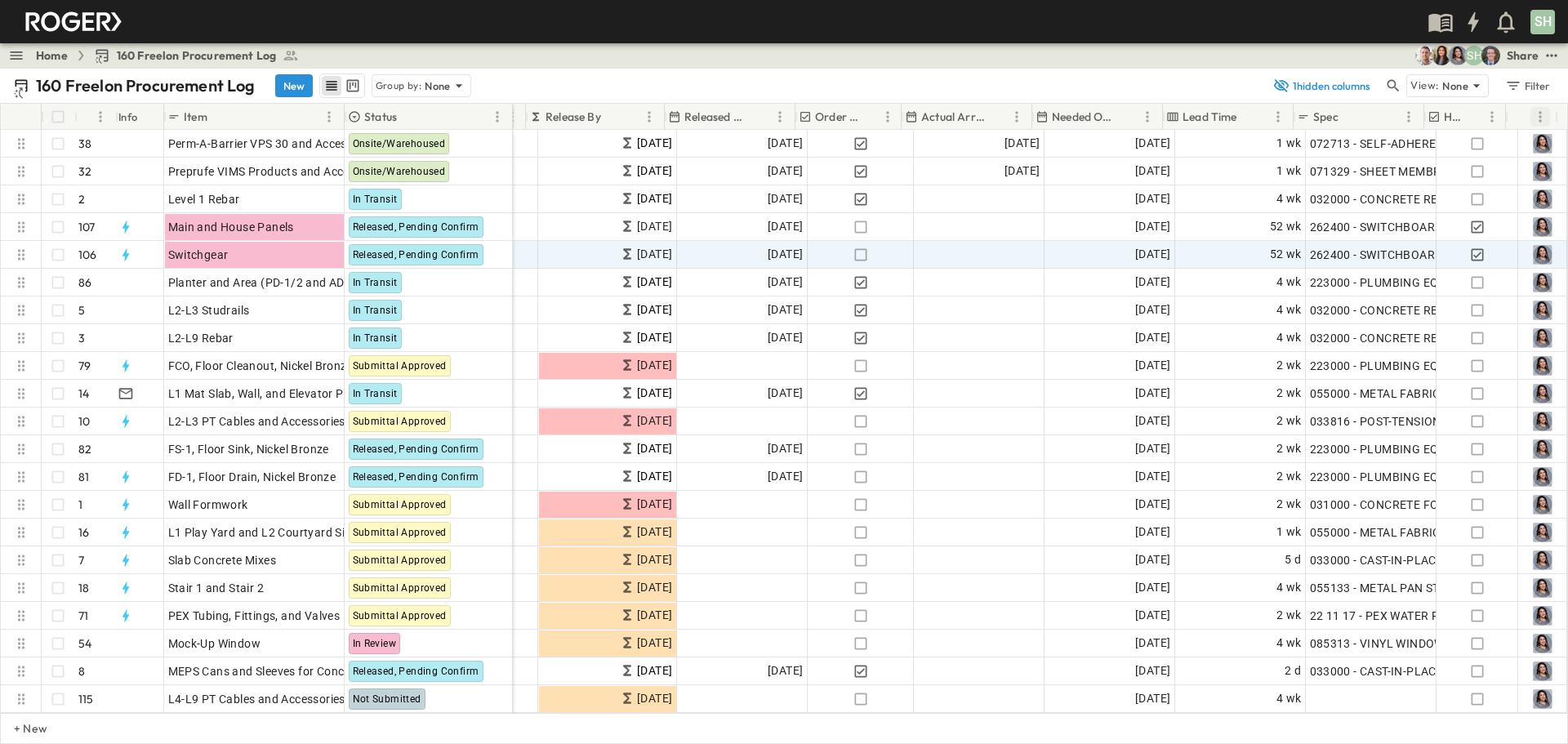
click at [1044, 116] on icon "Menu" at bounding box center [1540, 117] width 17 height 17
click at [1044, 177] on span "Hide column" at bounding box center [1463, 180] width 147 height 17
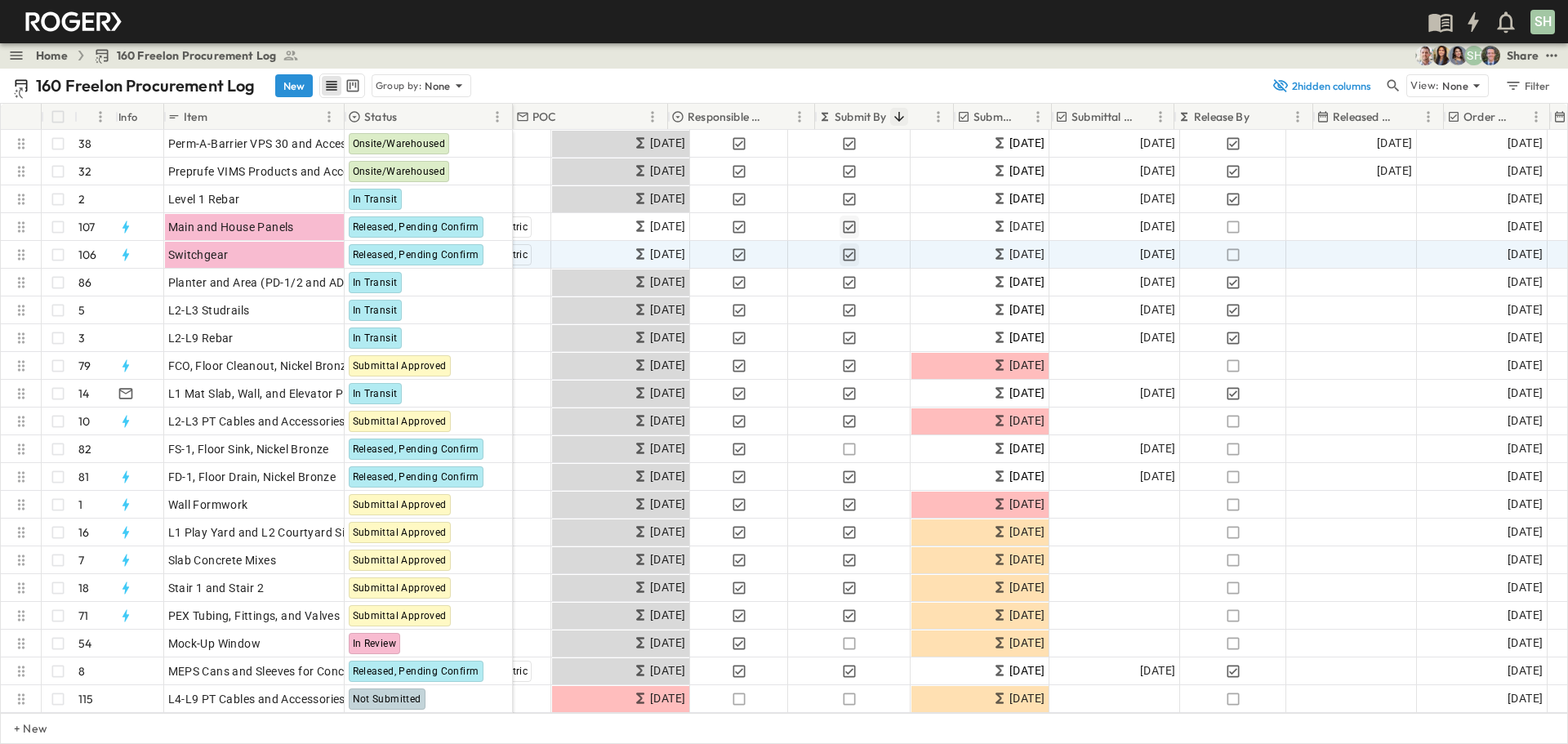
scroll to position [0, 0]
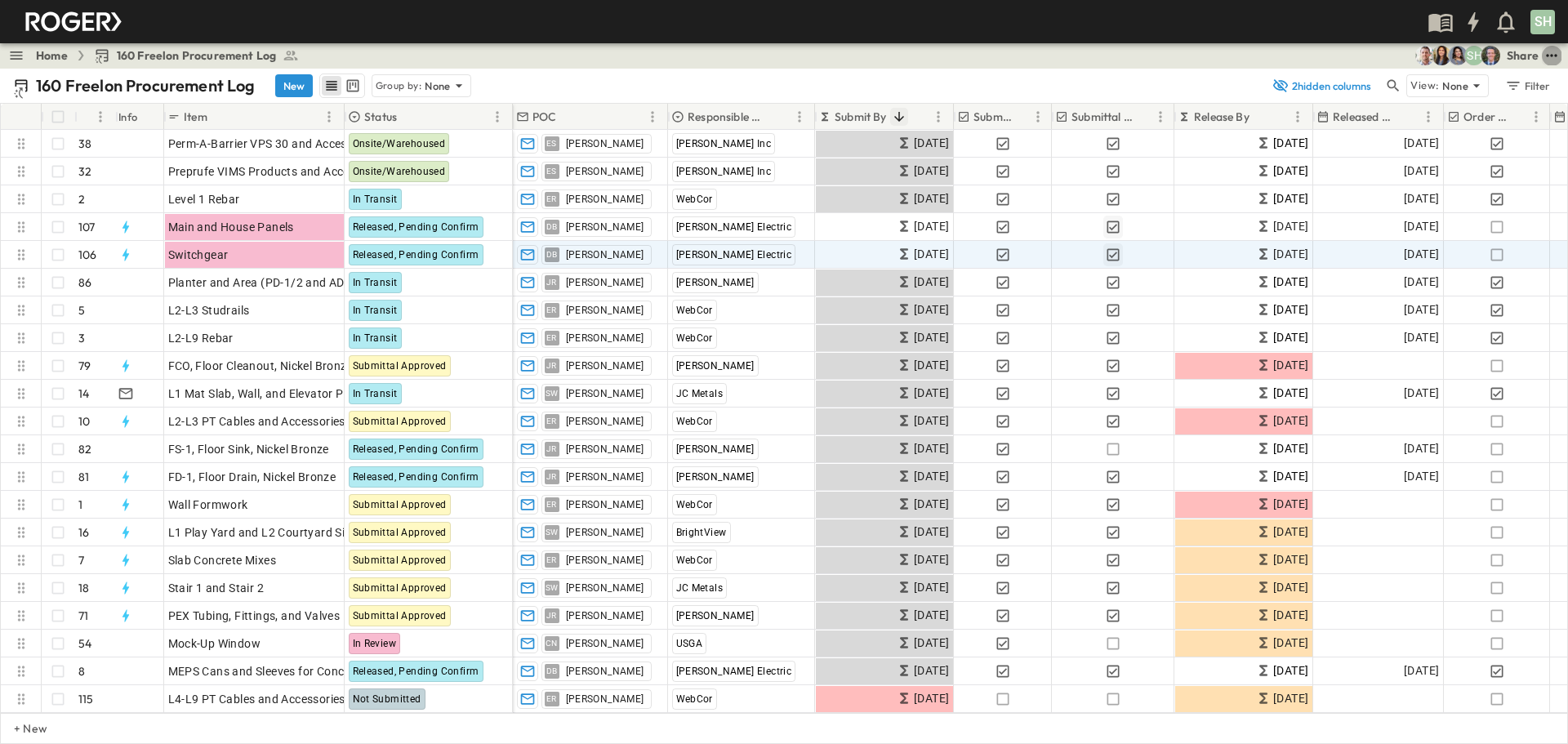
click at [1044, 54] on icon "test" at bounding box center [1551, 55] width 11 height 2
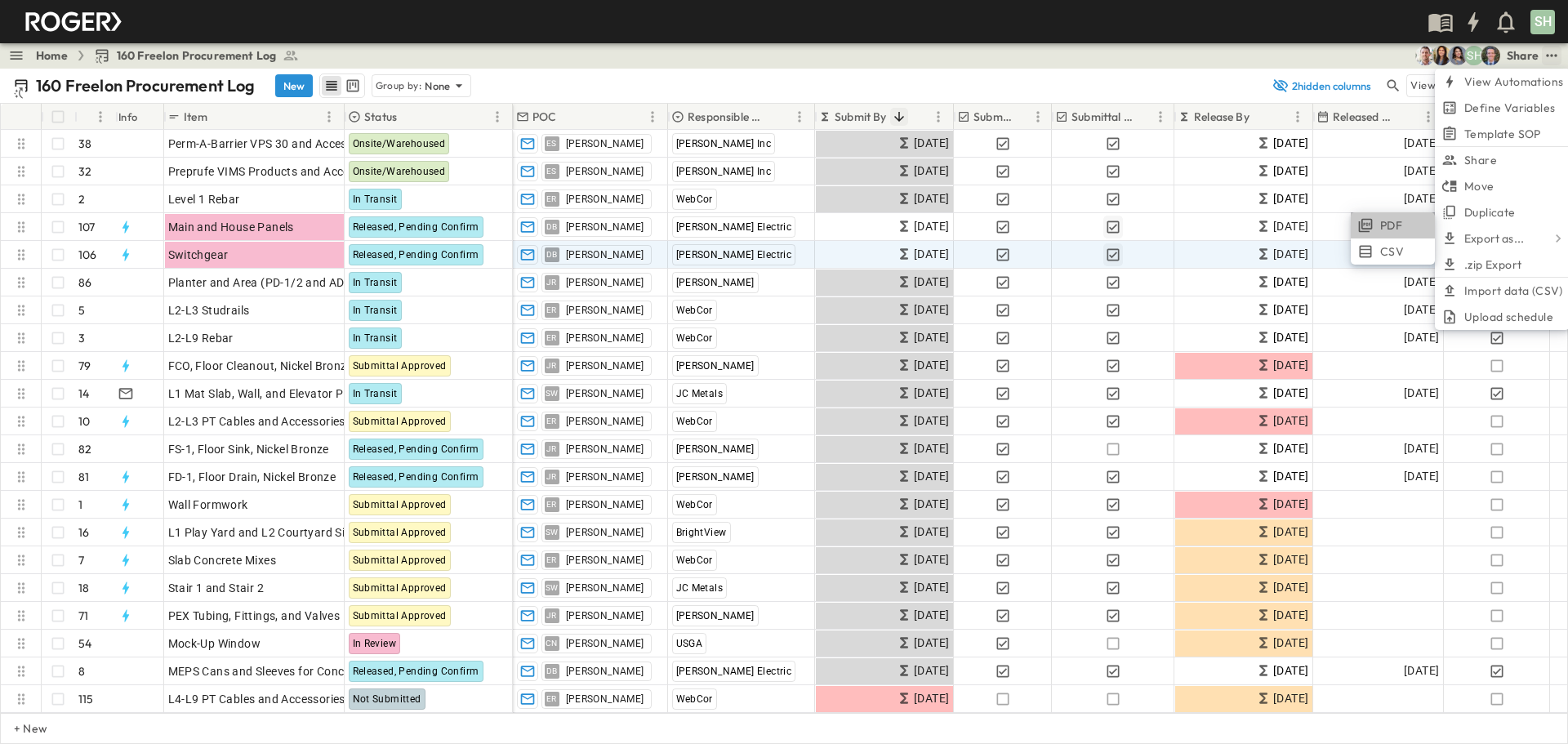
click at [1044, 225] on span "PDF" at bounding box center [1391, 225] width 22 height 17
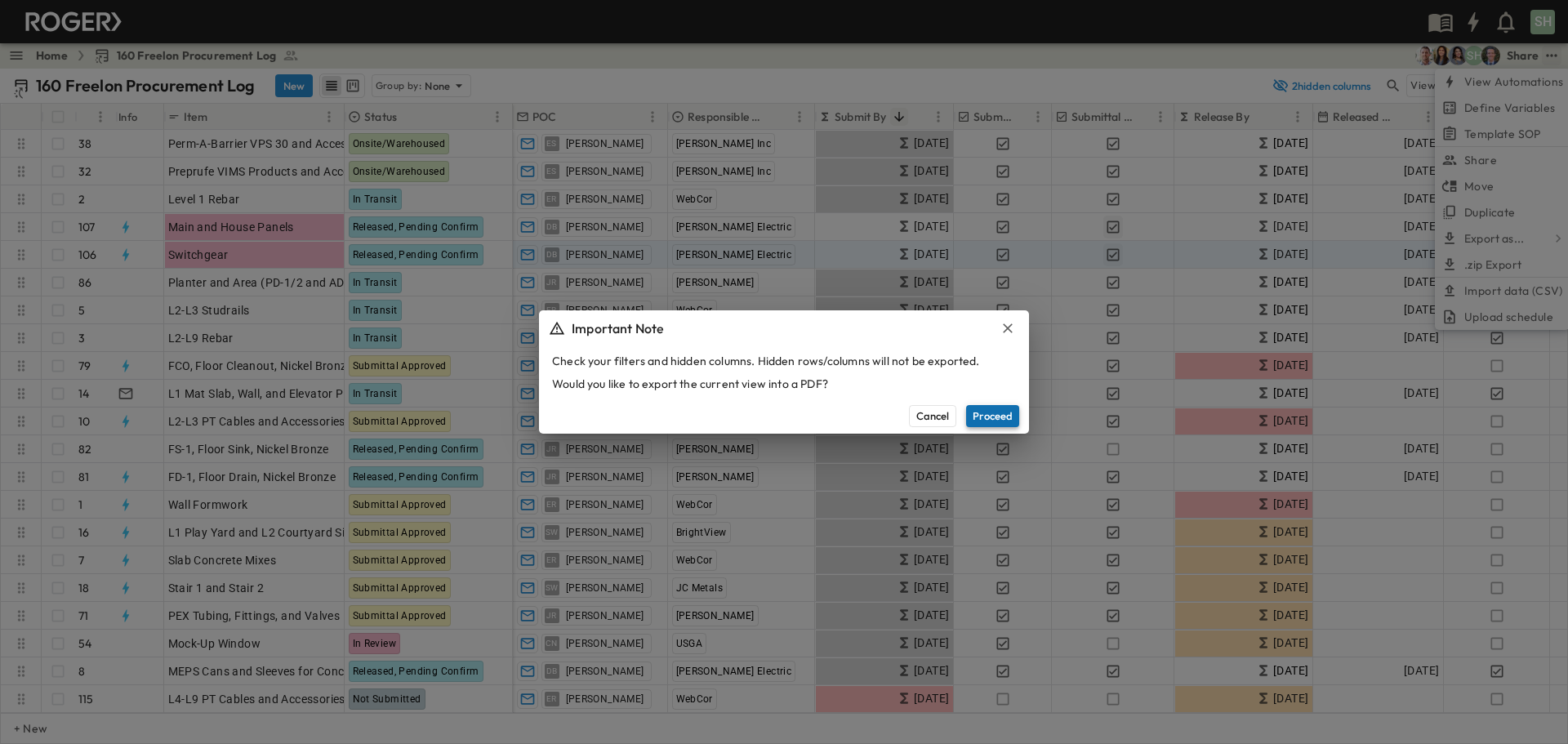
click at [997, 411] on button "Proceed" at bounding box center [993, 415] width 53 height 21
